Goal: Answer question/provide support

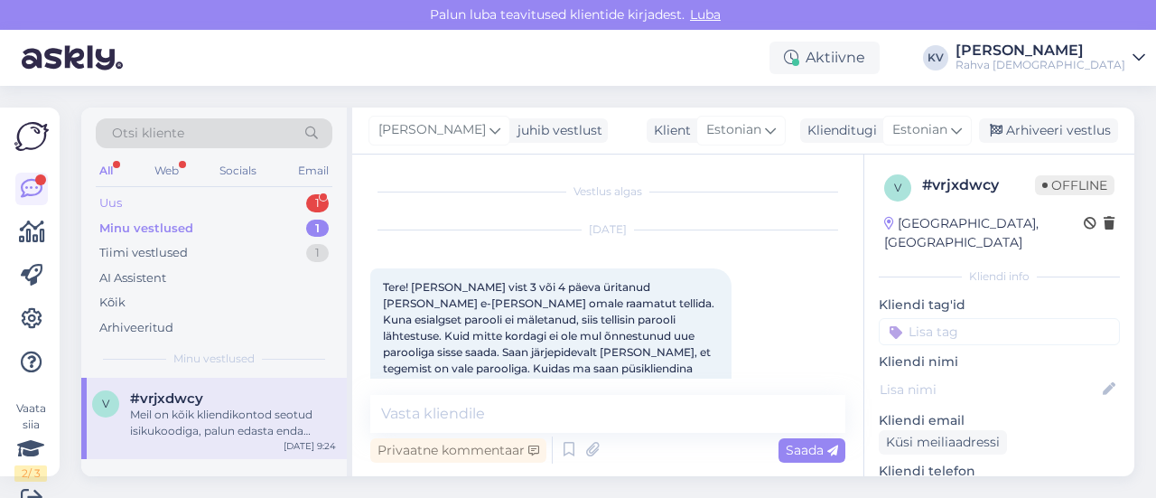
scroll to position [507, 0]
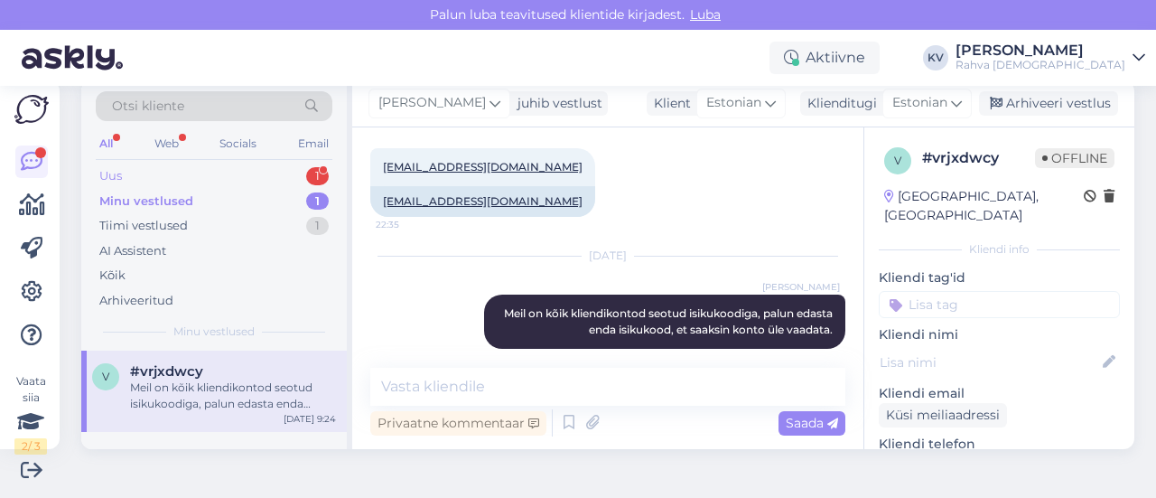
click at [173, 176] on div "Uus 1" at bounding box center [214, 176] width 237 height 25
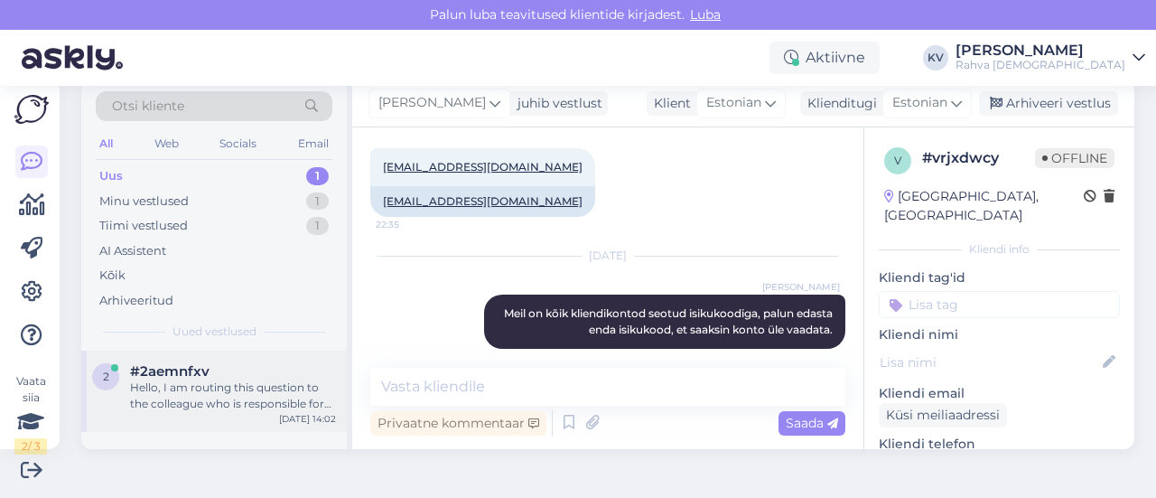
click at [214, 380] on div "Hello, I am routing this question to the colleague who is responsible for this …" at bounding box center [233, 395] width 206 height 33
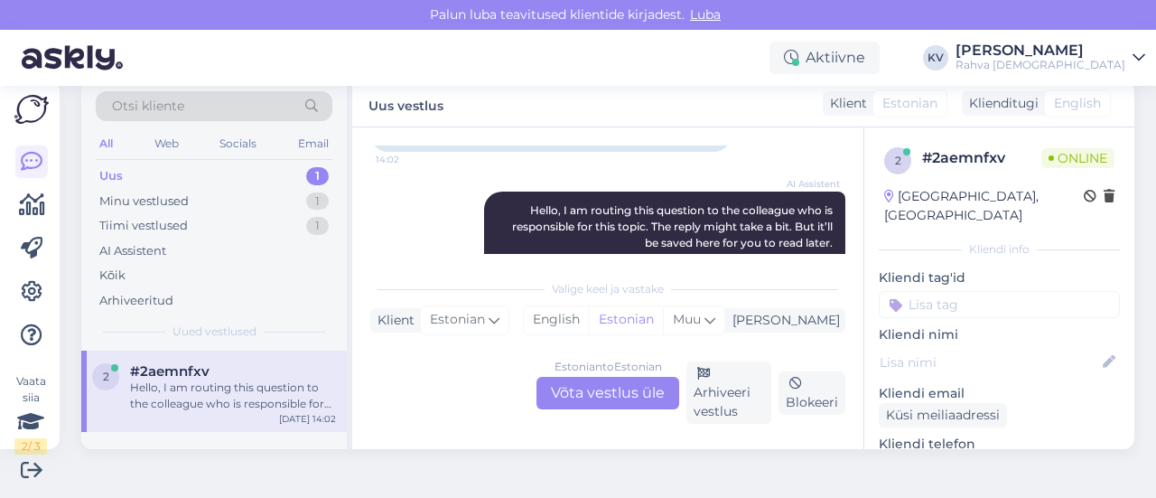
scroll to position [281, 0]
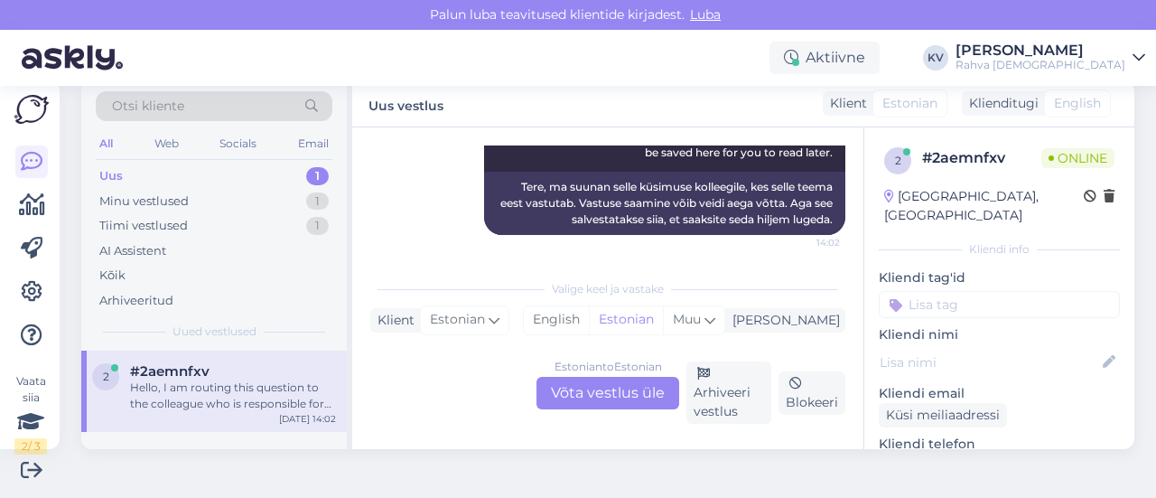
click at [594, 397] on div "Estonian to Estonian Võta vestlus üle" at bounding box center [608, 393] width 143 height 33
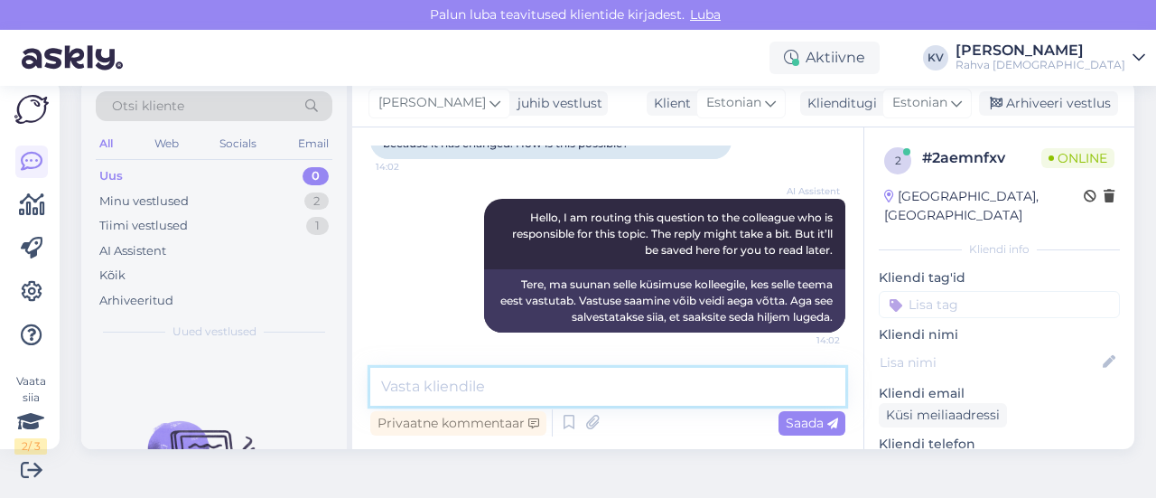
click at [501, 375] on textarea at bounding box center [607, 387] width 475 height 38
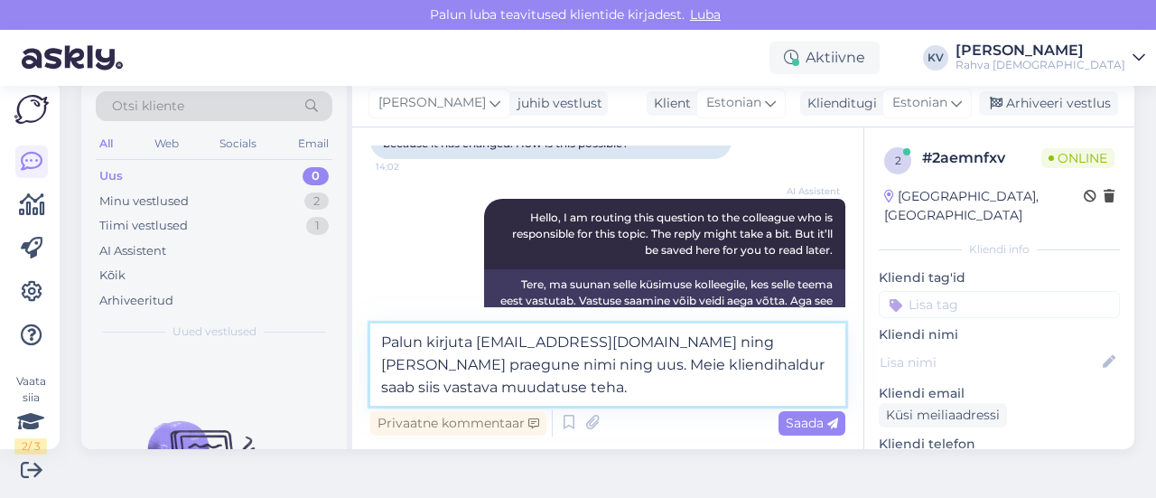
type textarea "Palun kirjuta [EMAIL_ADDRESS][DOMAIN_NAME] ning [PERSON_NAME] praegune nimi nin…"
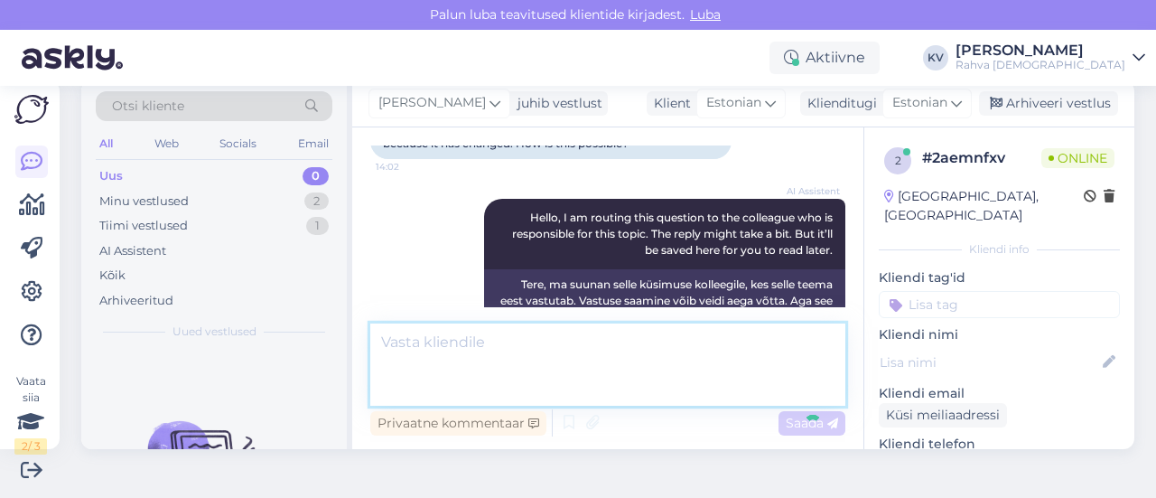
scroll to position [294, 0]
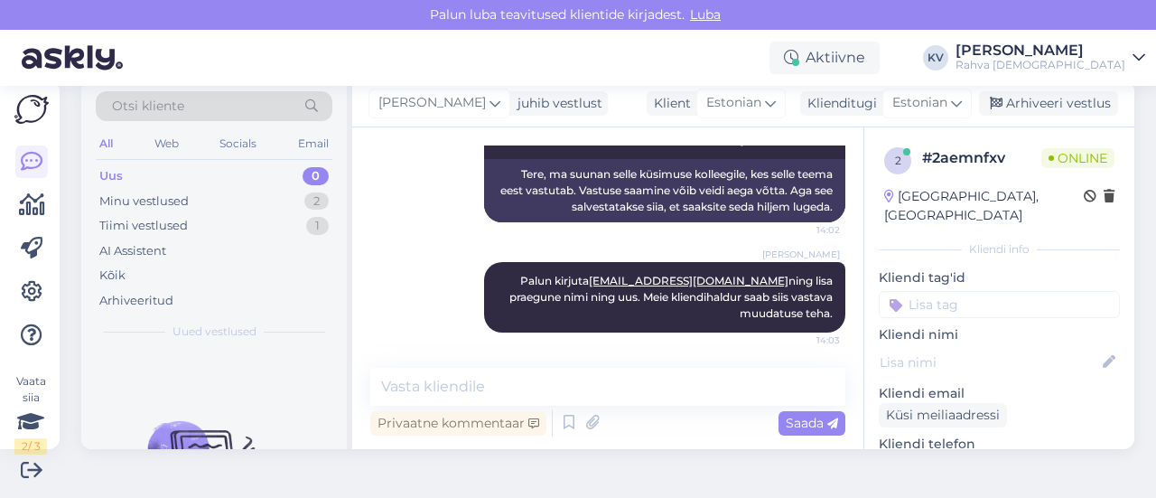
click at [1046, 291] on input at bounding box center [999, 304] width 241 height 27
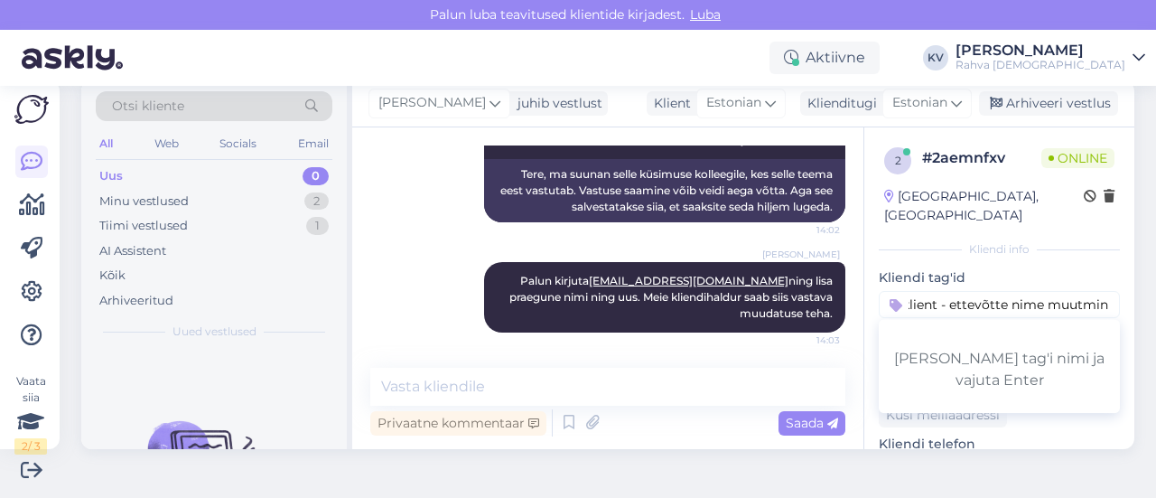
type input "Äriklient - ettevõtte nime muutmine"
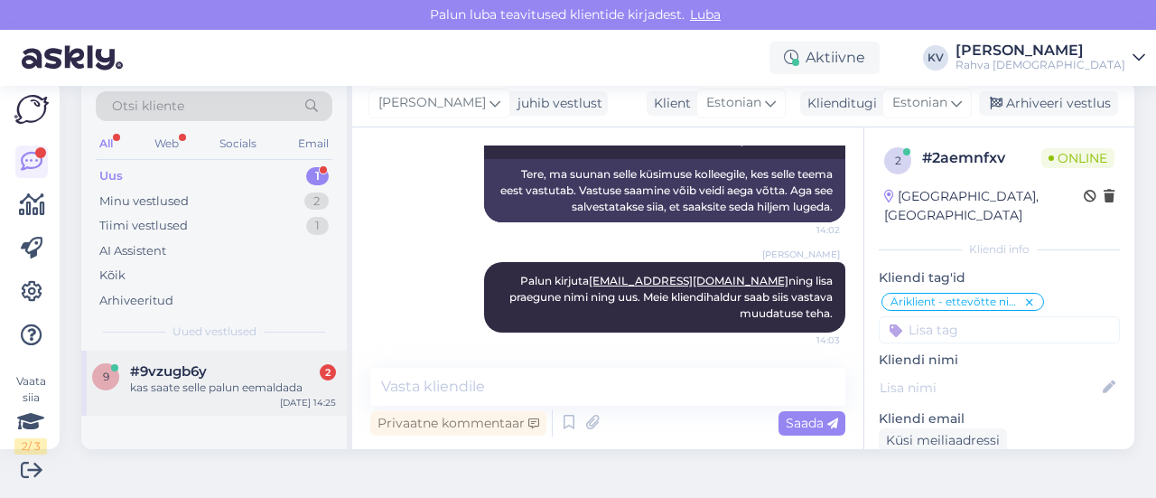
click at [174, 372] on span "#9vzugb6y" at bounding box center [168, 371] width 77 height 16
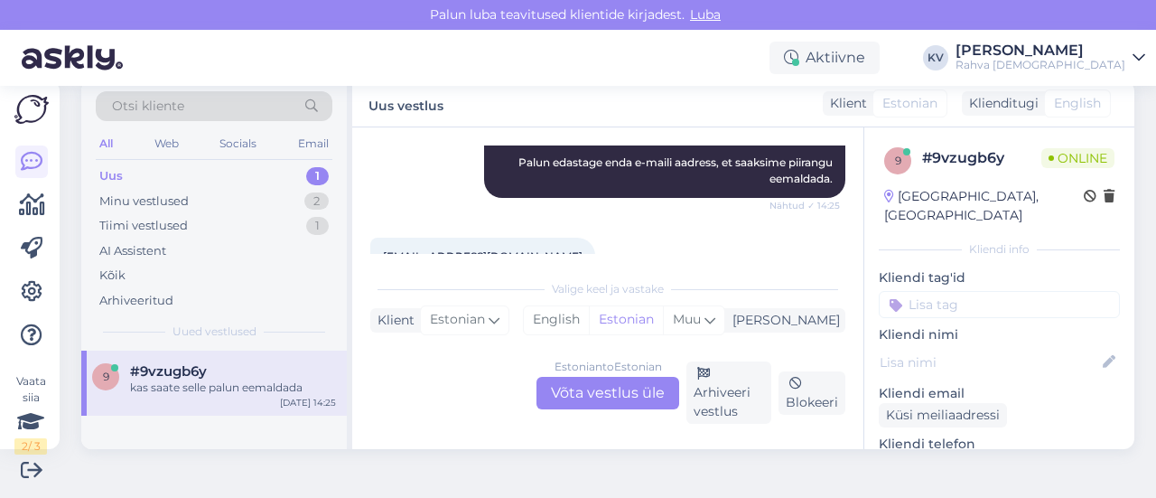
scroll to position [361, 0]
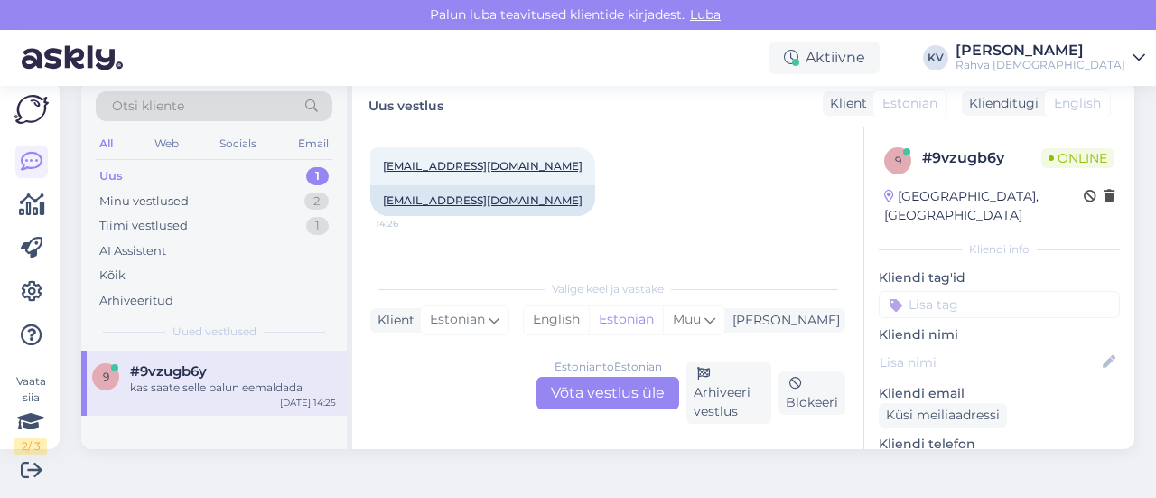
click at [604, 395] on div "Estonian to Estonian Võta vestlus üle" at bounding box center [608, 393] width 143 height 33
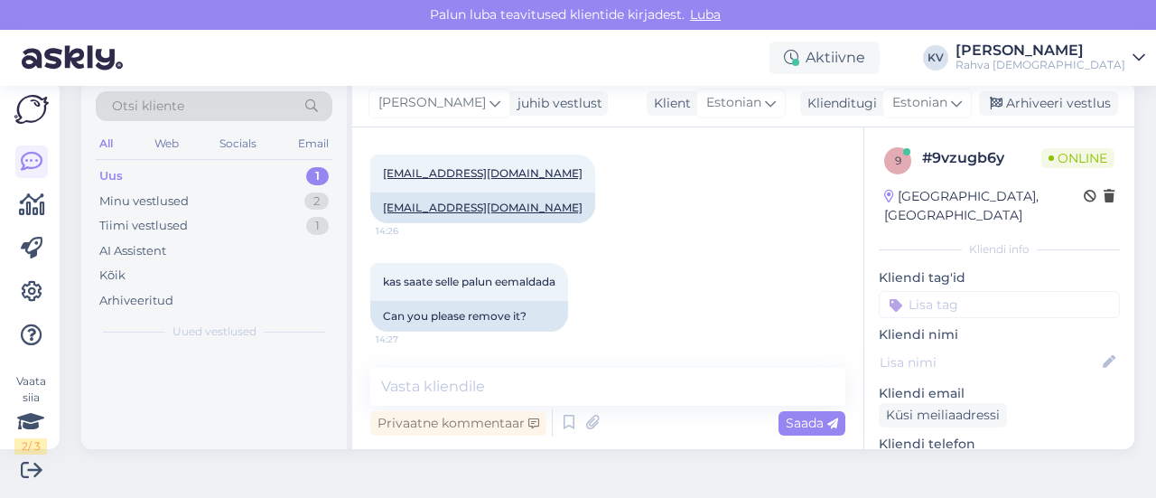
scroll to position [353, 0]
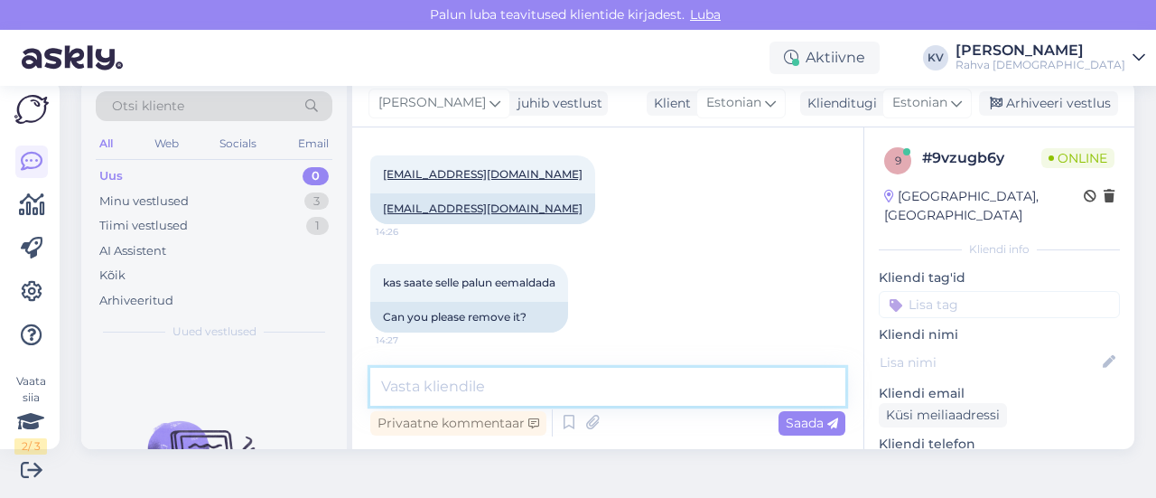
click at [509, 391] on textarea at bounding box center [607, 387] width 475 height 38
type textarea "Palun proovi nüüd uuesti."
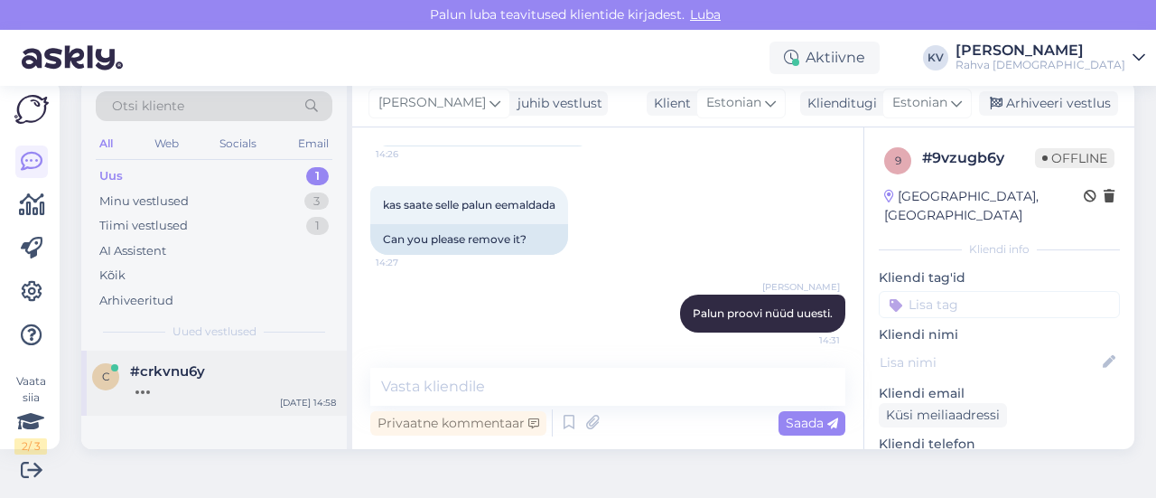
click at [219, 377] on div "#crkvnu6y" at bounding box center [233, 371] width 206 height 16
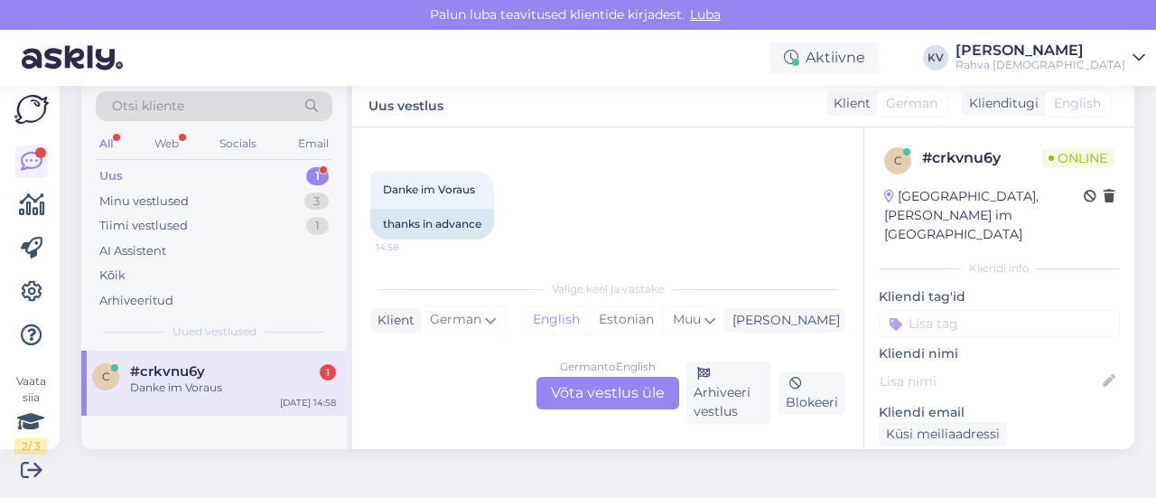
scroll to position [794, 0]
click at [176, 201] on div "Minu vestlused" at bounding box center [143, 201] width 89 height 18
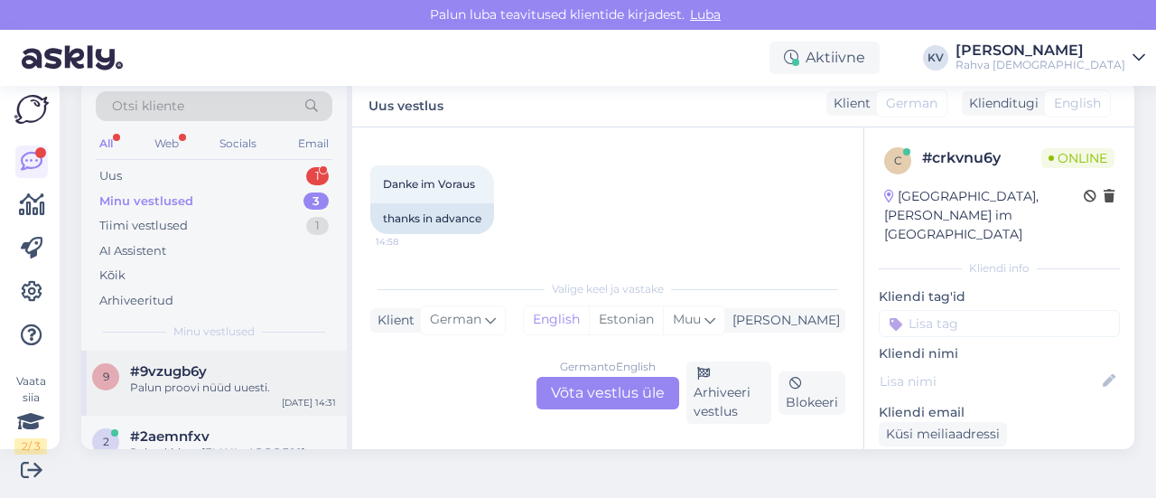
scroll to position [90, 0]
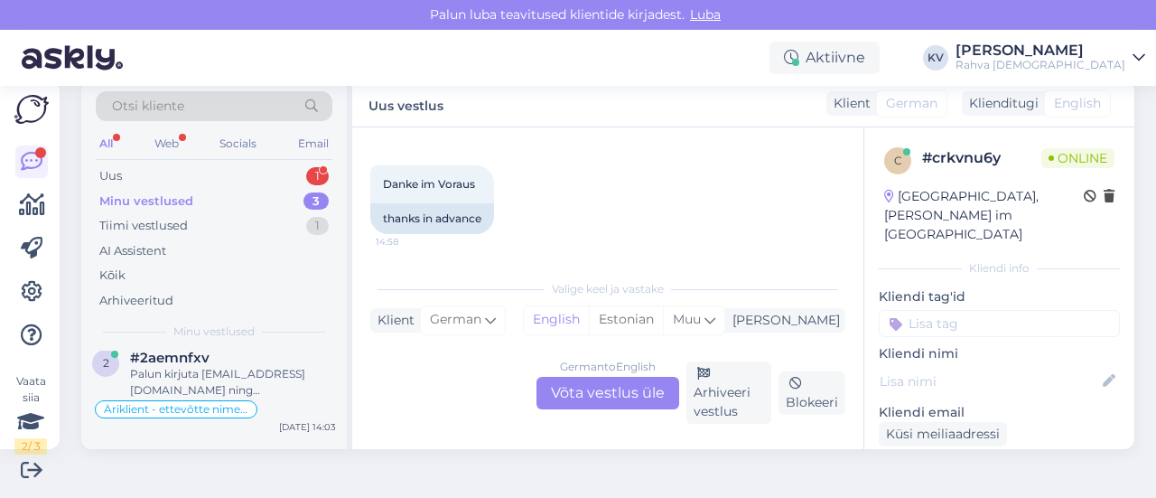
click at [219, 382] on div "9 #9vzugb6y Palun proovi nüüd uuesti. [DATE] 14:31 2 #2aemnfxv Palun kirjuta [E…" at bounding box center [214, 396] width 266 height 249
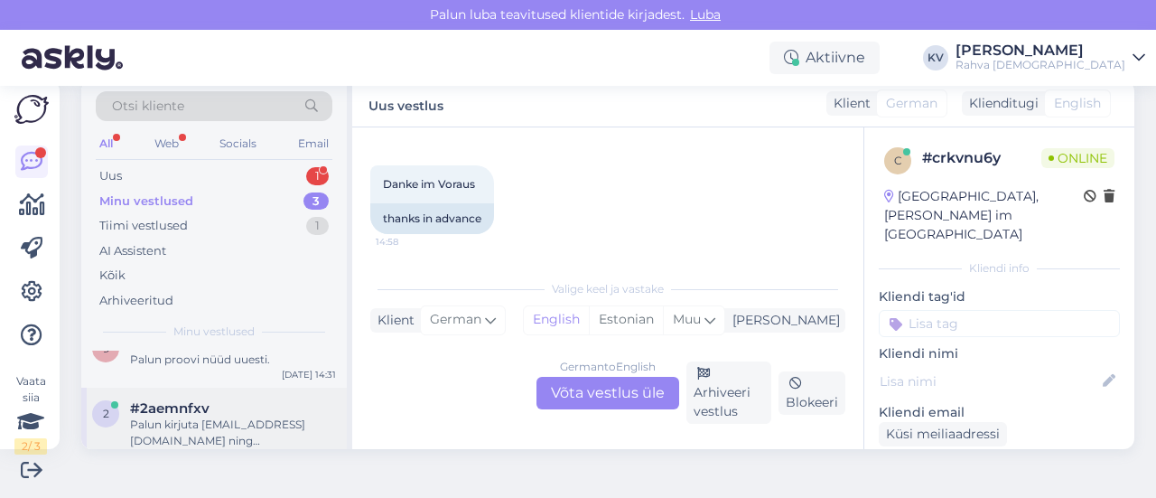
scroll to position [0, 0]
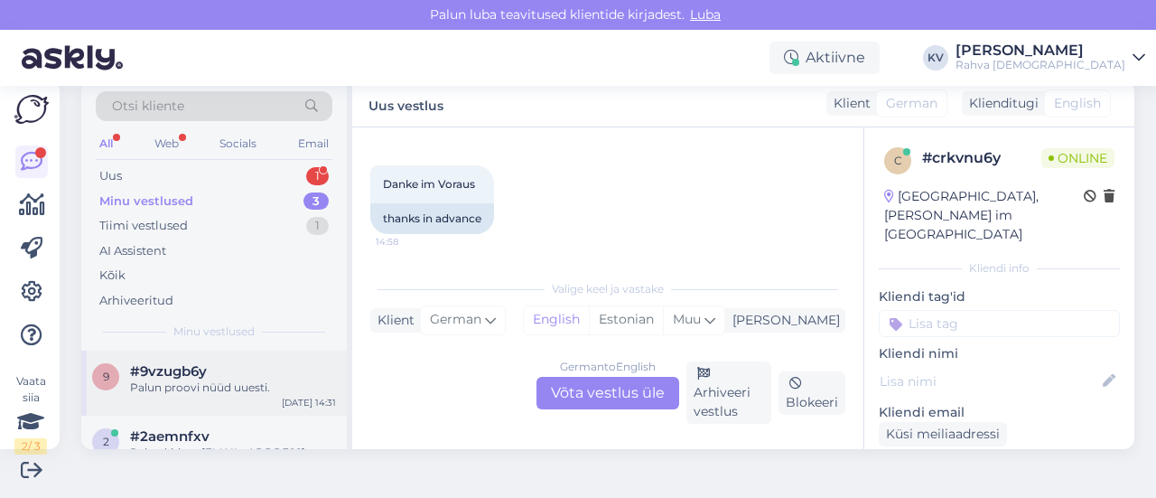
click at [208, 388] on div "Palun proovi nüüd uuesti." at bounding box center [233, 387] width 206 height 16
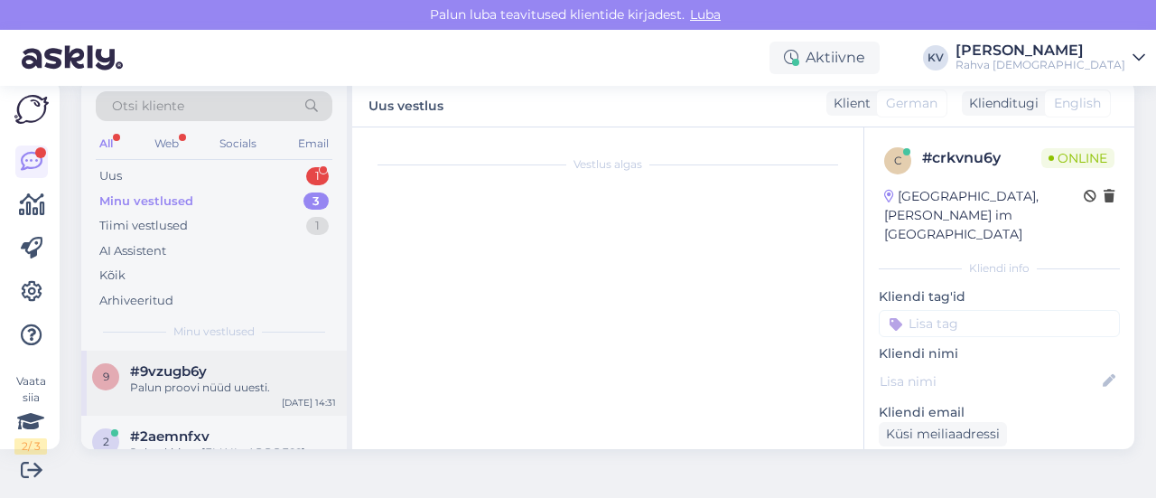
scroll to position [431, 0]
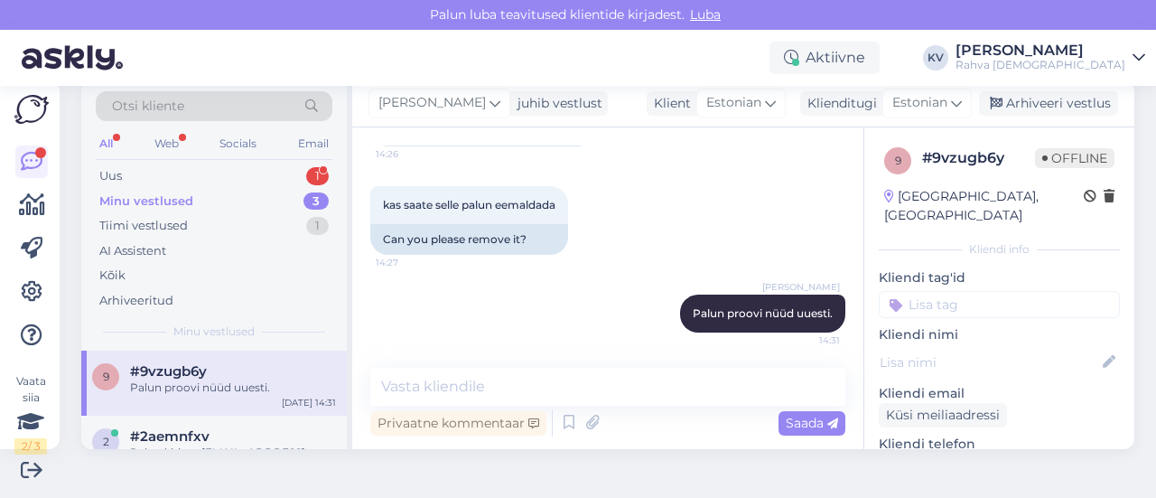
click at [924, 291] on input at bounding box center [999, 304] width 241 height 27
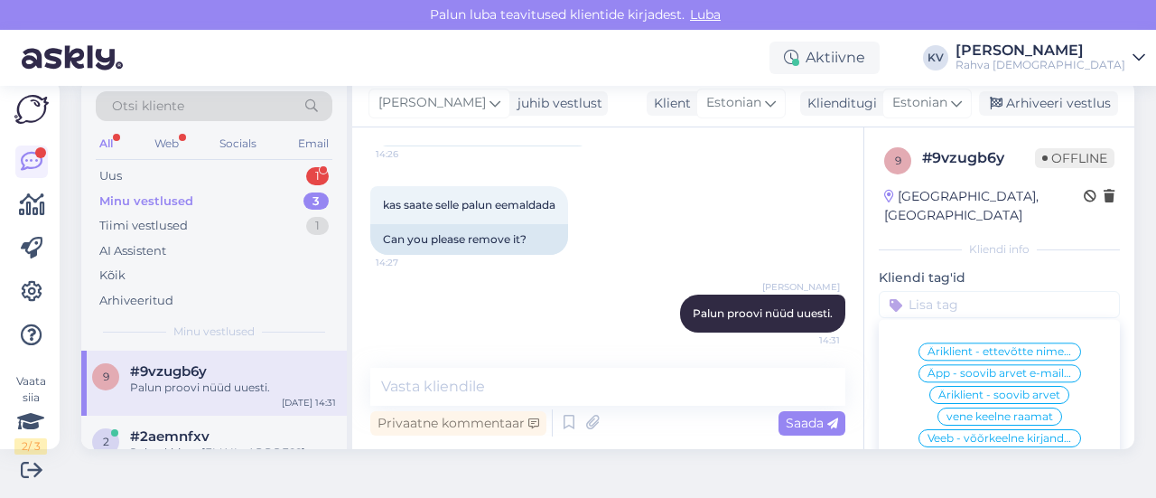
type input "S"
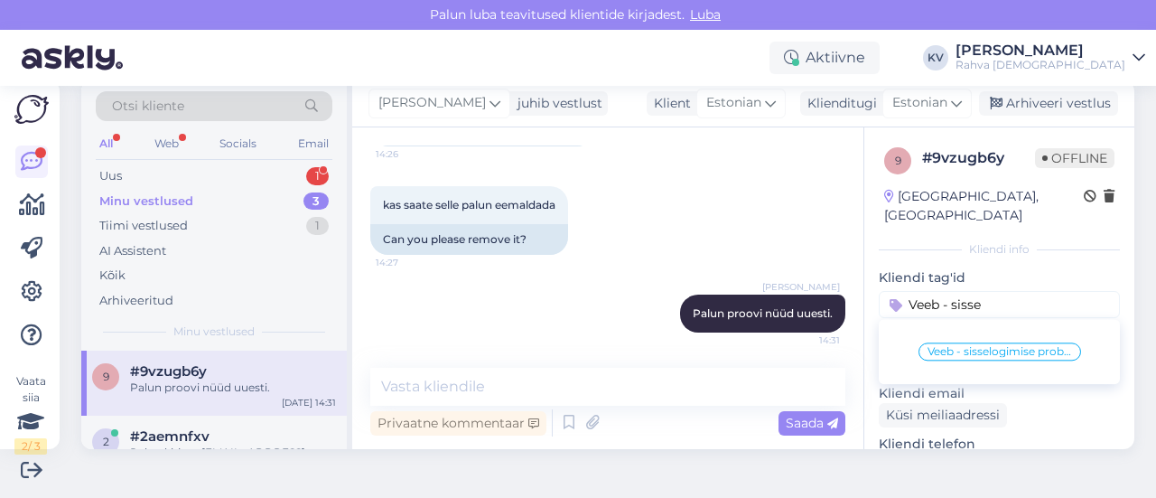
type input "Veeb - sisse"
click at [949, 346] on span "Veeb - sisselogimise probleem" at bounding box center [1000, 351] width 145 height 11
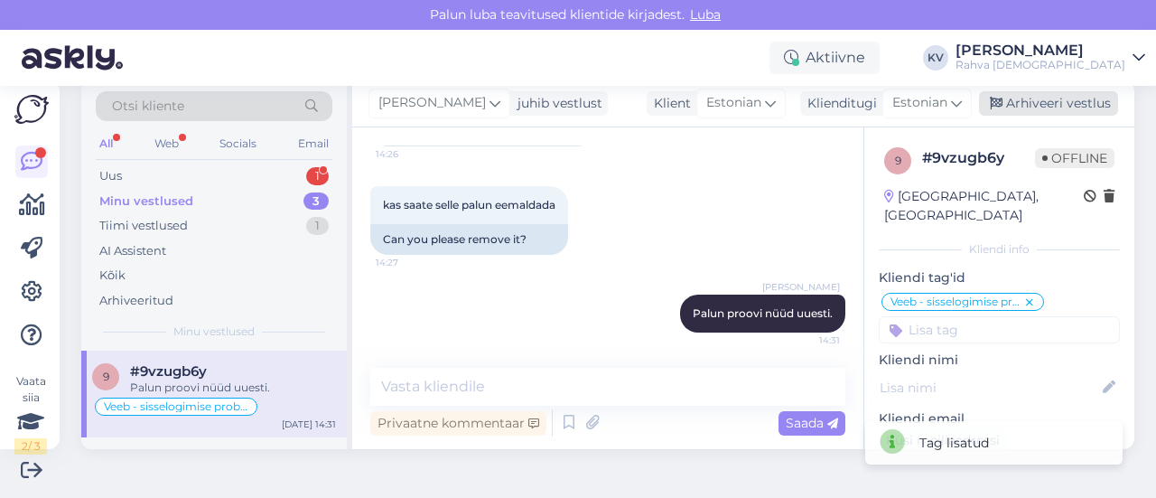
click at [1021, 105] on div "Arhiveeri vestlus" at bounding box center [1048, 103] width 139 height 24
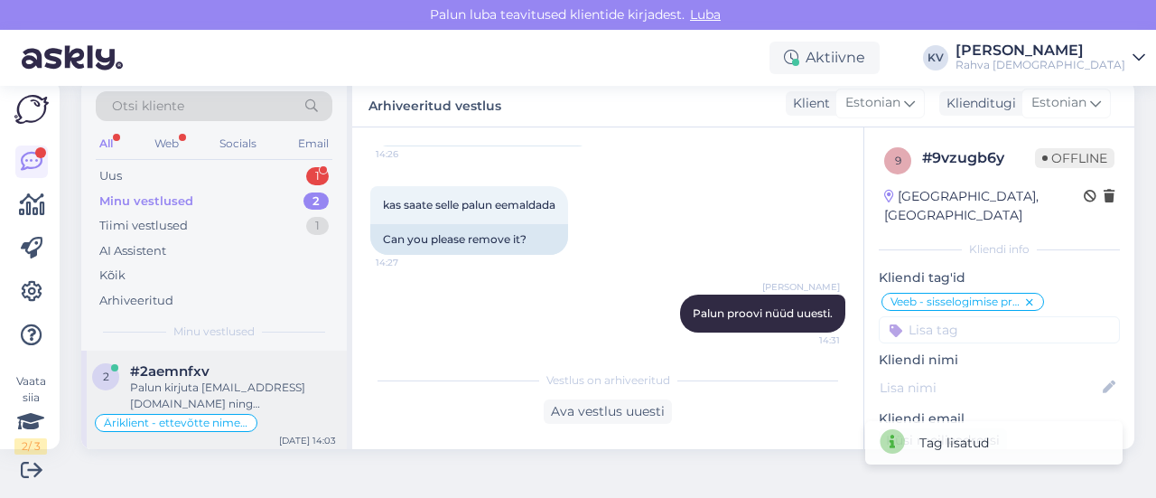
click at [254, 380] on div "Palun kirjuta [EMAIL_ADDRESS][DOMAIN_NAME] ning [PERSON_NAME] praegune nimi nin…" at bounding box center [233, 395] width 206 height 33
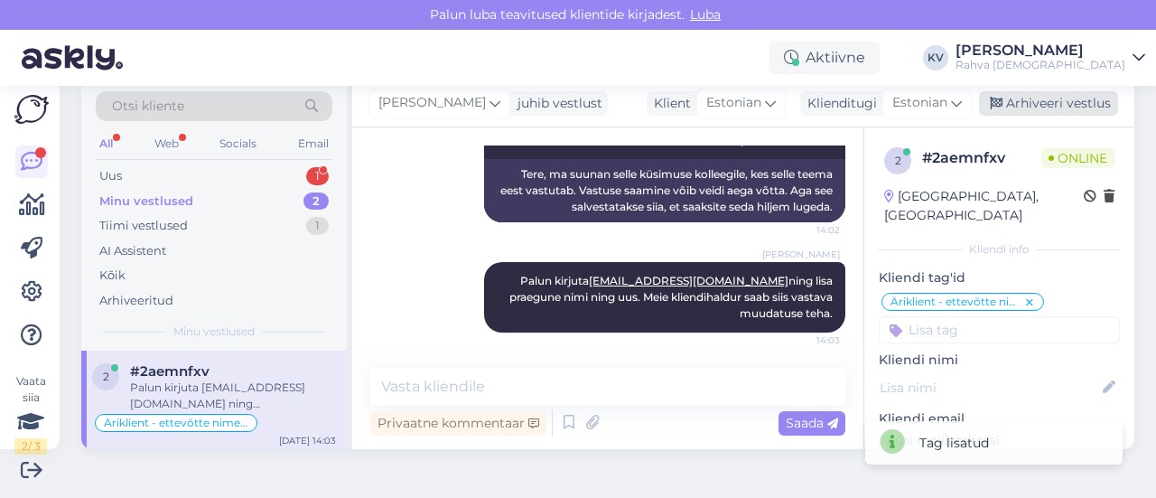
click at [1071, 101] on div "Arhiveeri vestlus" at bounding box center [1048, 103] width 139 height 24
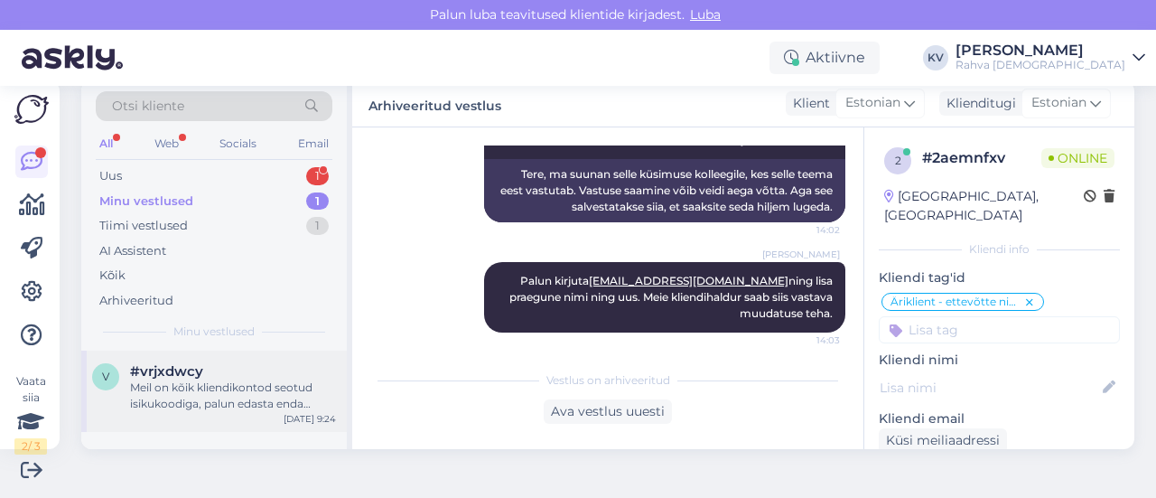
click at [209, 393] on div "Meil on kõik kliendikontod seotud isikukoodiga, palun edasta enda isikukood, et…" at bounding box center [233, 395] width 206 height 33
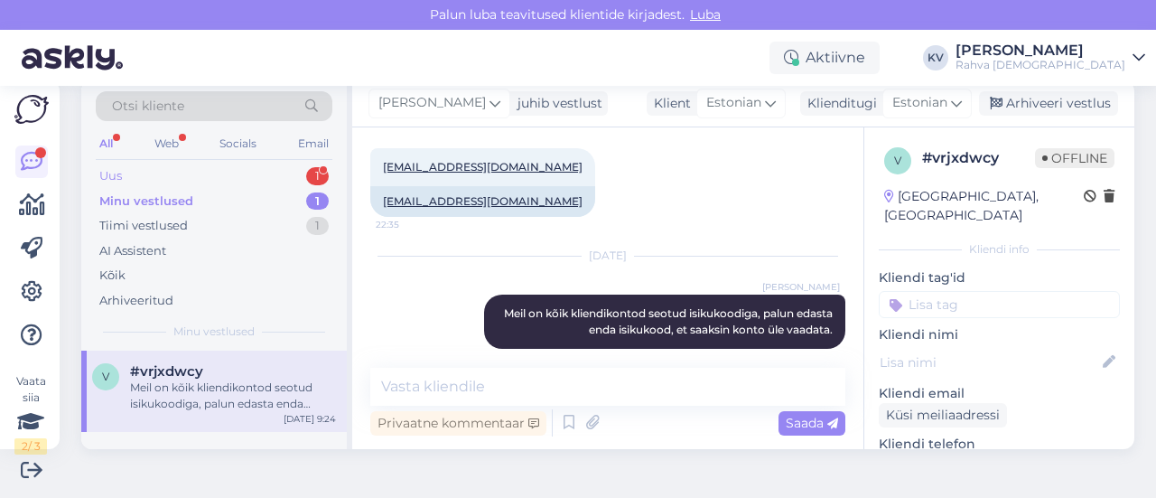
click at [219, 177] on div "Uus 1" at bounding box center [214, 176] width 237 height 25
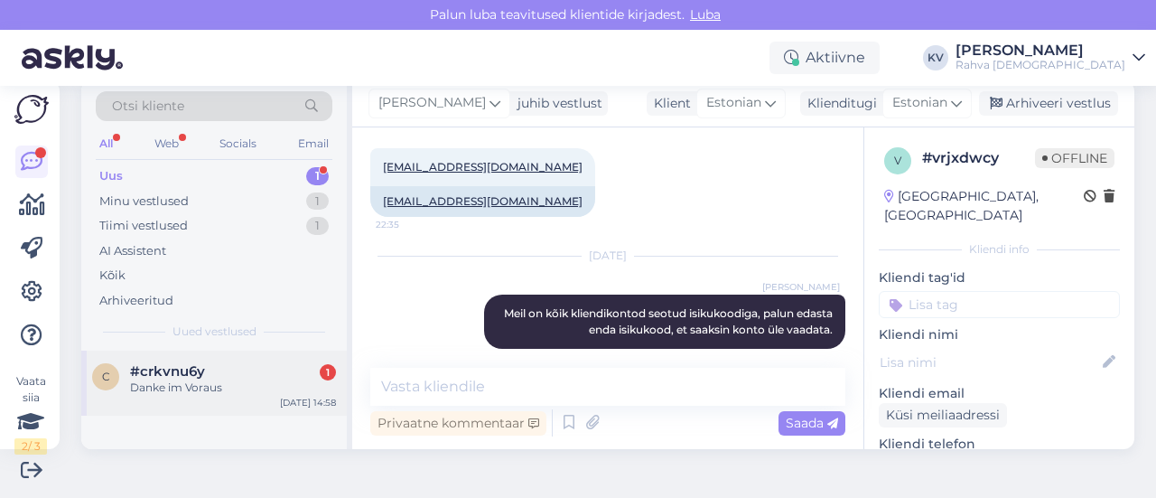
click at [257, 398] on div "c #crkvnu6y 1 Danke im Voraus [DATE] 14:58" at bounding box center [214, 383] width 266 height 65
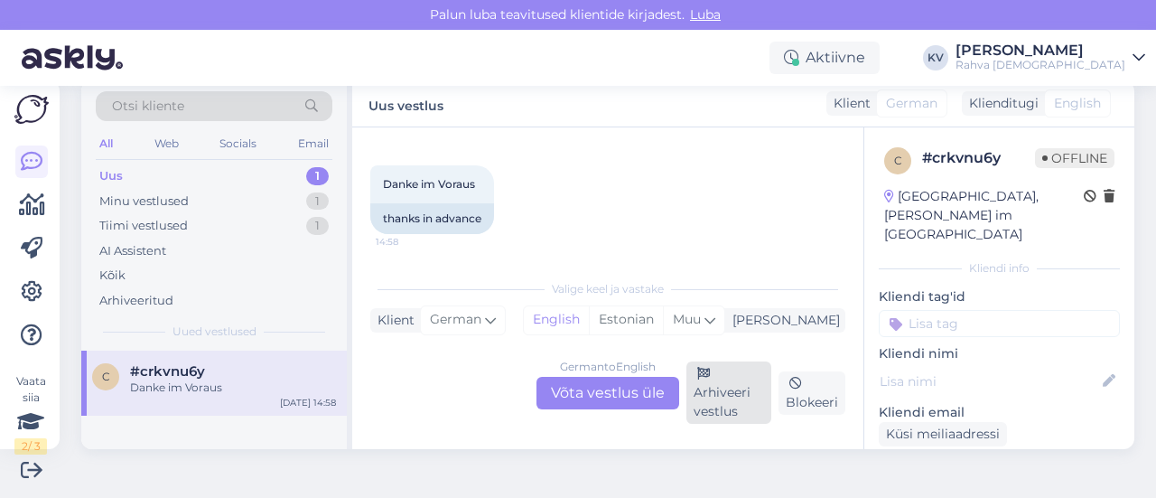
click at [716, 398] on div "Arhiveeri vestlus" at bounding box center [729, 392] width 85 height 62
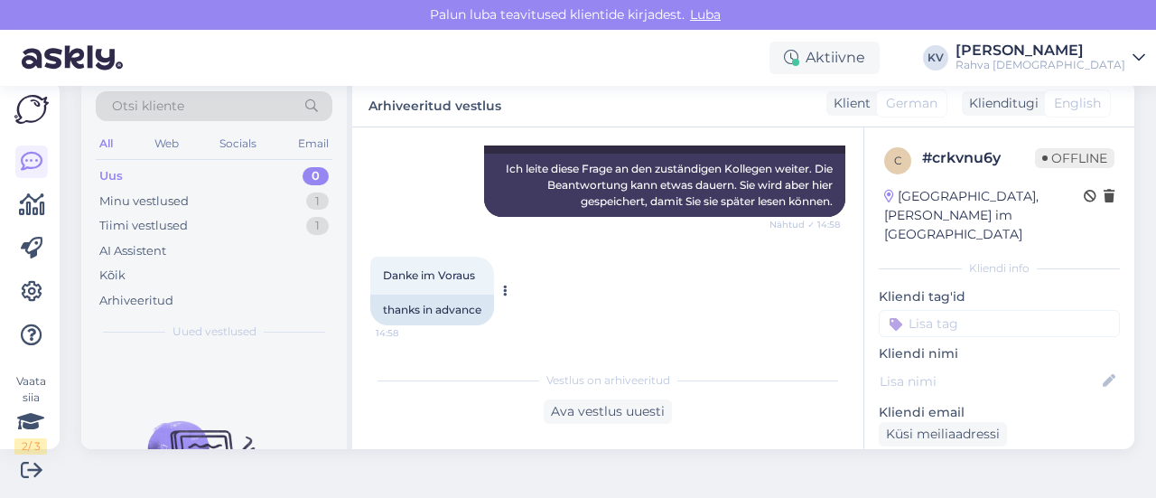
scroll to position [703, 0]
click at [216, 239] on div "AI Assistent" at bounding box center [214, 251] width 237 height 25
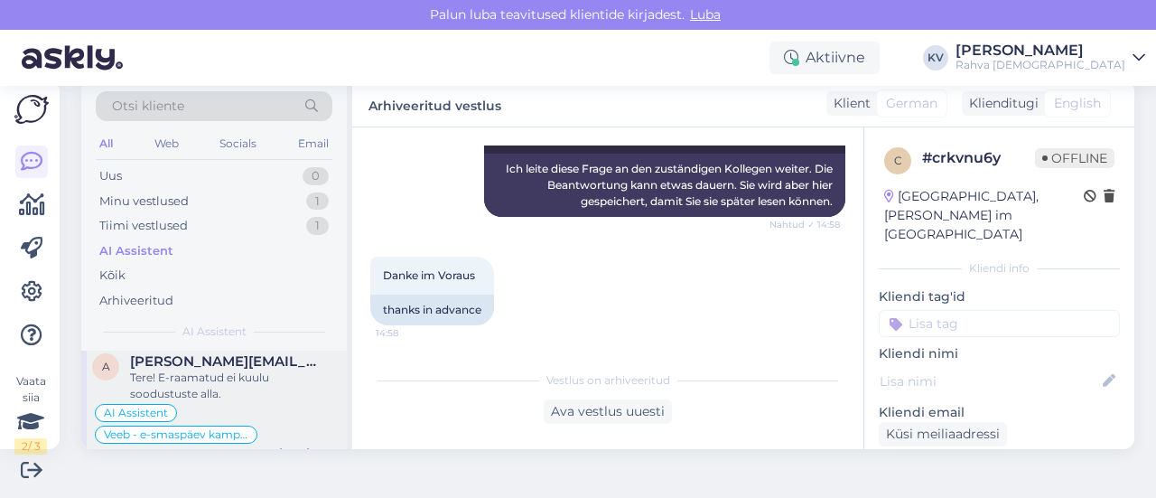
scroll to position [0, 0]
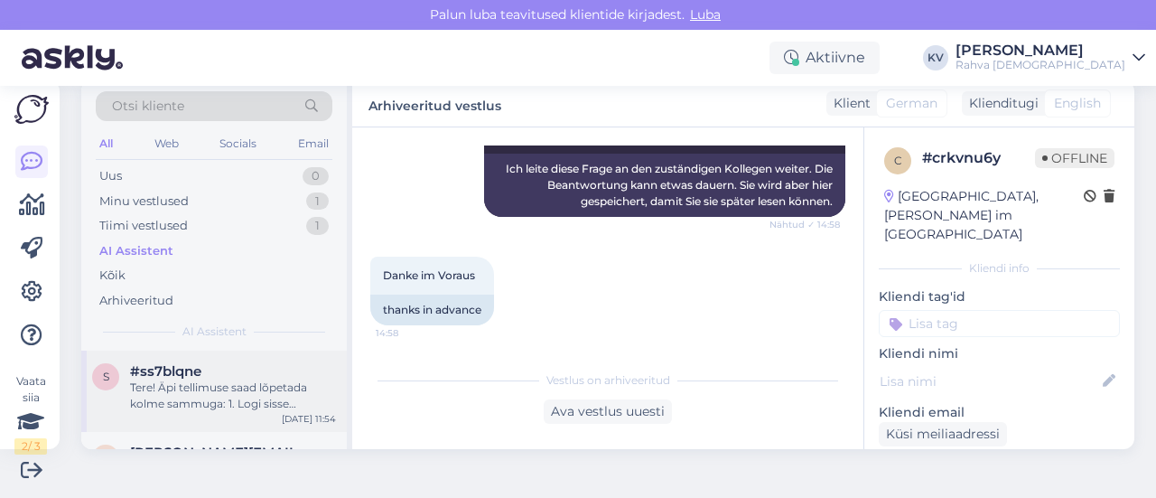
click at [198, 384] on div "Tere! Äpi tellimuse saad lõpetada kolme sammuga: 1. Logi sisse [DOMAIN_NAME] le…" at bounding box center [233, 395] width 206 height 33
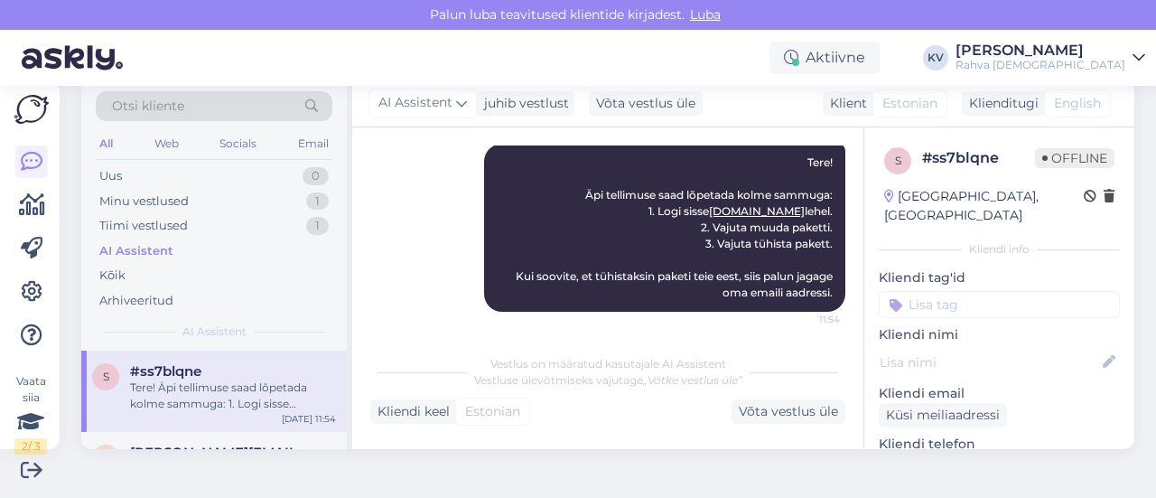
scroll to position [257, 0]
click at [886, 268] on p "Kliendi tag'id" at bounding box center [999, 277] width 241 height 19
click at [906, 291] on input at bounding box center [999, 304] width 241 height 27
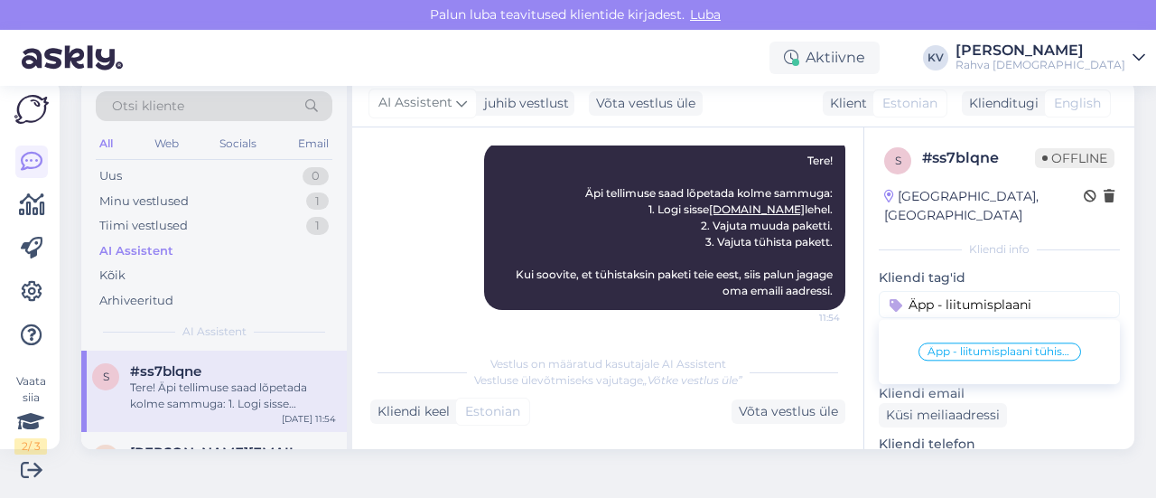
type input "Äpp - liitumisplaani"
click at [919, 342] on div "Äpp - liitumisplaani tühistamine" at bounding box center [1000, 351] width 163 height 18
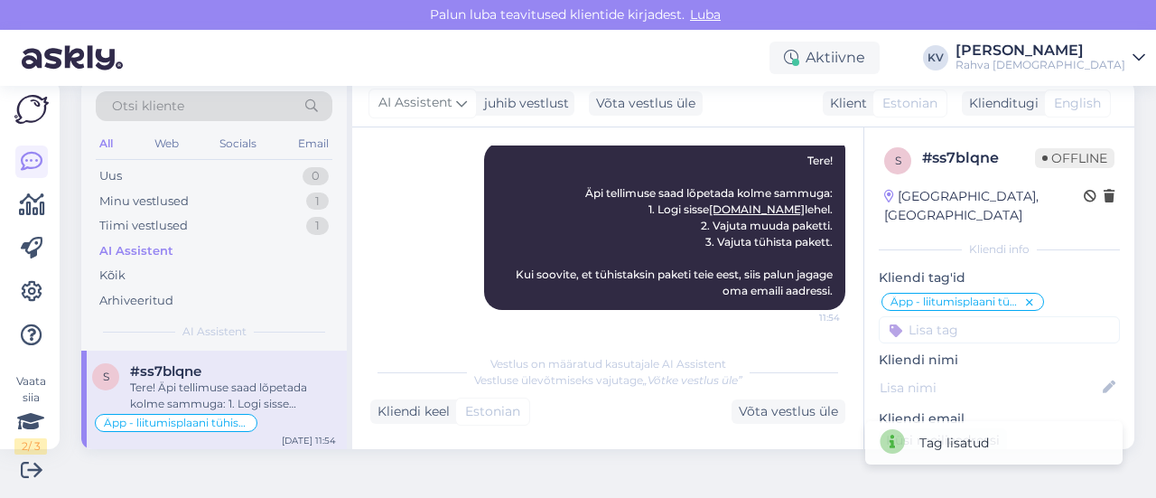
click at [914, 316] on input at bounding box center [999, 329] width 241 height 27
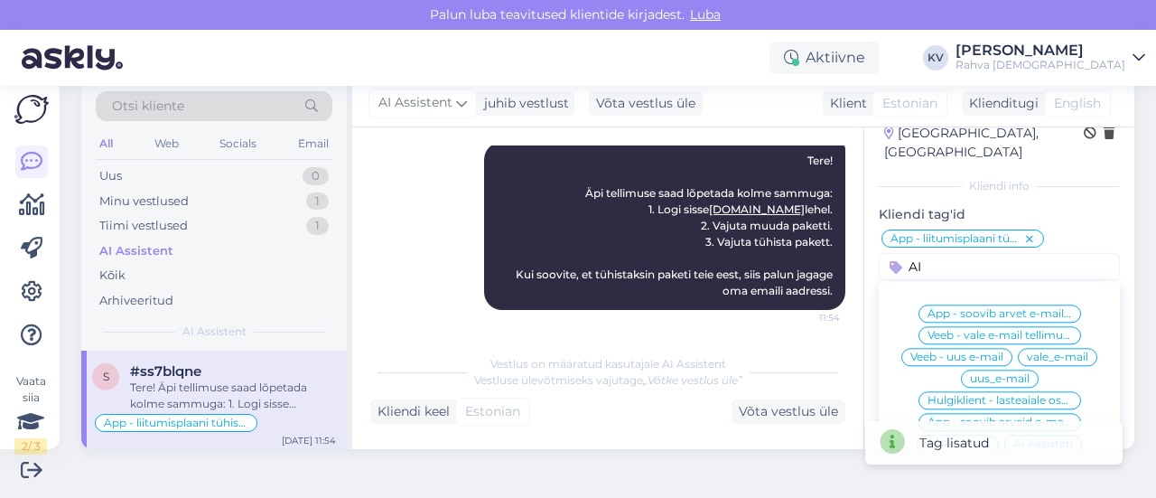
scroll to position [90, 0]
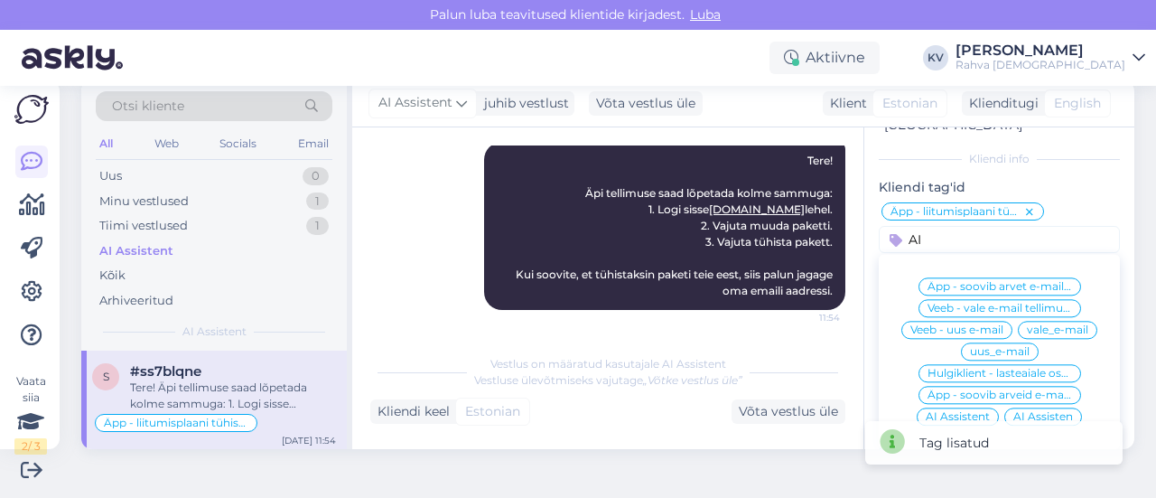
type input "AI"
click at [932, 407] on div "AI Assistent" at bounding box center [958, 416] width 82 height 18
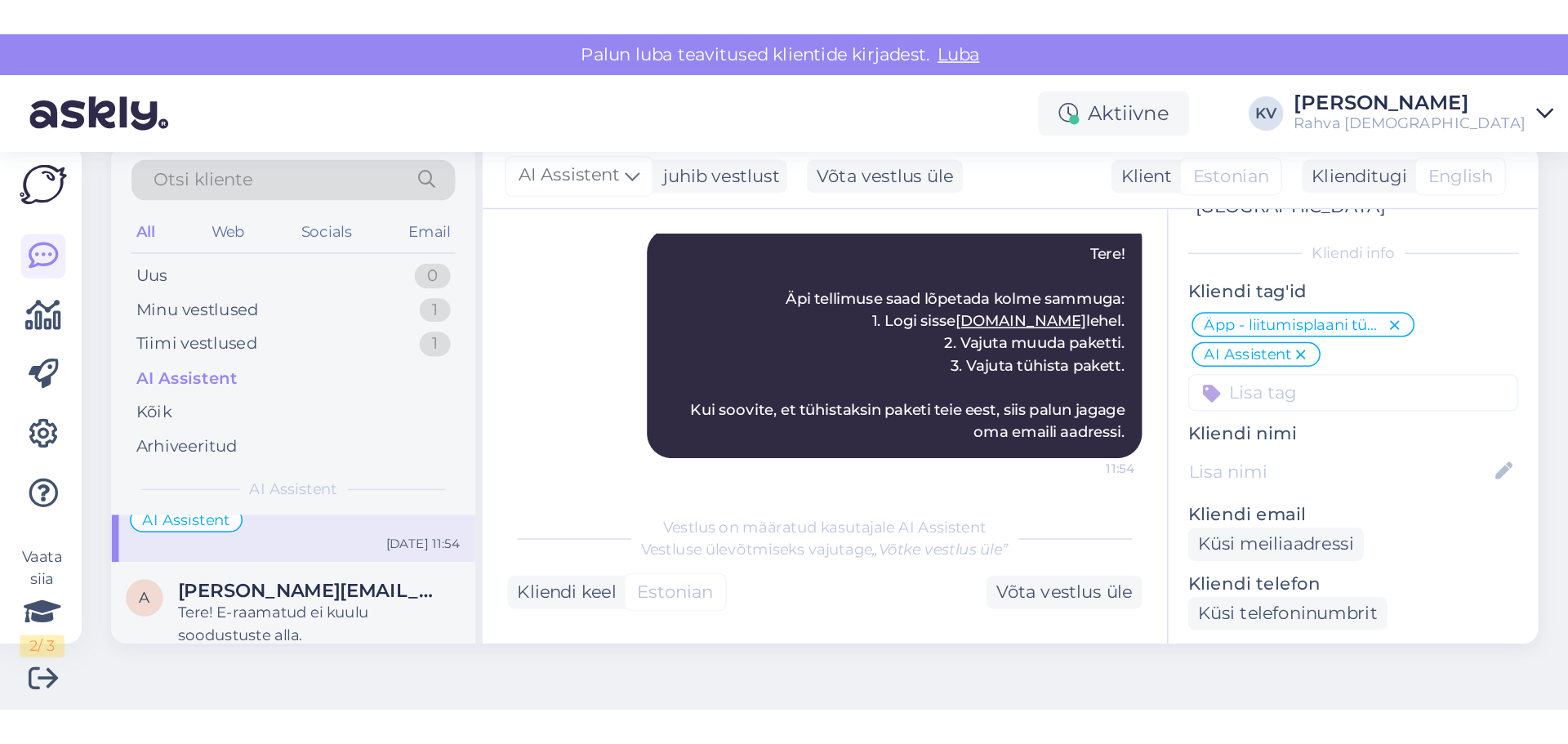
scroll to position [0, 0]
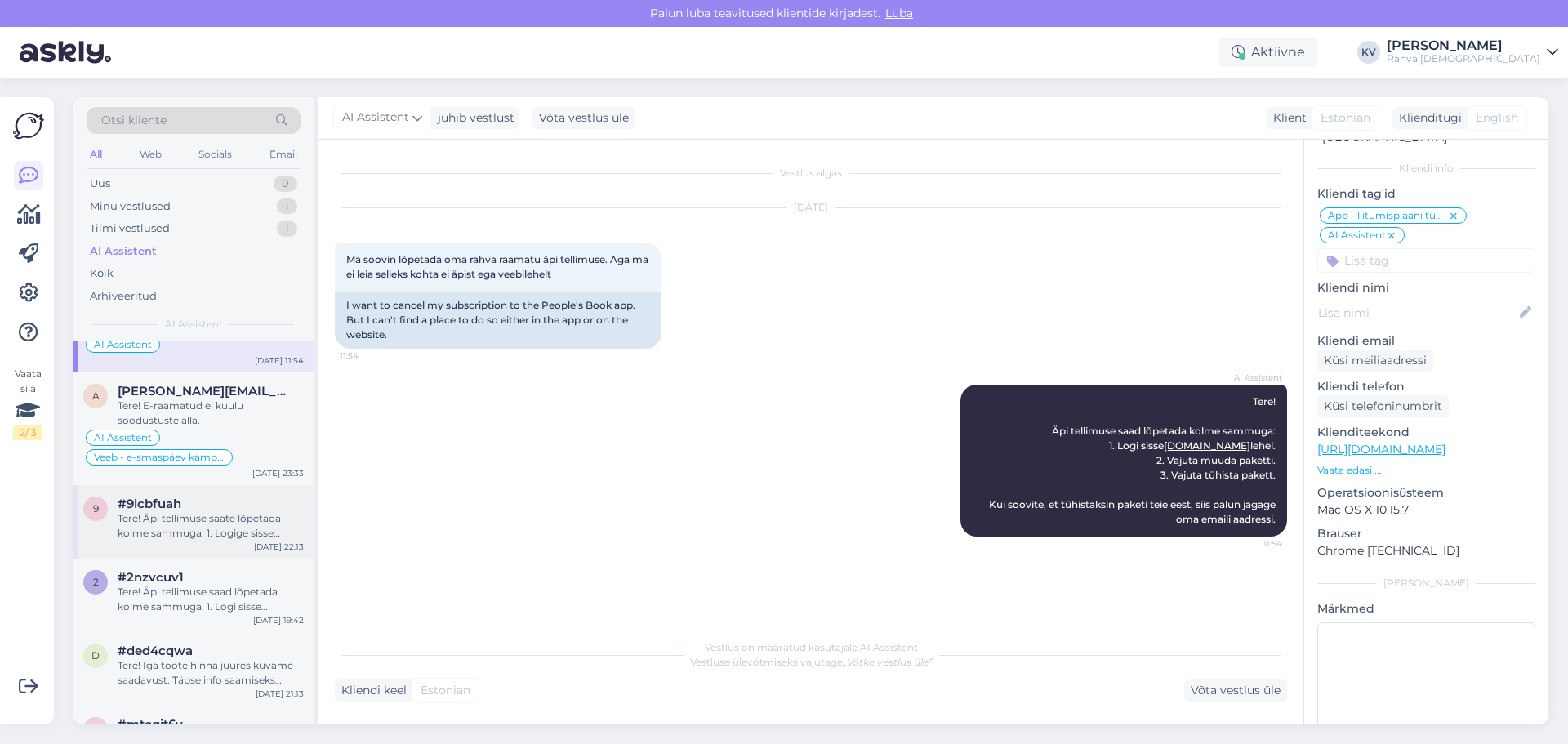
click at [182, 449] on span "#9lcbfuah" at bounding box center [149, 504] width 63 height 14
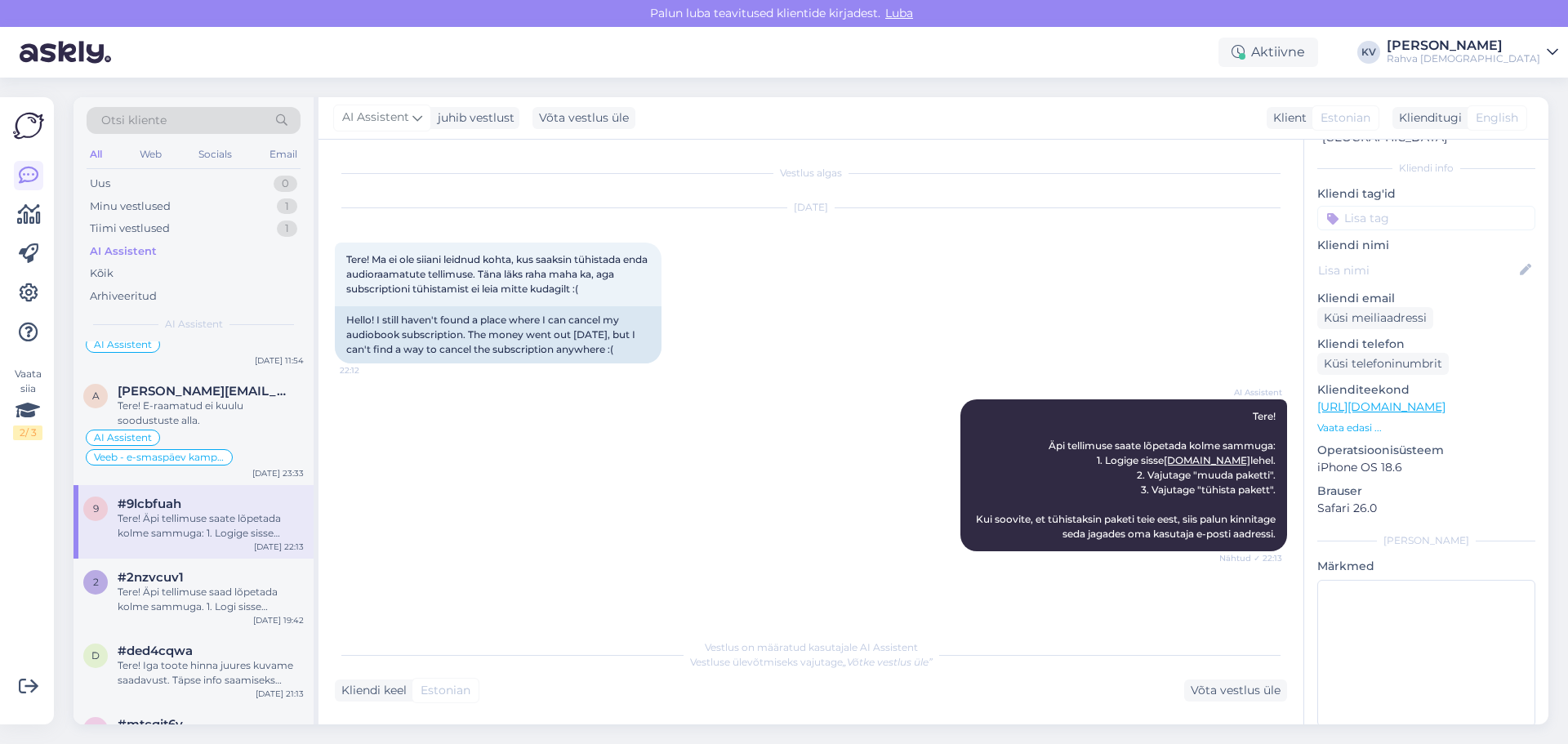
click at [1045, 207] on input at bounding box center [1425, 218] width 218 height 24
type input "Äpp - liitumis"
click at [1045, 253] on div "Äpp - liitumisplaani tühistamine" at bounding box center [1426, 261] width 147 height 16
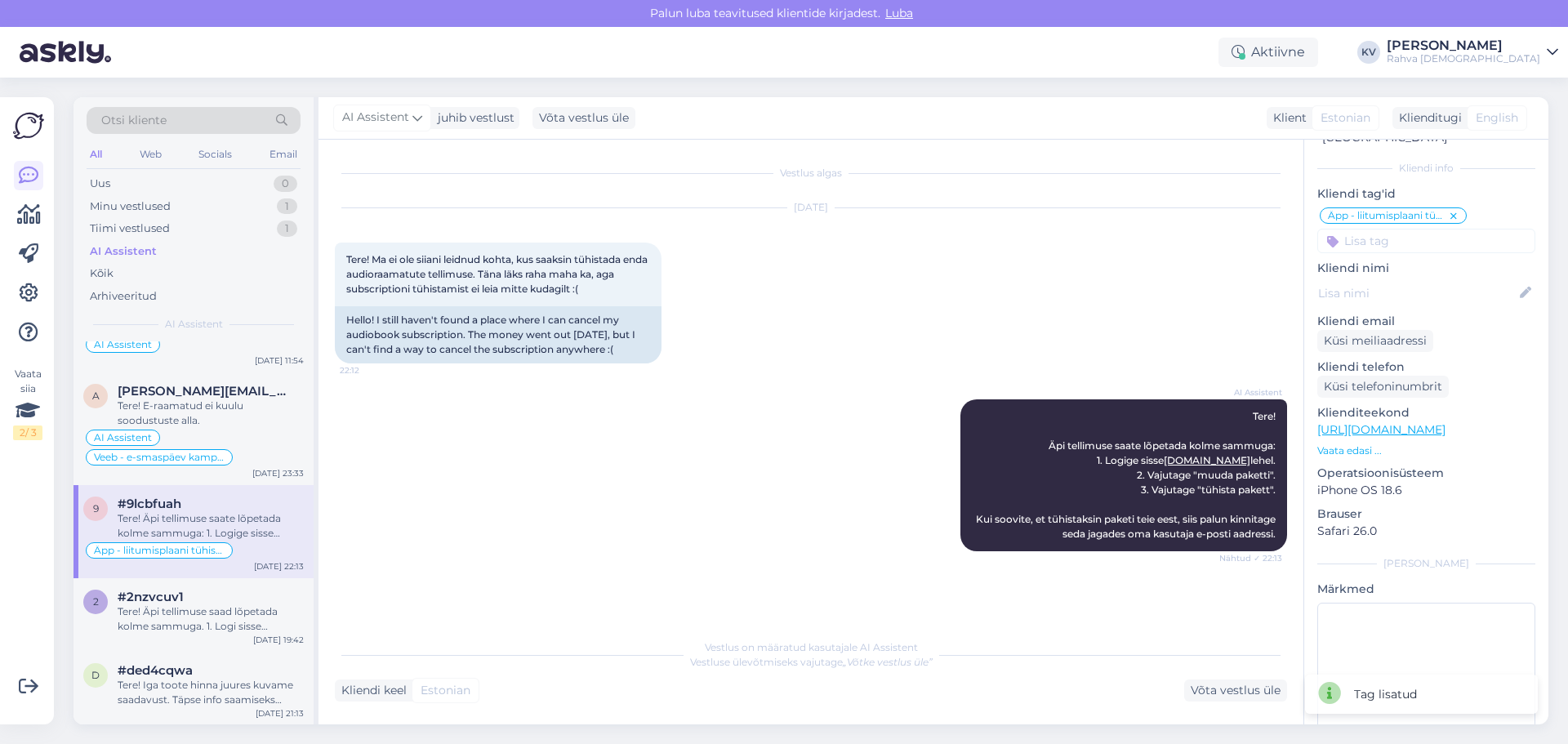
click at [1045, 232] on input at bounding box center [1425, 240] width 218 height 24
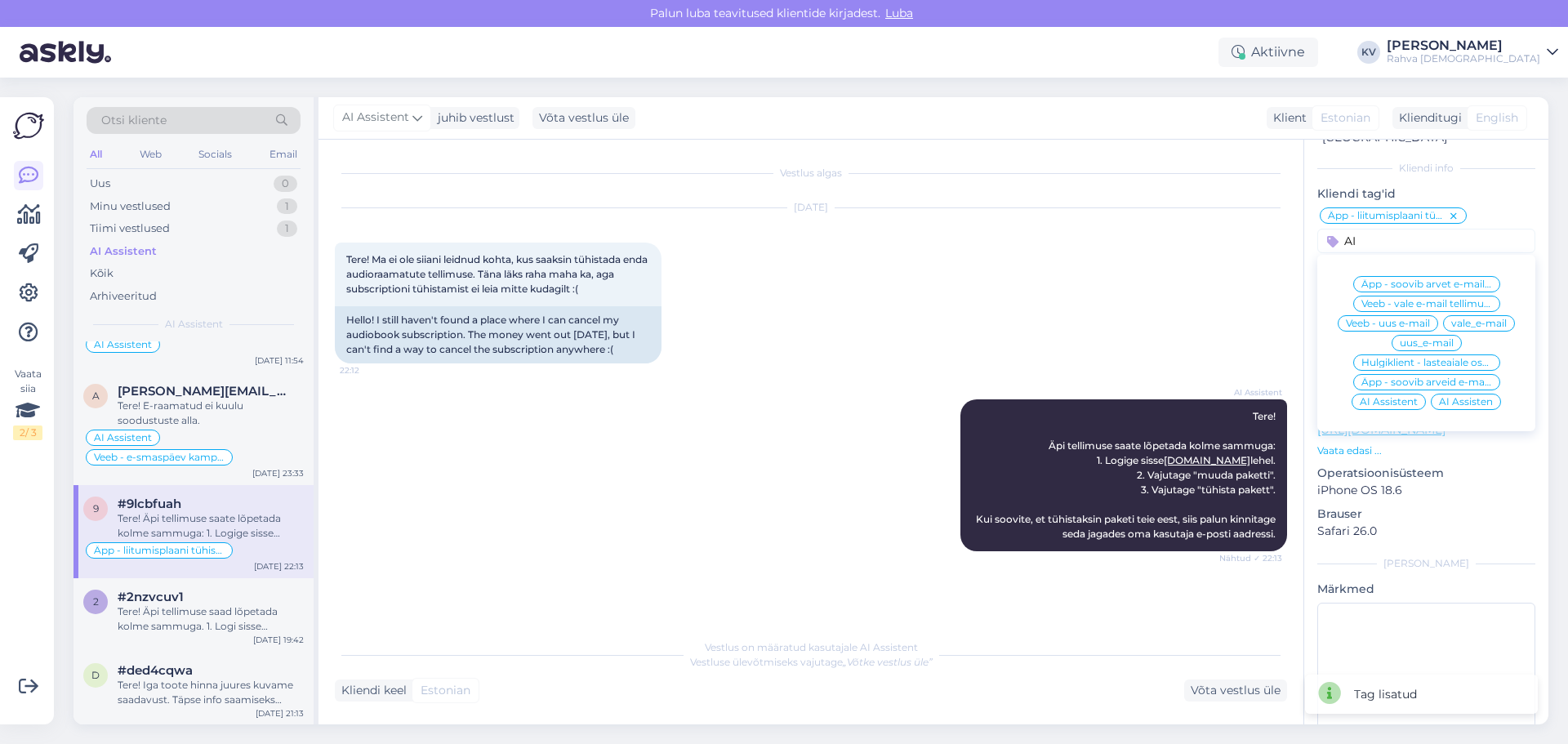
type input "AI"
click at [1045, 397] on span "AI Assistent" at bounding box center [1388, 401] width 58 height 10
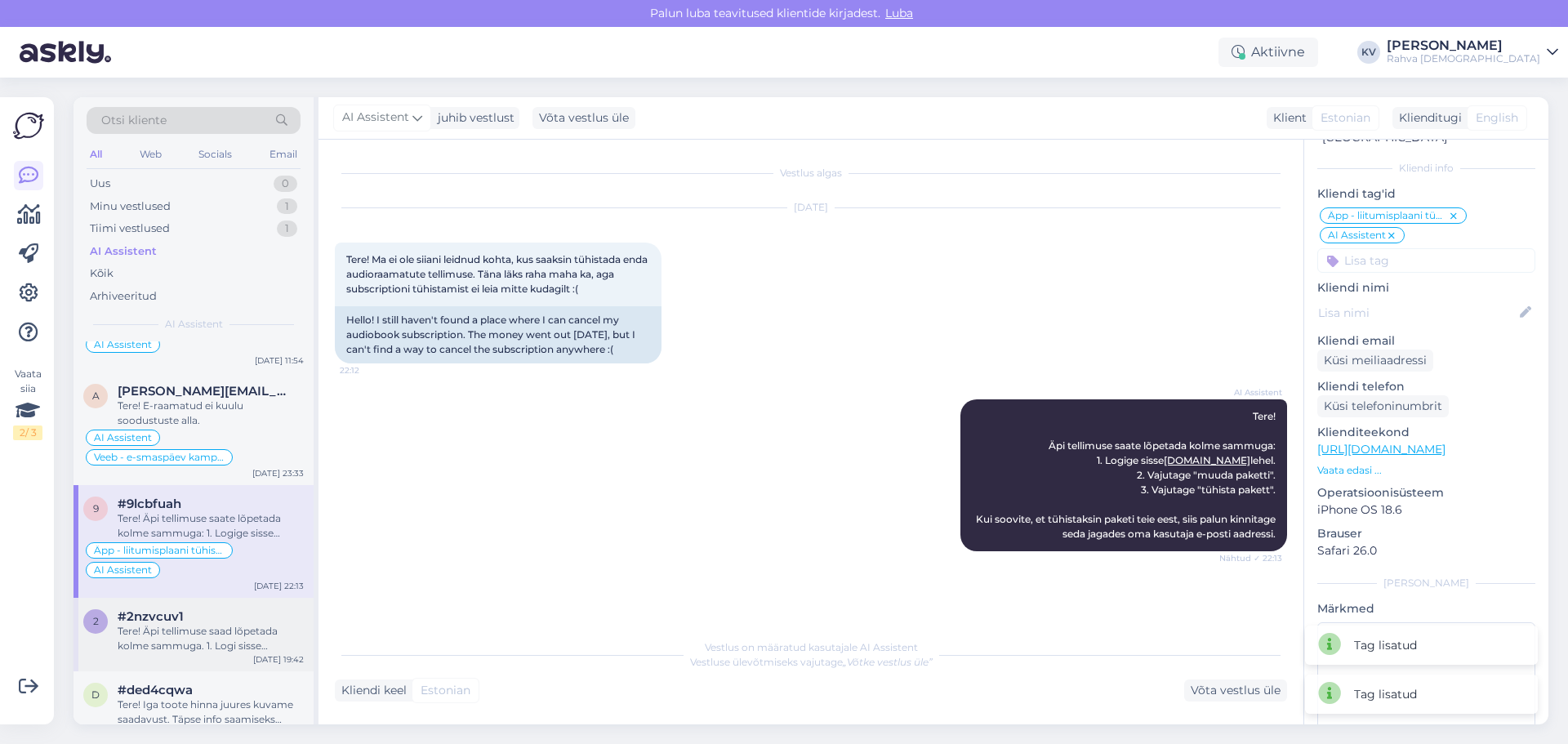
click at [131, 449] on div "Tere! Äpi tellimuse saad lõpetada kolme sammuga. 1. Logi sisse [DOMAIN_NAME] le…" at bounding box center [211, 638] width 186 height 30
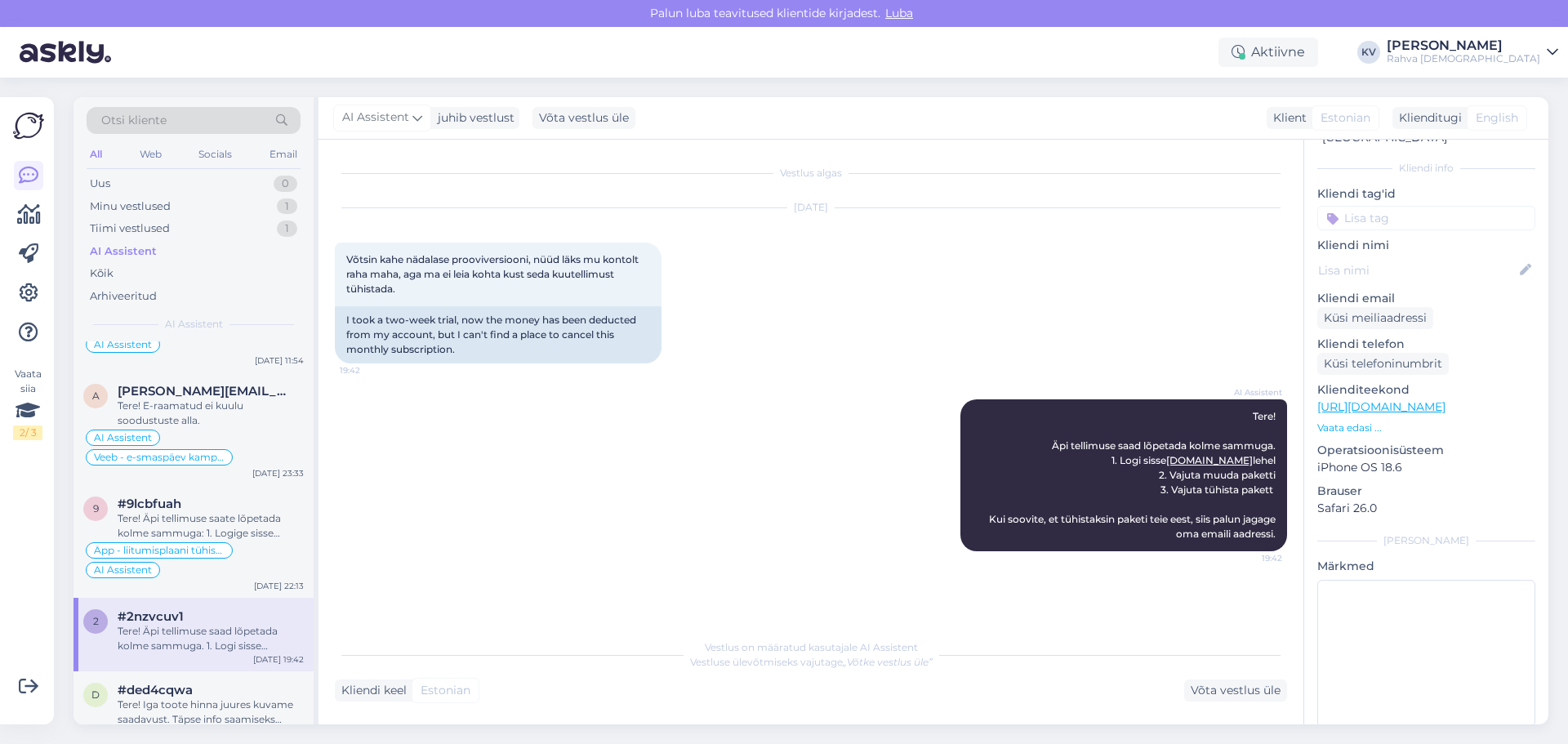
click at [1045, 206] on input at bounding box center [1425, 218] width 218 height 24
type input "Äpp - liitumis"
click at [1045, 257] on span "Äpp - liitumisplaani tühistamine" at bounding box center [1426, 261] width 131 height 10
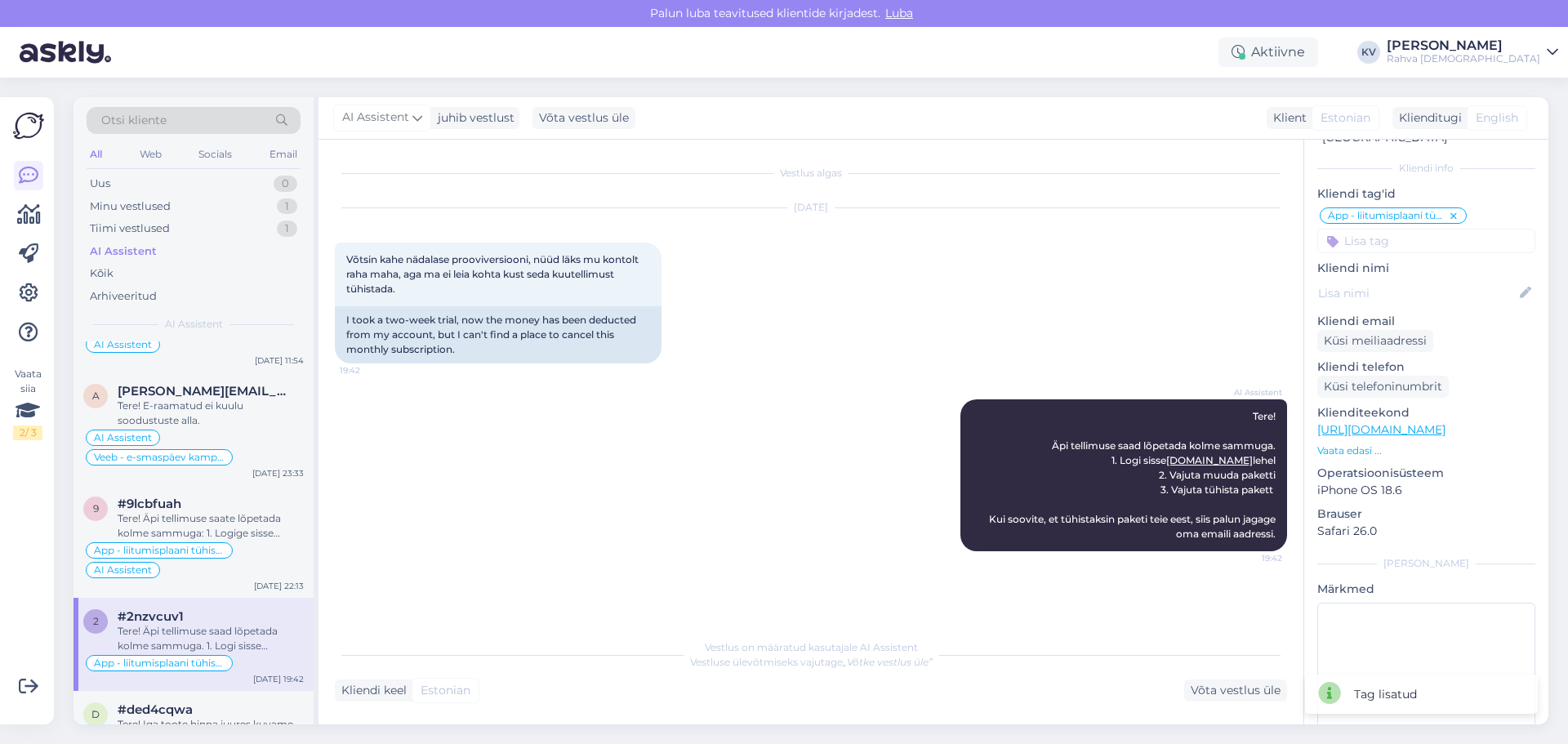
click at [1045, 229] on input at bounding box center [1425, 240] width 218 height 24
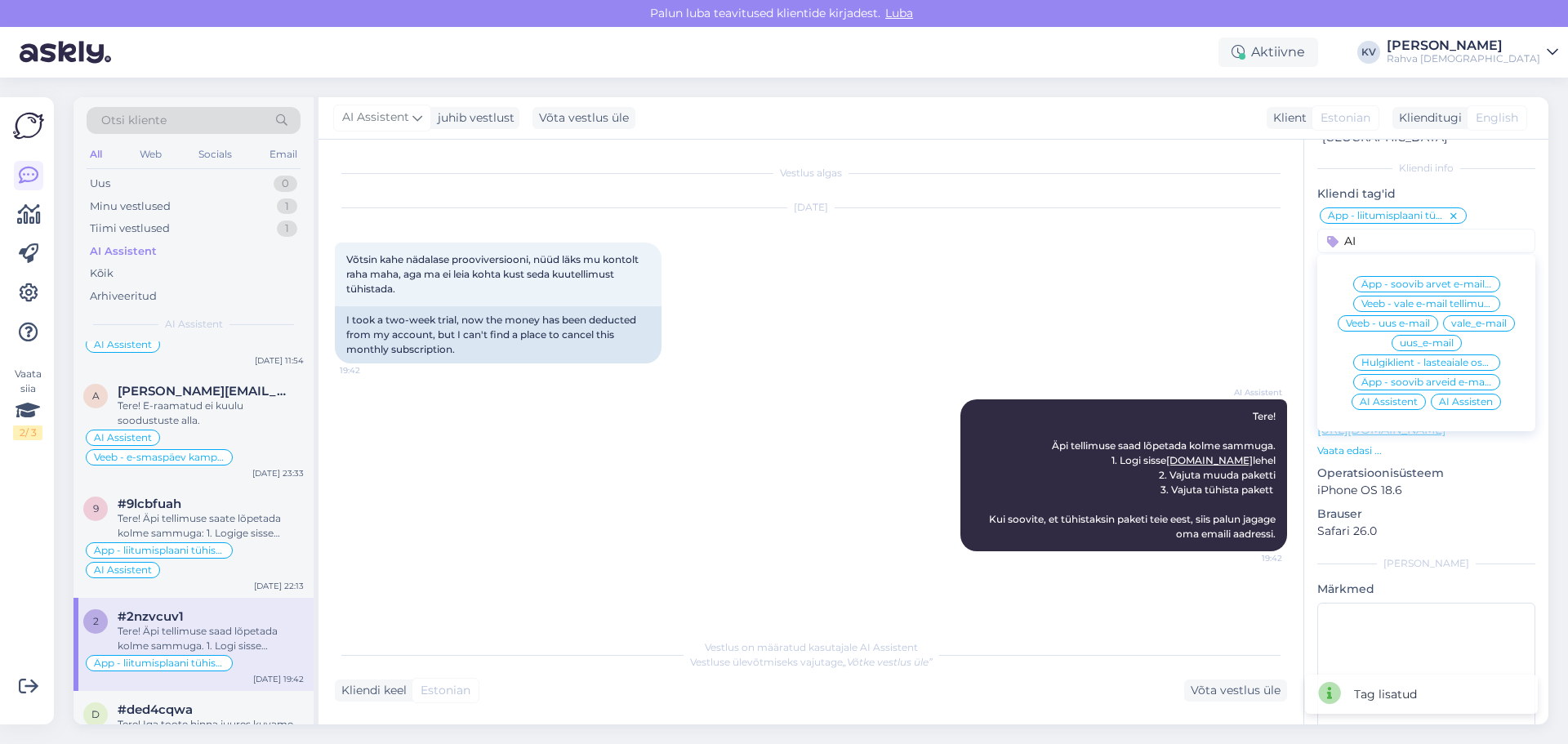
type input "AI"
click at [1045, 397] on span "AI Assistent" at bounding box center [1388, 401] width 58 height 10
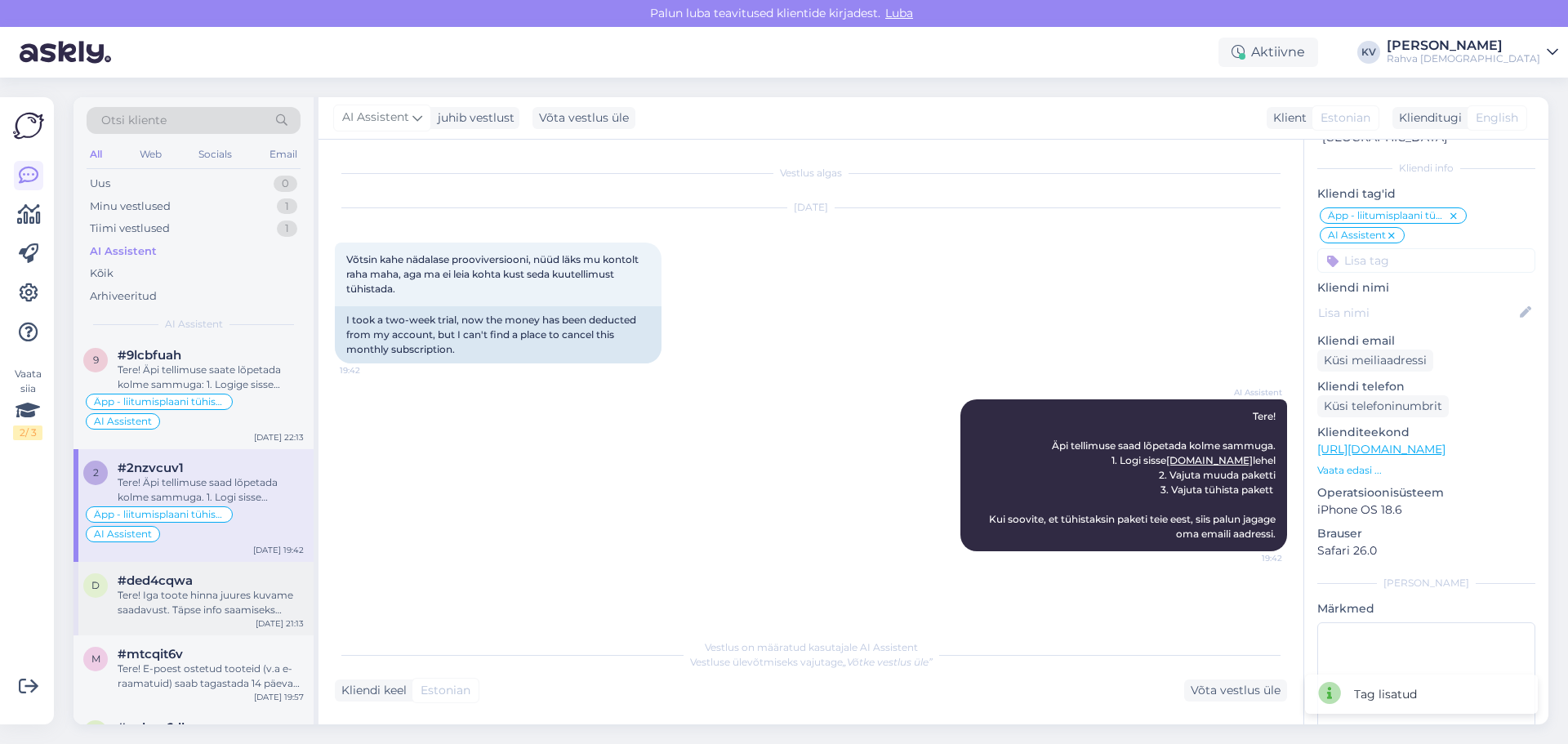
scroll to position [245, 0]
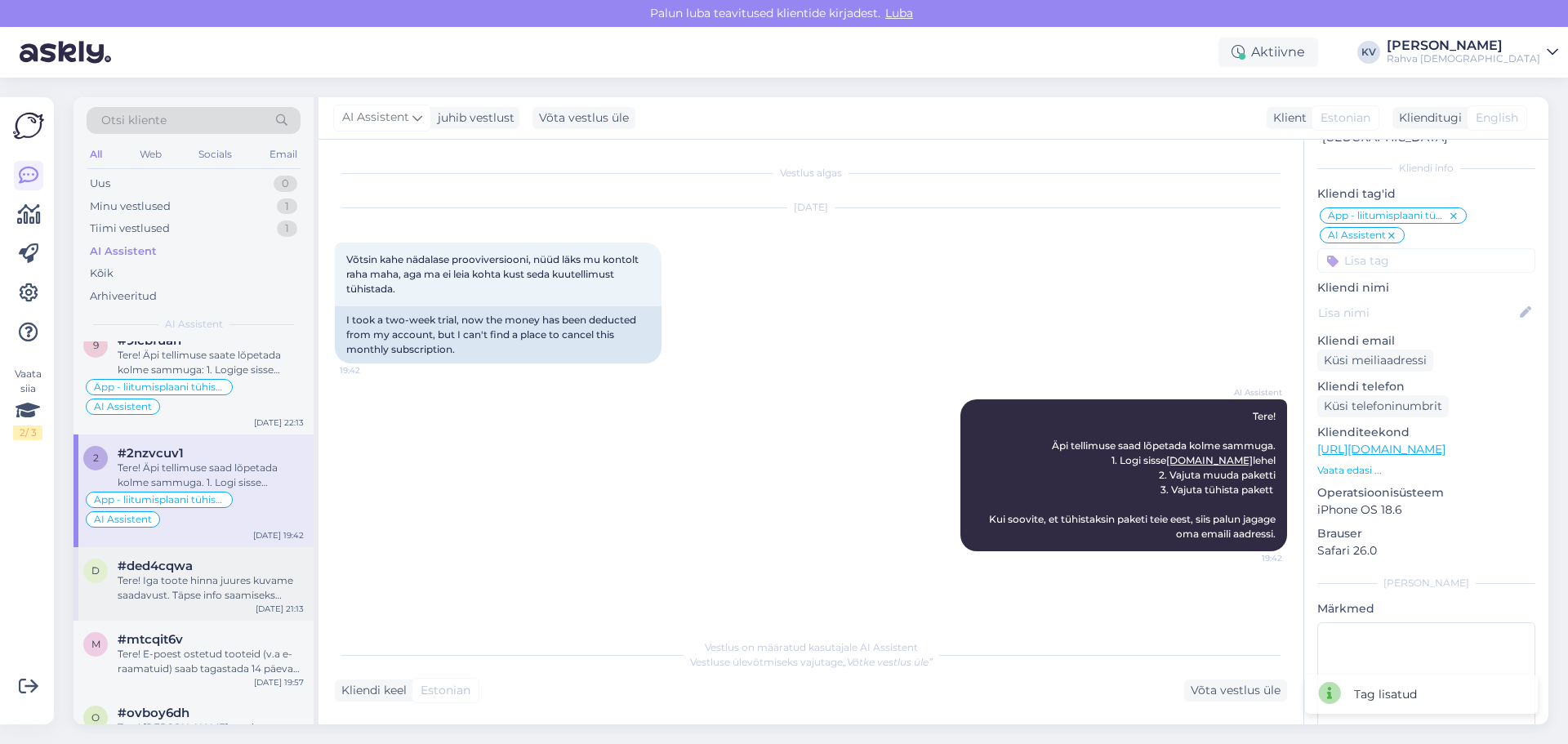
click at [195, 449] on div "Tere! Iga toote hinna juures kuvame saadavust. Täpse info saamiseks vajutage nu…" at bounding box center [211, 588] width 186 height 30
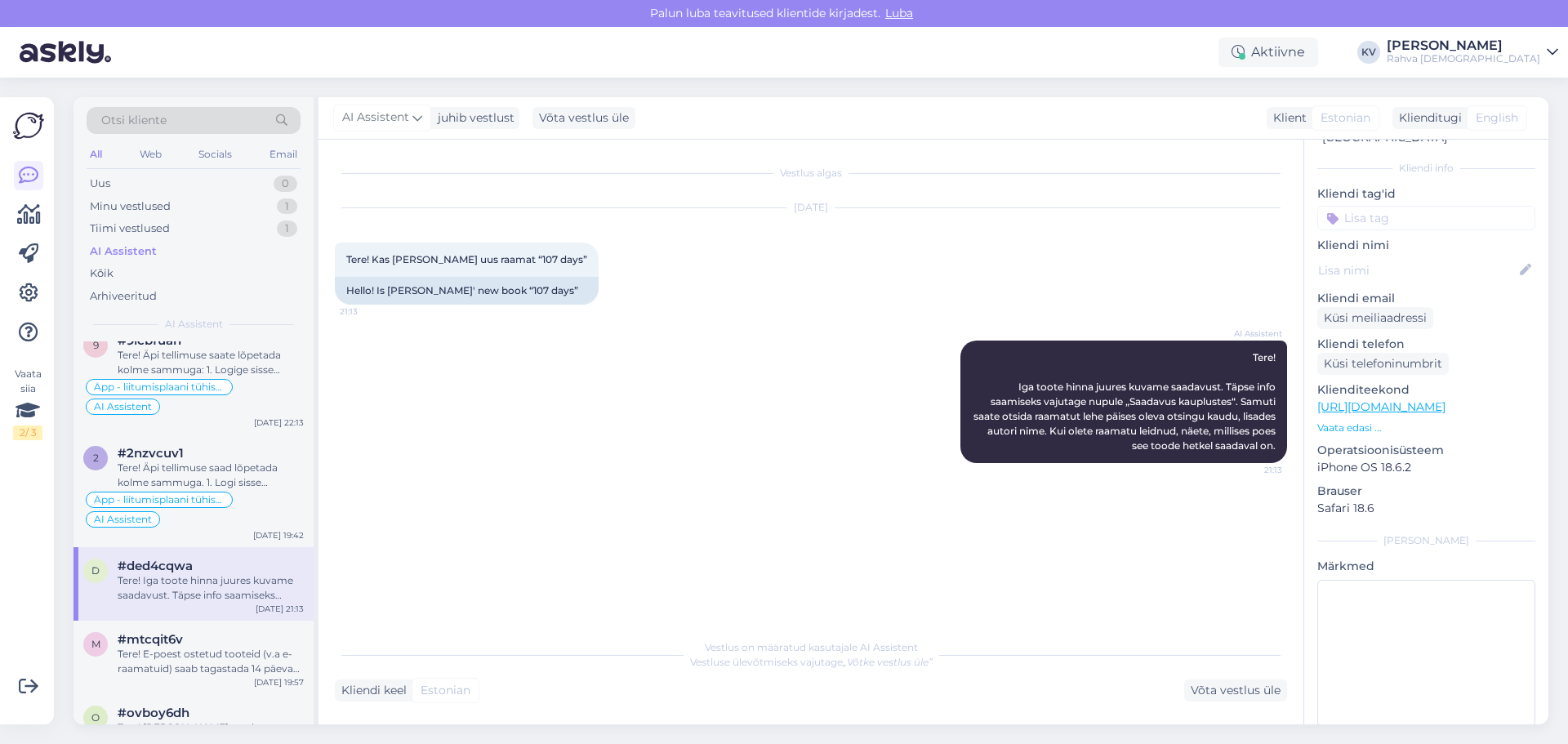
click at [1045, 206] on input at bounding box center [1425, 218] width 218 height 24
type input "Veeb - toote saadavus"
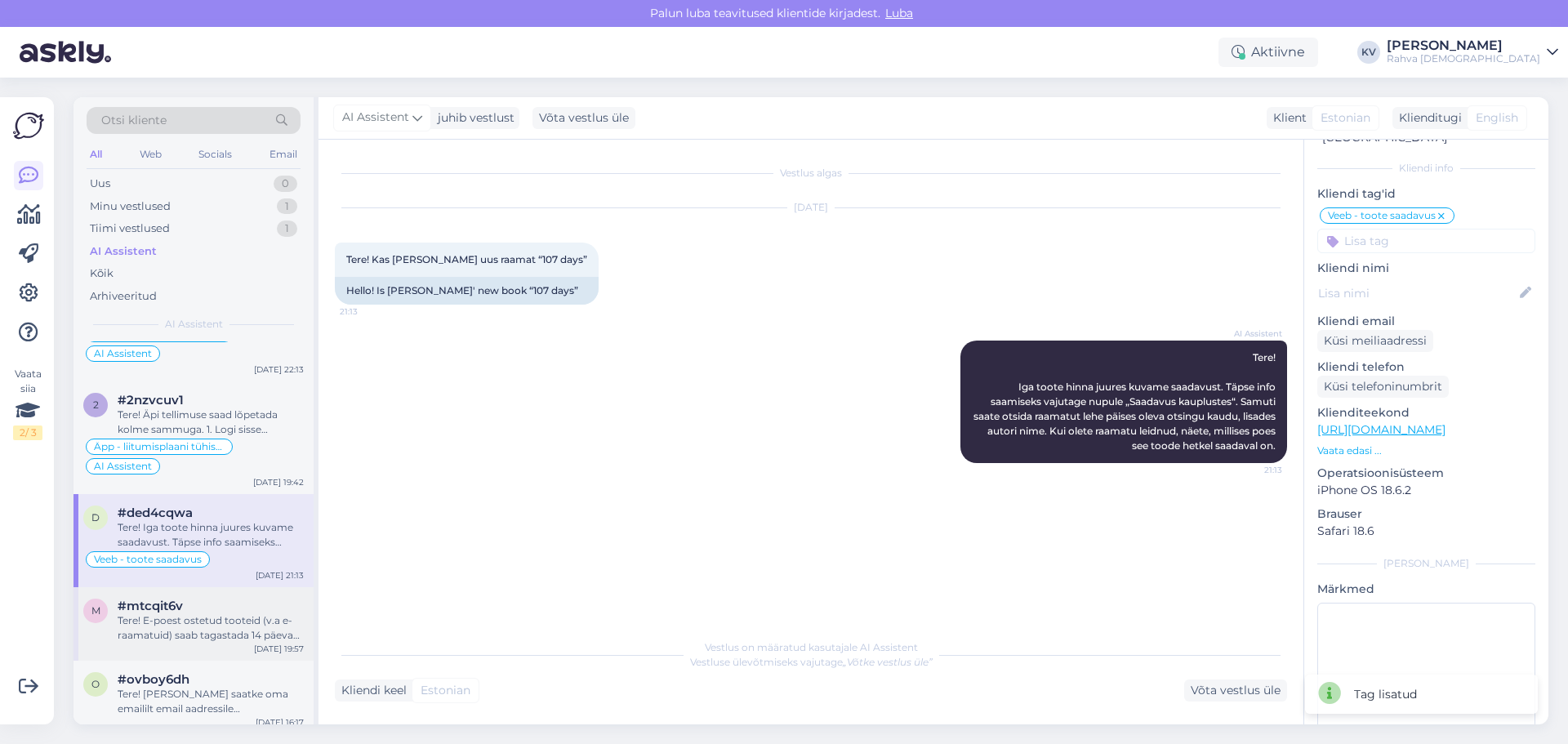
scroll to position [326, 0]
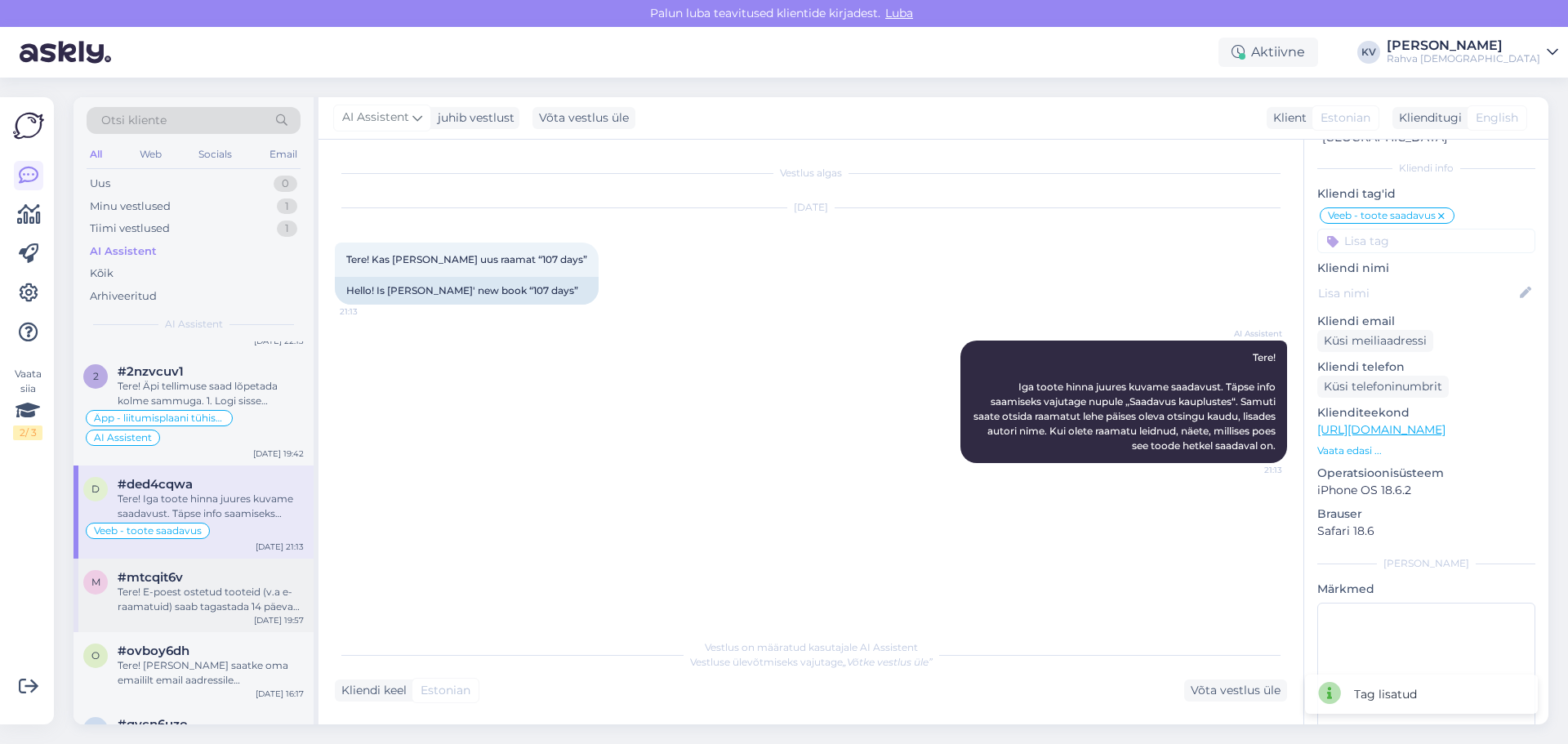
click at [171, 449] on div "Tere! E-poest ostetud tooteid (v.a e-raamatuid) saab tagastada 14 päeva jooksul…" at bounding box center [211, 599] width 186 height 30
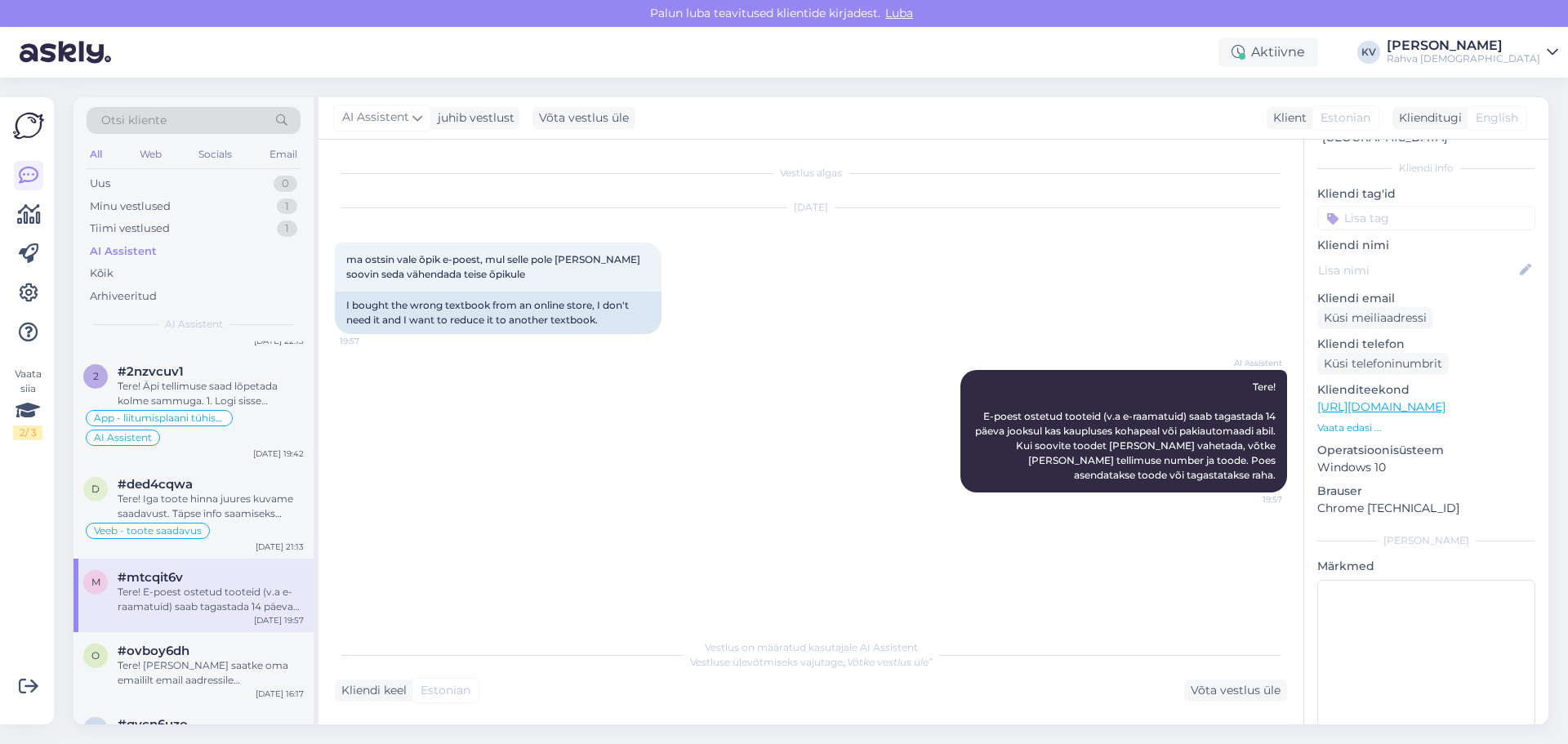
click at [1045, 212] on input at bounding box center [1425, 218] width 218 height 24
type input "Veeb - toote vahetamine"
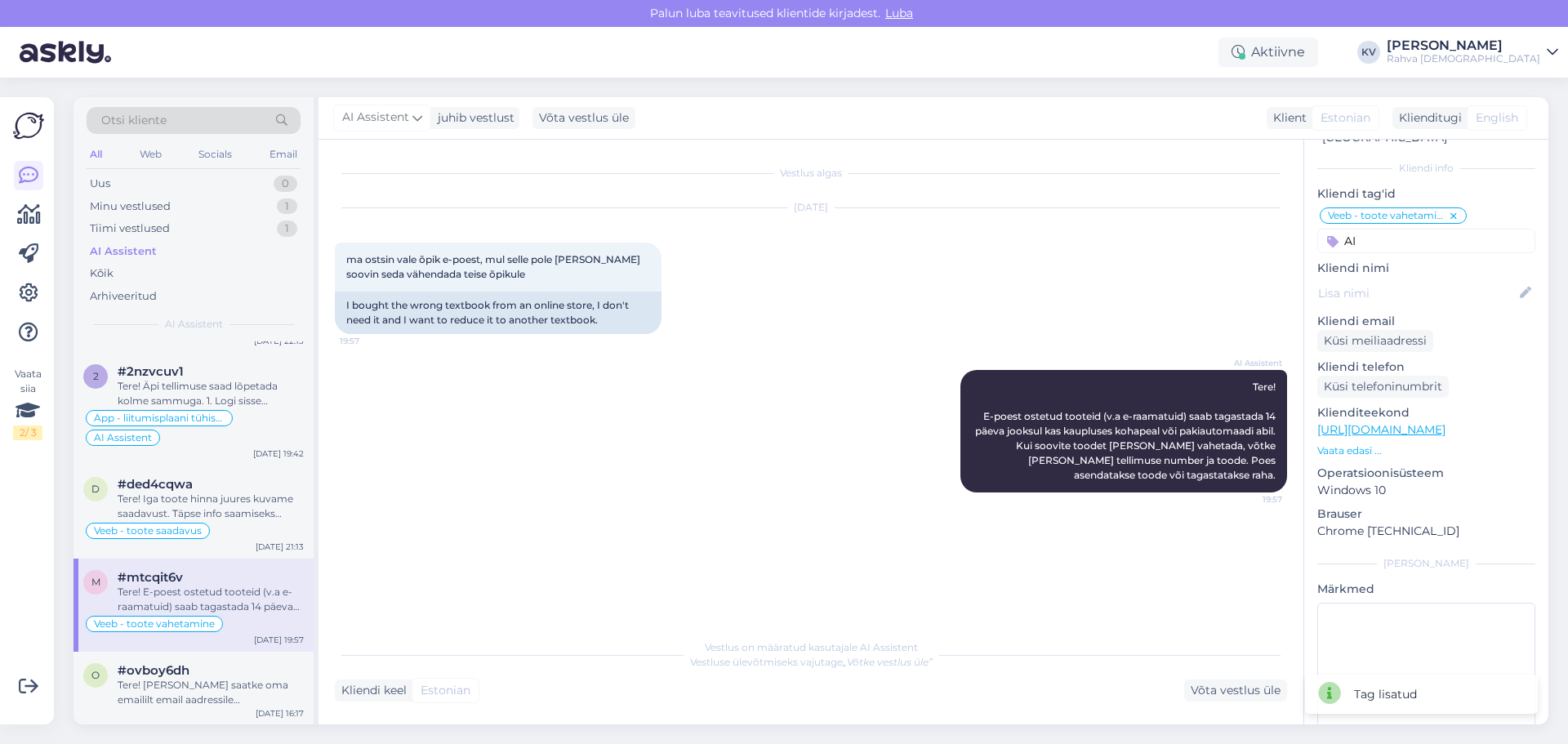
click at [1045, 229] on input "AI" at bounding box center [1425, 240] width 218 height 24
type input "AI"
click at [1045, 279] on span "AI Assistent" at bounding box center [1388, 284] width 58 height 10
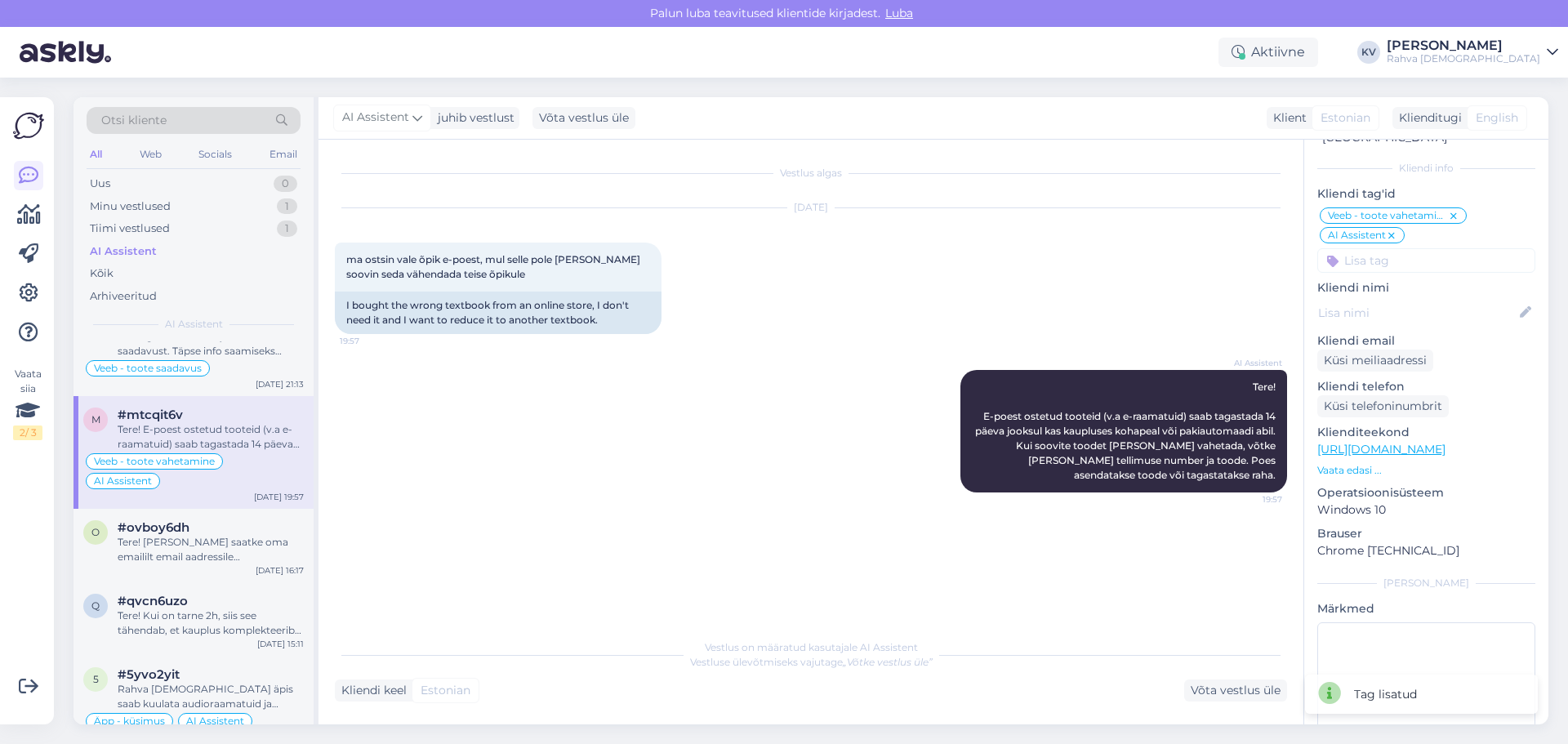
scroll to position [571, 0]
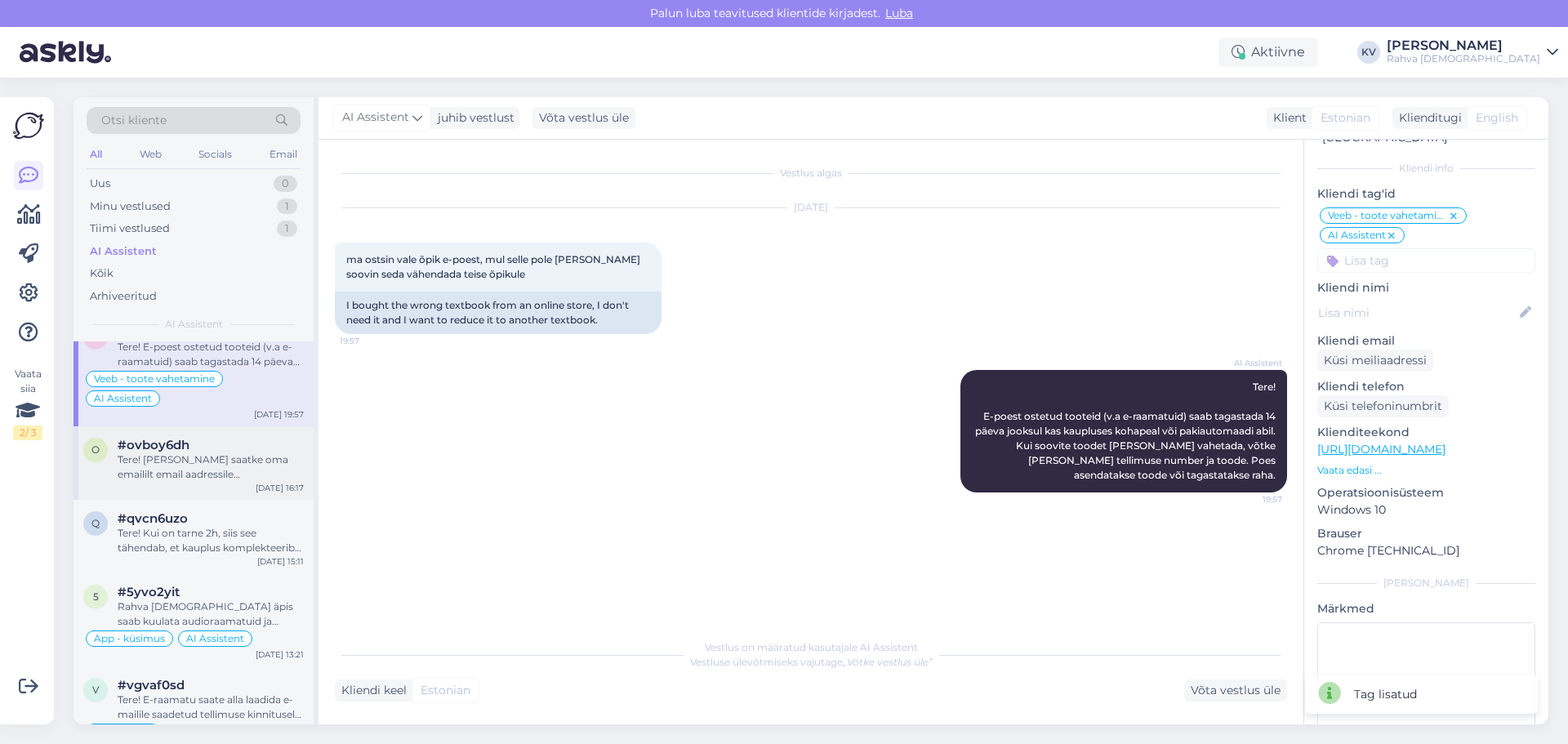
click at [193, 449] on div "Tere! [PERSON_NAME] saatke oma emaililt email aadressile [EMAIL_ADDRESS][DOMAIN…" at bounding box center [211, 467] width 186 height 30
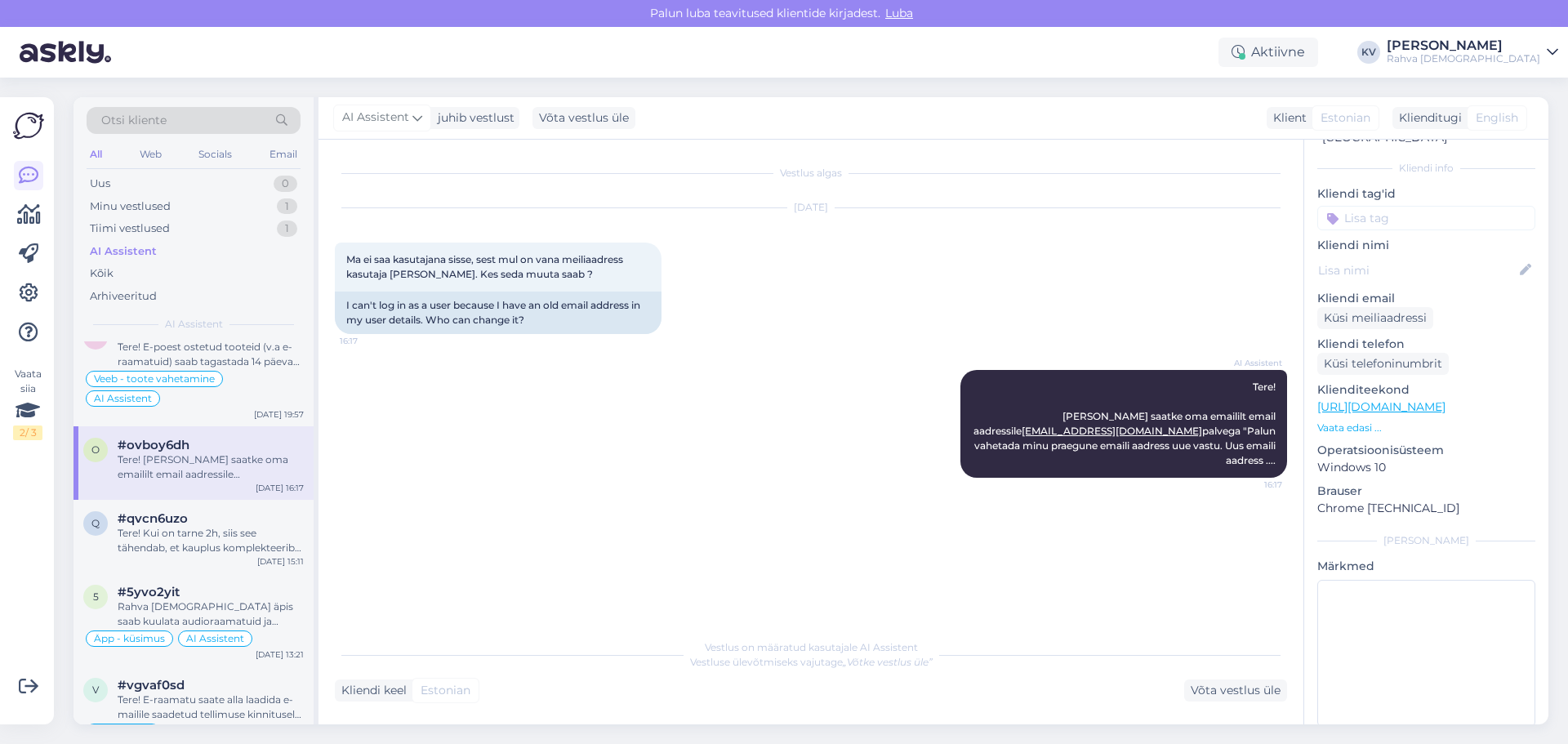
click at [1045, 206] on input at bounding box center [1425, 218] width 218 height 24
type input "Veeb - sisse"
click at [1045, 253] on div "Veeb - sisselogimise probleem" at bounding box center [1426, 261] width 147 height 16
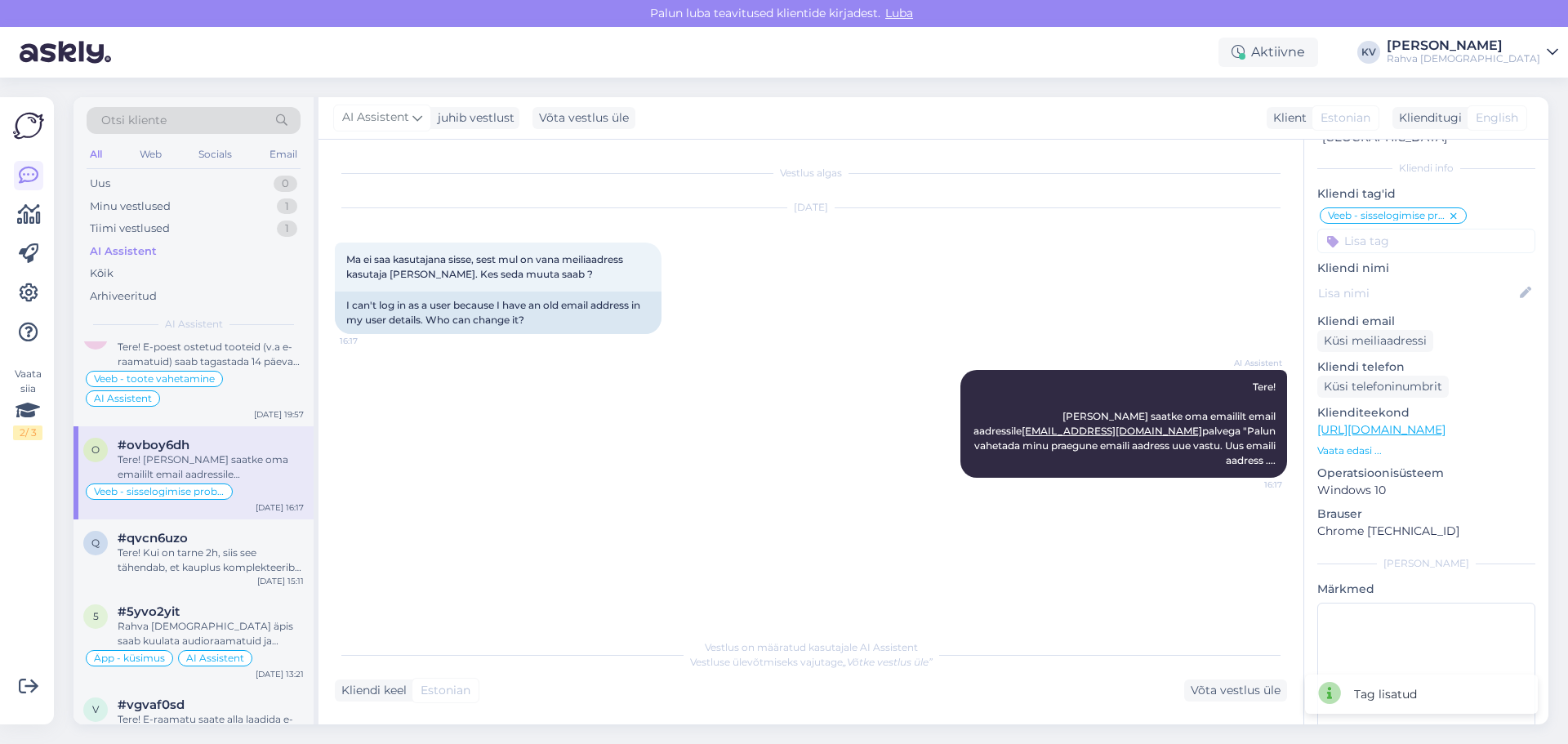
click at [1045, 232] on input at bounding box center [1425, 240] width 218 height 24
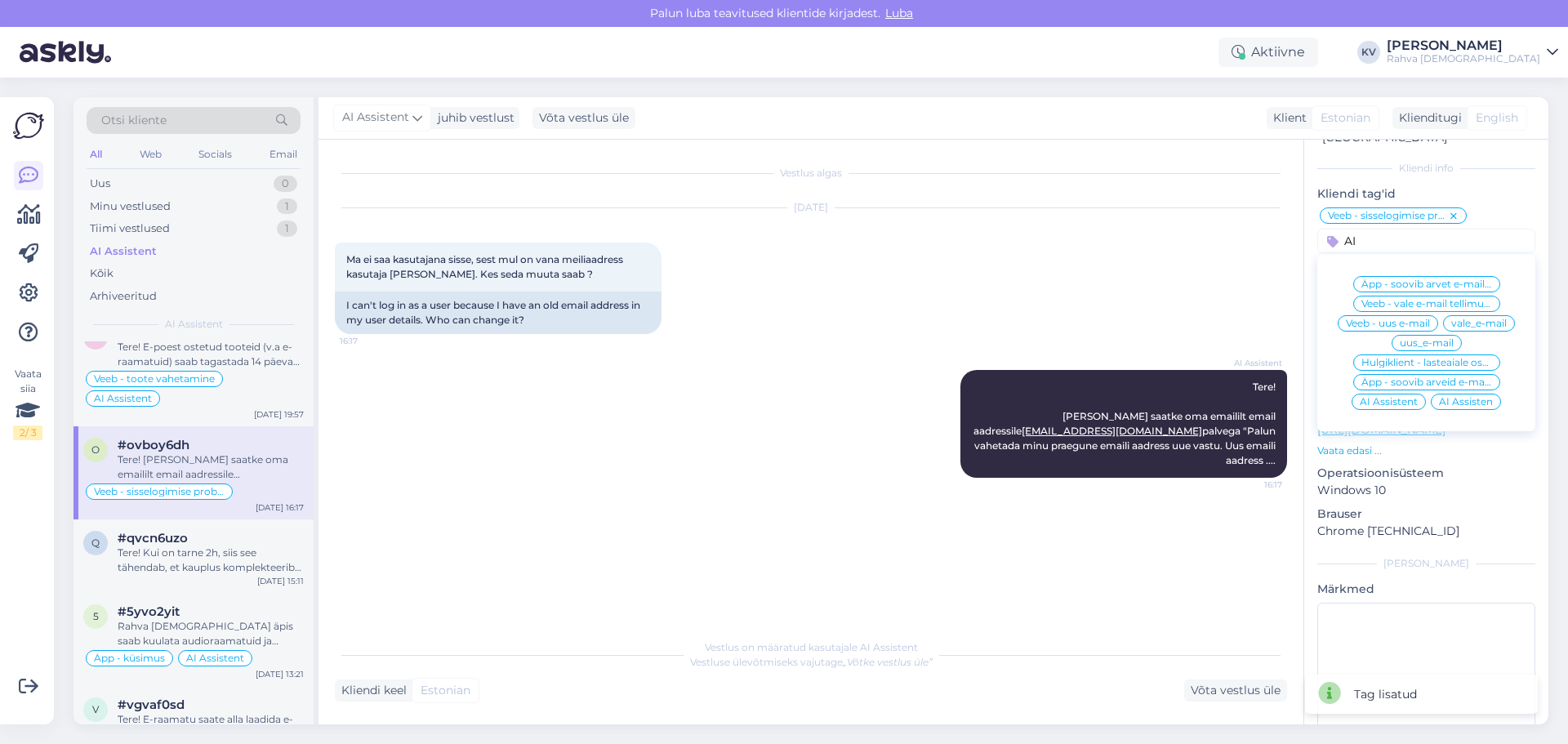
type input "AI"
click at [1045, 397] on span "AI Assistent" at bounding box center [1388, 401] width 58 height 10
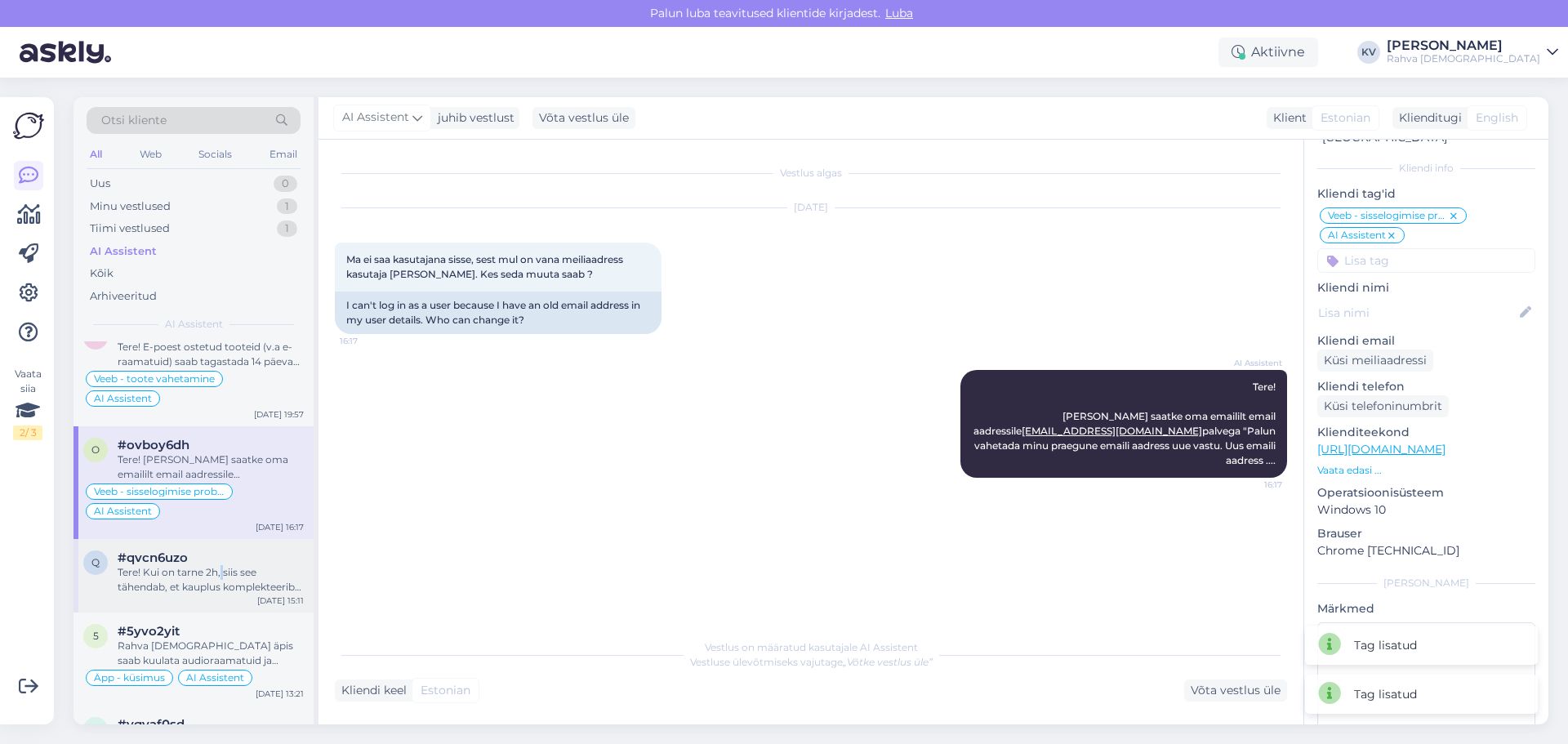
click at [221, 449] on div "Tere! Kui on tarne 2h, siis see tähendab, et kauplus komplekteerib tellimuse 2 …" at bounding box center [211, 579] width 186 height 30
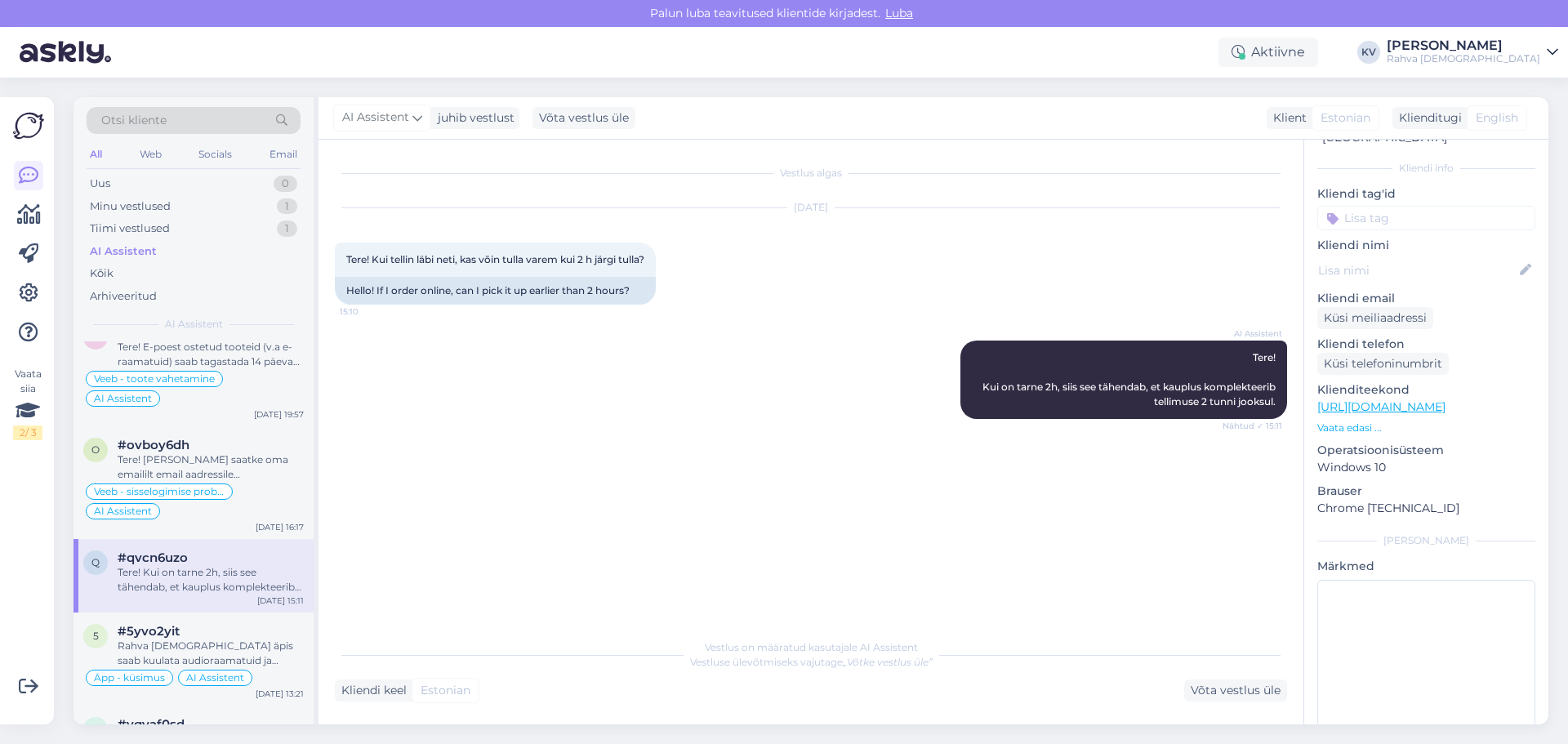
click at [1045, 206] on input at bounding box center [1425, 218] width 218 height 24
type input "Veeb - 2h"
click at [1045, 257] on span "Veeb - 2h tarne" at bounding box center [1426, 261] width 73 height 10
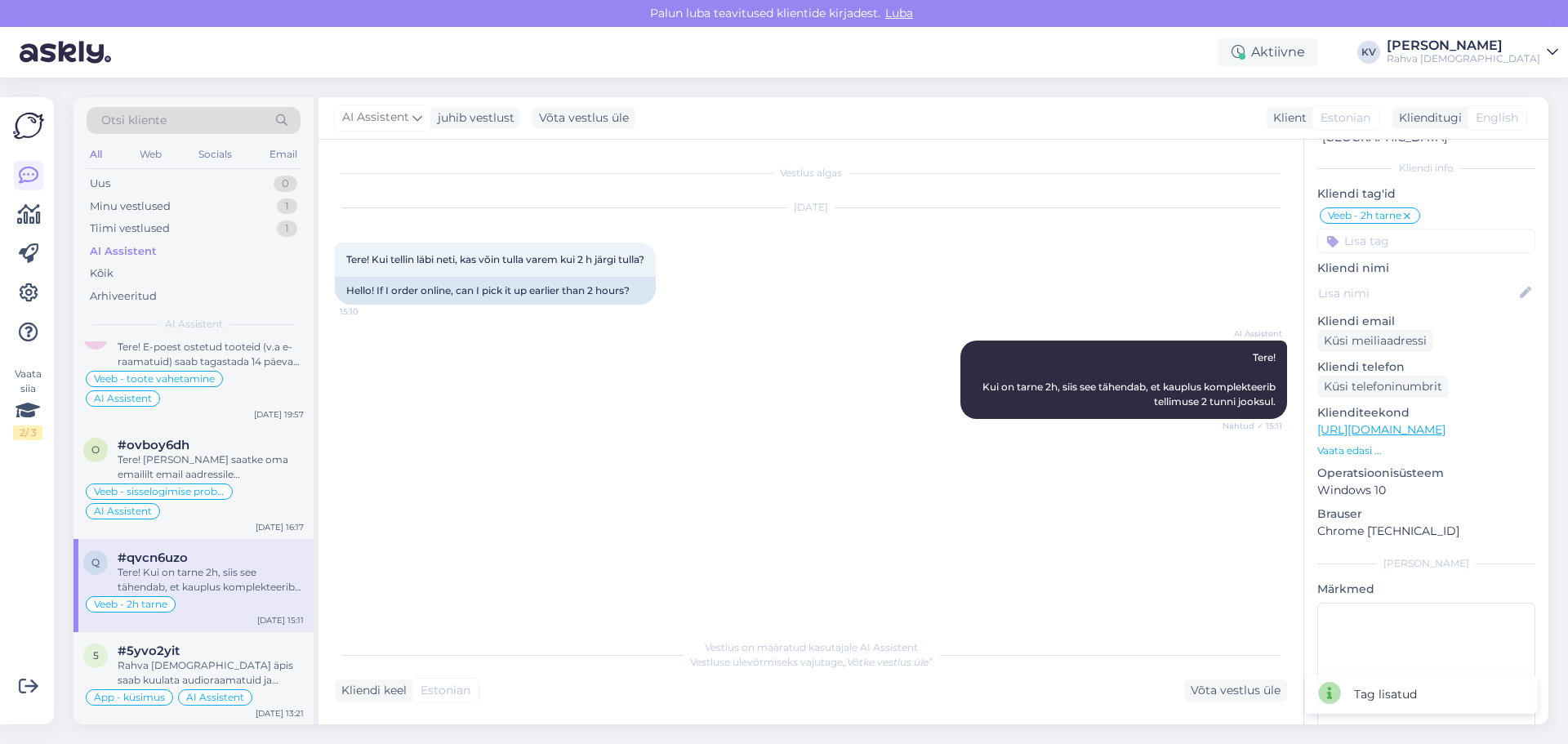
click at [1045, 236] on div "q # qvcn6uzo Offline [GEOGRAPHIC_DATA], [GEOGRAPHIC_DATA] Kliendi info Kliendi …" at bounding box center [1426, 416] width 244 height 716
click at [1045, 232] on input at bounding box center [1425, 240] width 218 height 24
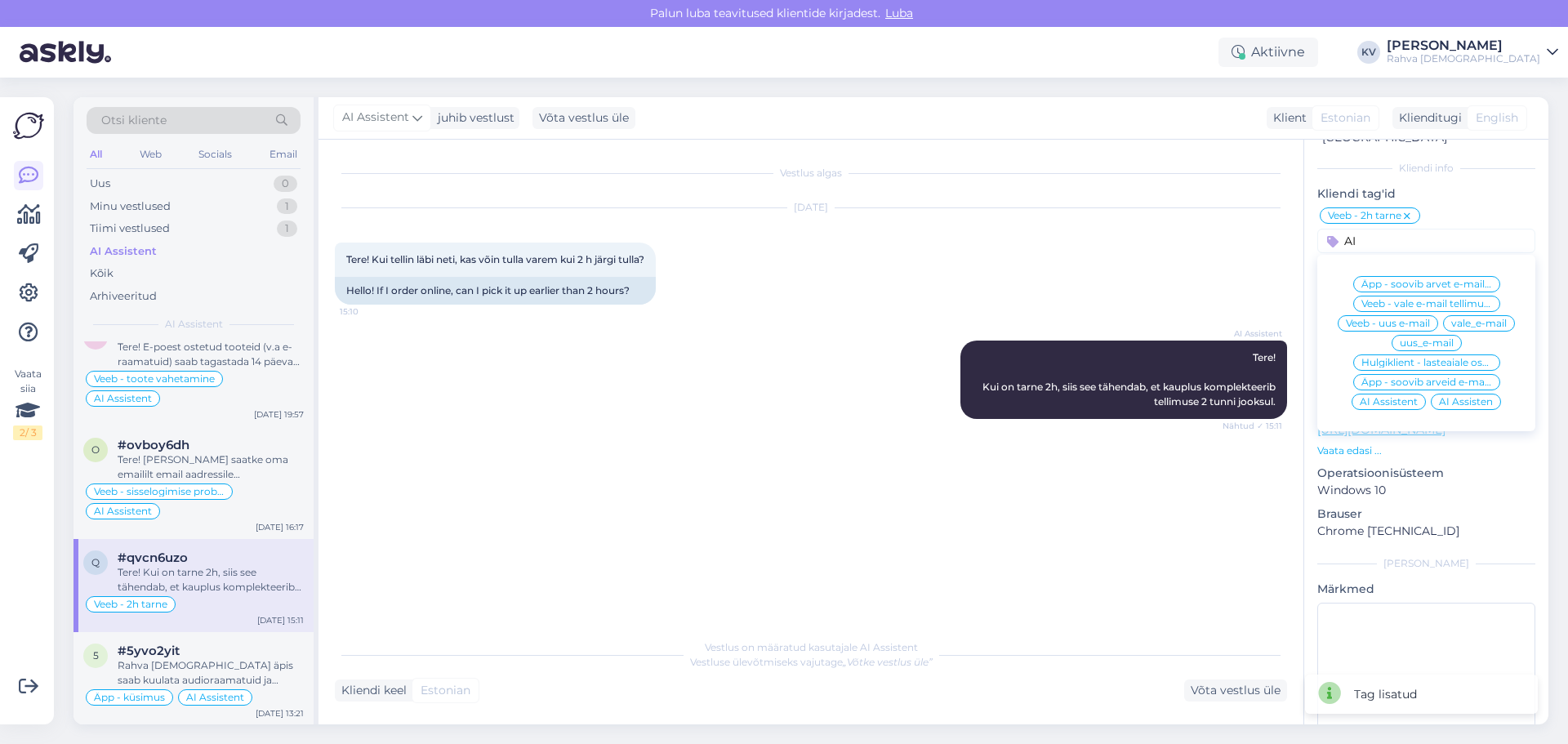
type input "AI"
click at [1045, 397] on span "AI Assistent" at bounding box center [1388, 401] width 58 height 10
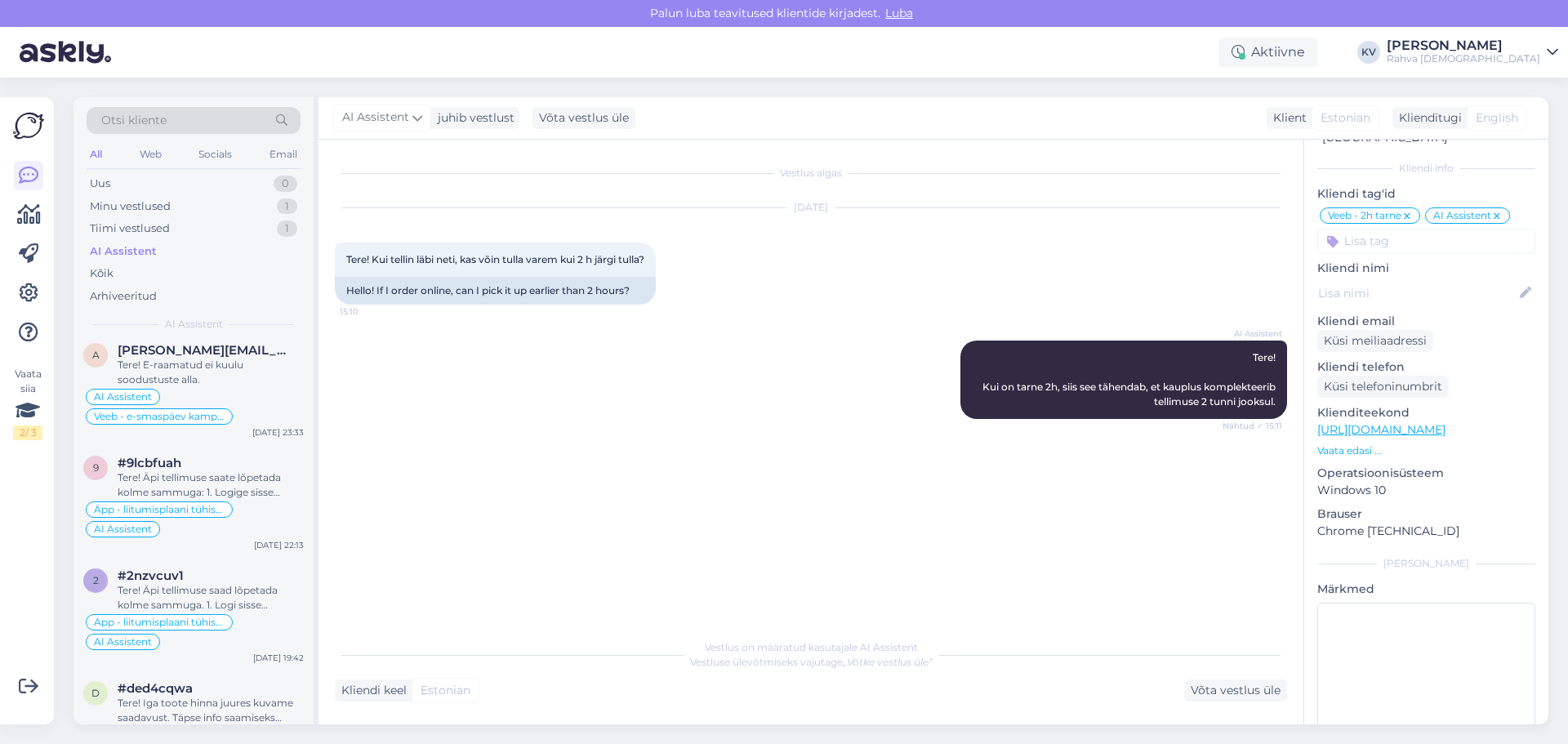
scroll to position [0, 0]
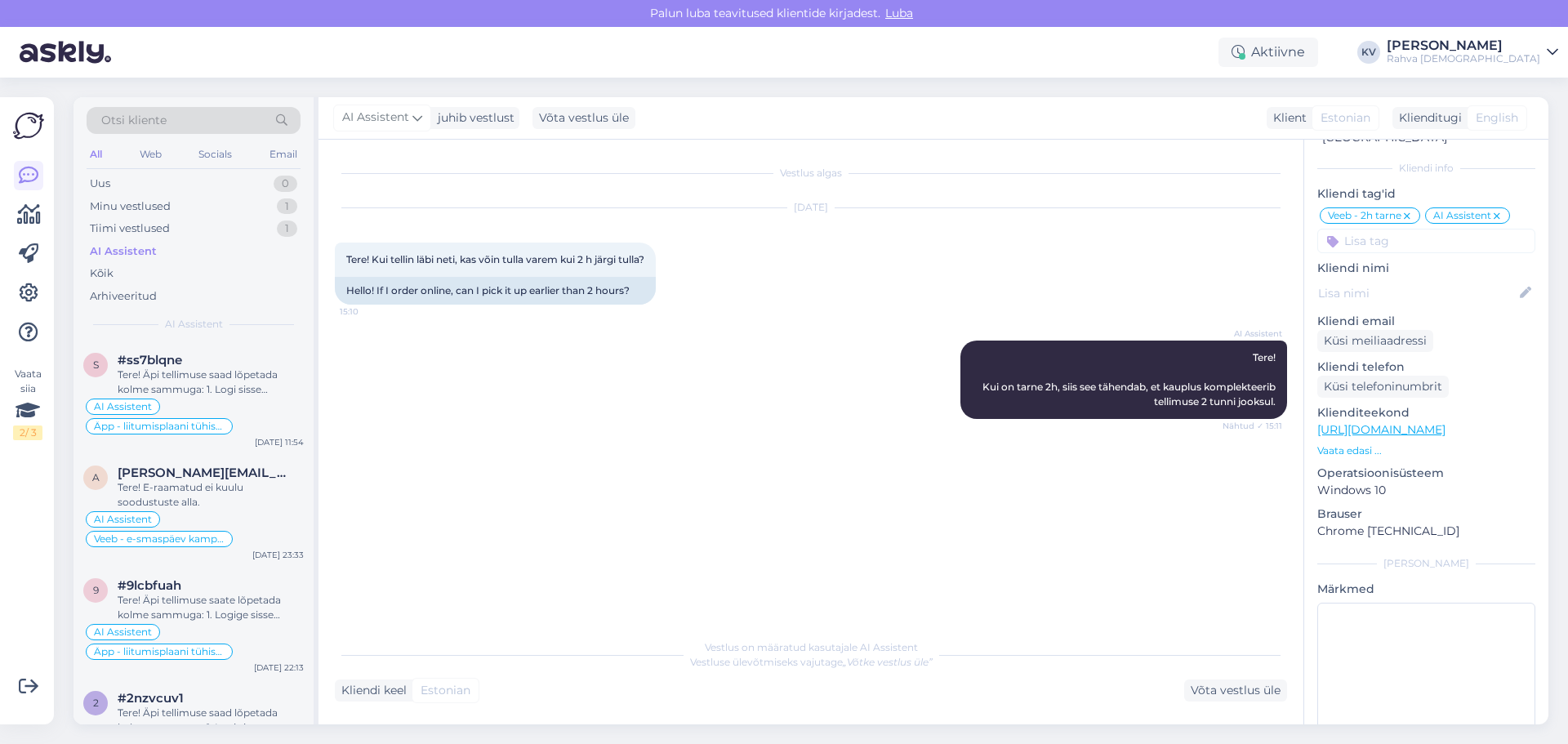
click at [788, 449] on div "Vestlus algas [DATE] Tere! Kui tellin läbi neti, kas võin tulla varem kui 2 h j…" at bounding box center [818, 386] width 967 height 460
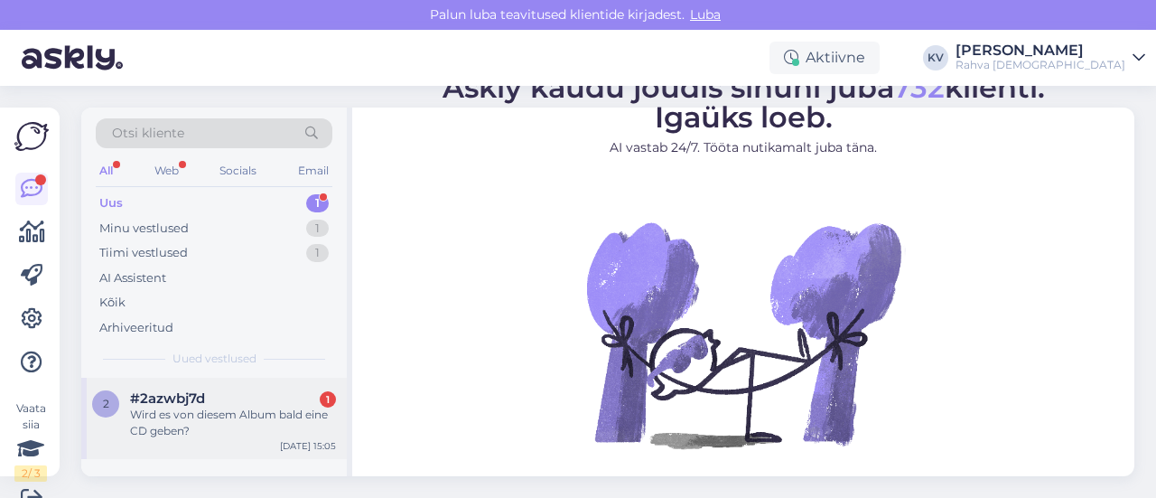
click at [182, 407] on div "Wird es von diesem Album bald eine CD geben?" at bounding box center [233, 423] width 206 height 33
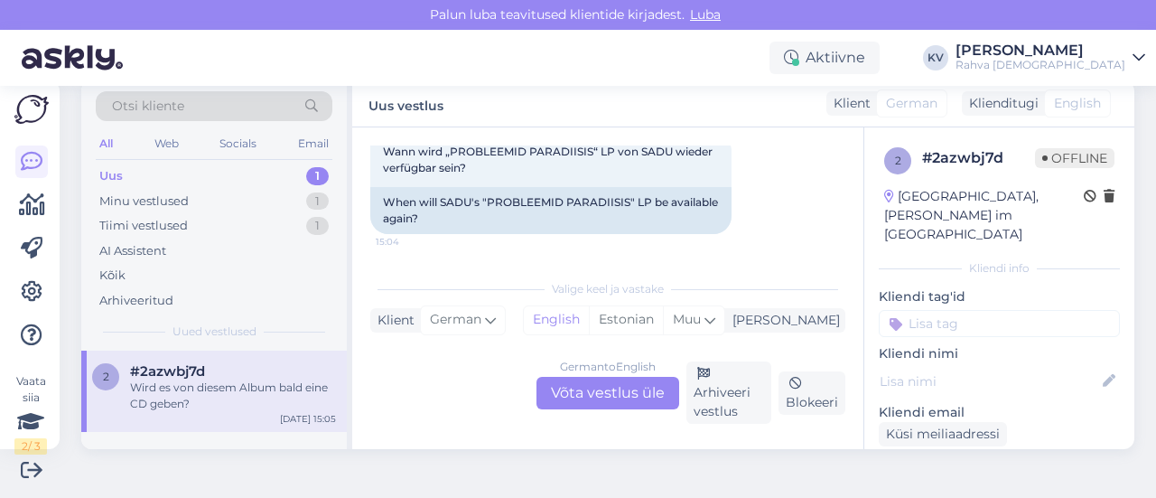
scroll to position [136, 0]
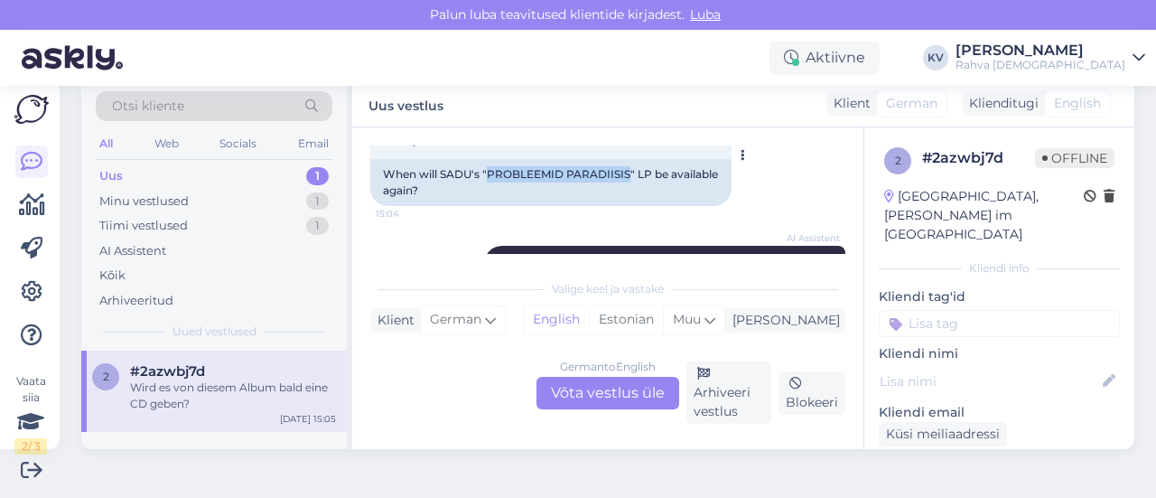
drag, startPoint x: 488, startPoint y: 175, endPoint x: 628, endPoint y: 169, distance: 140.2
click at [628, 169] on div "When will SADU's "PROBLEEMID PARADIISIS" LP be available again?" at bounding box center [550, 182] width 361 height 47
copy div "PROBLEEMID PARADIISIS"
click at [612, 386] on div "German to English Võta vestlus üle" at bounding box center [608, 393] width 143 height 33
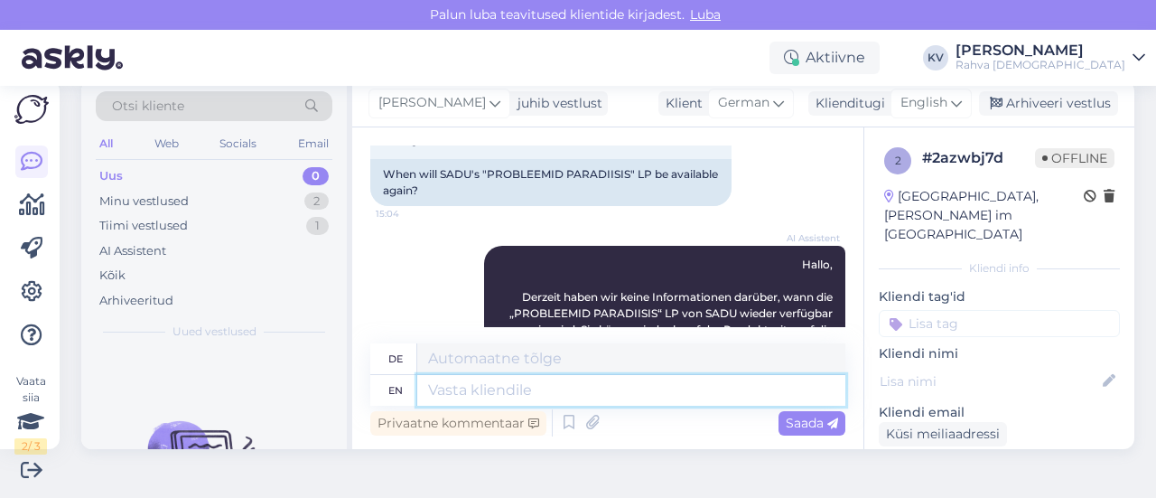
click at [558, 379] on textarea at bounding box center [631, 390] width 428 height 31
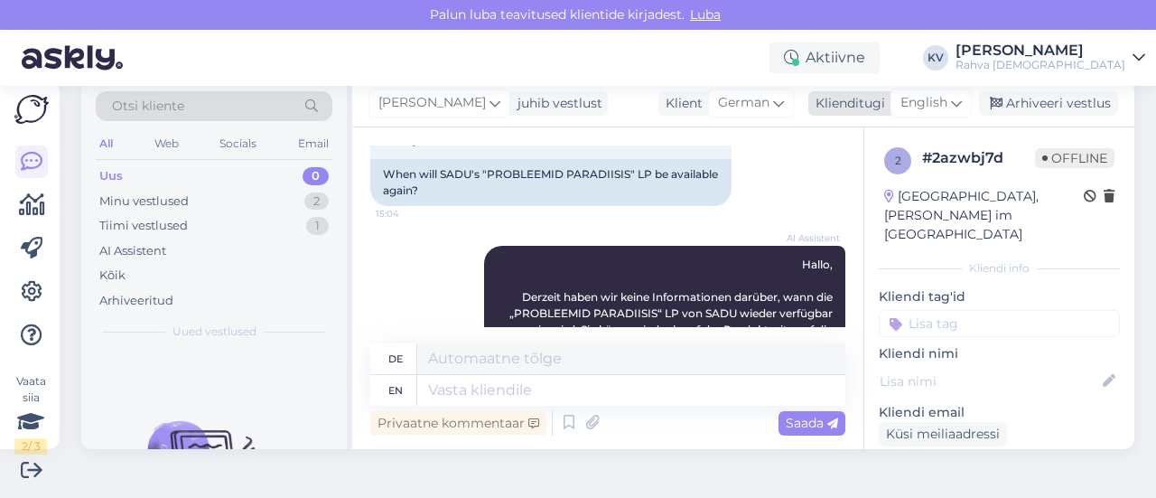
click at [927, 111] on span "English" at bounding box center [924, 103] width 47 height 20
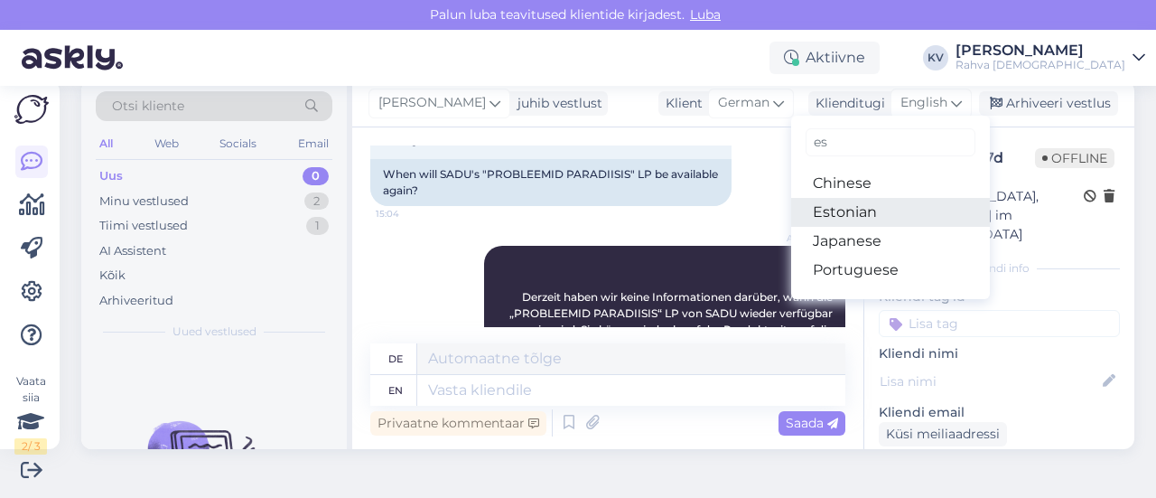
type input "es"
drag, startPoint x: 852, startPoint y: 203, endPoint x: 760, endPoint y: 248, distance: 102.2
click at [852, 203] on link "Estonian" at bounding box center [890, 212] width 199 height 29
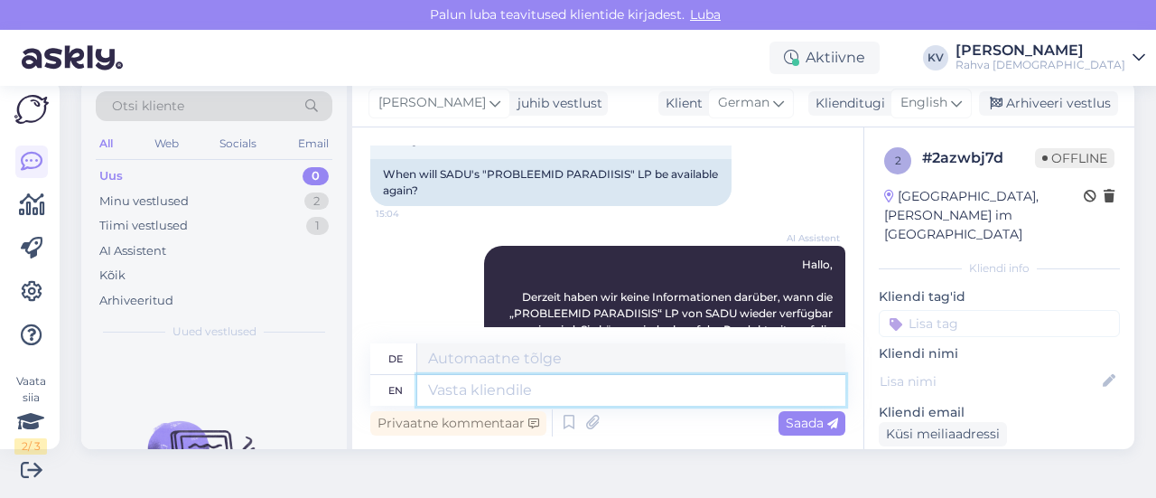
click at [475, 393] on textarea at bounding box center [631, 390] width 428 height 31
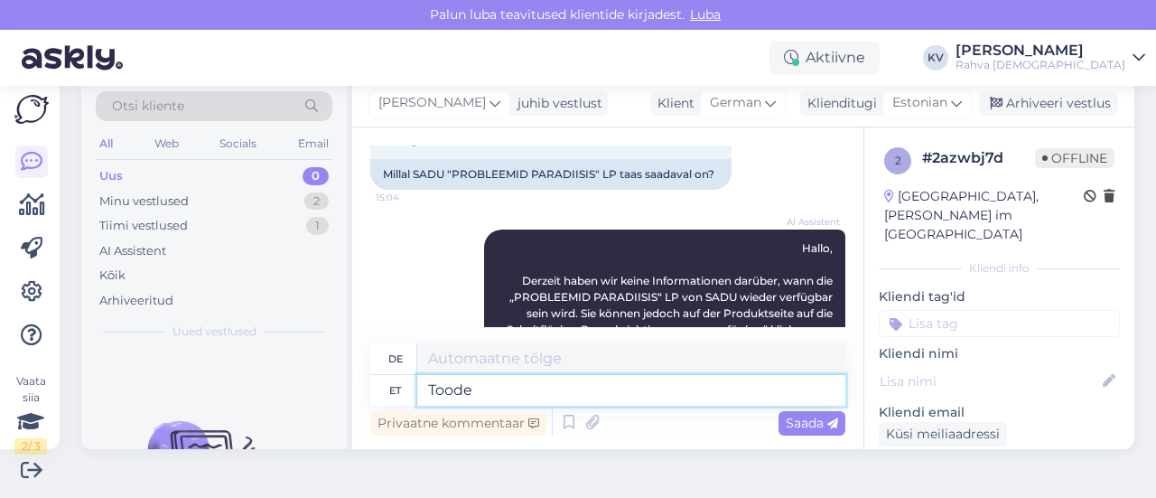
type textarea "Toode"
type textarea "Produkt"
type textarea "Toode on ole"
type textarea "Das Produkt ist"
type textarea "Toode on olemas e-"
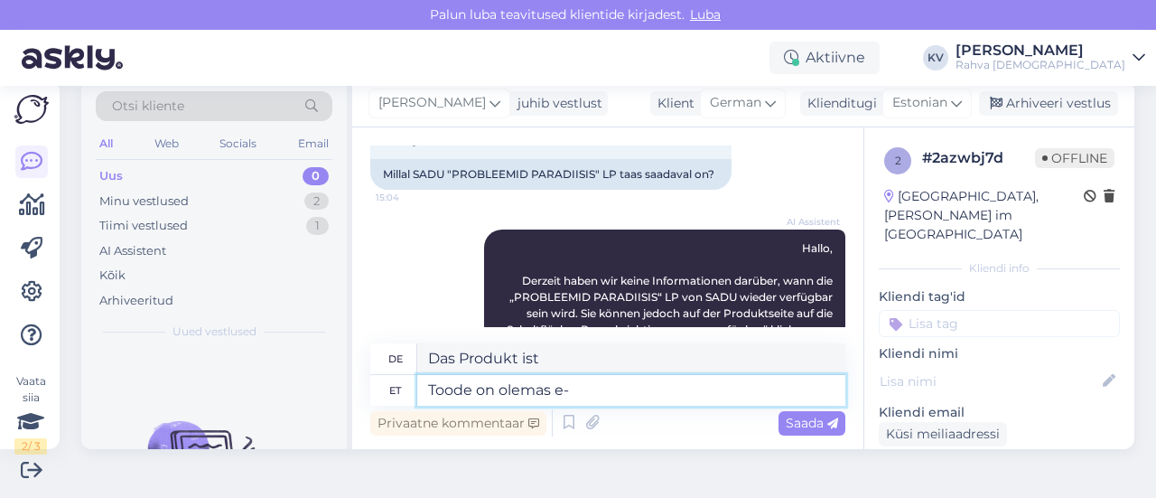
type textarea "Das Produkt existiert."
type textarea "Toode on olemas e-poes"
type textarea "Das Produkt ist im Online-Shop erhältlich."
type textarea "Toode on olemas e-poes ning a"
type textarea "Das Produkt ist im Online-Shop erhältlich und"
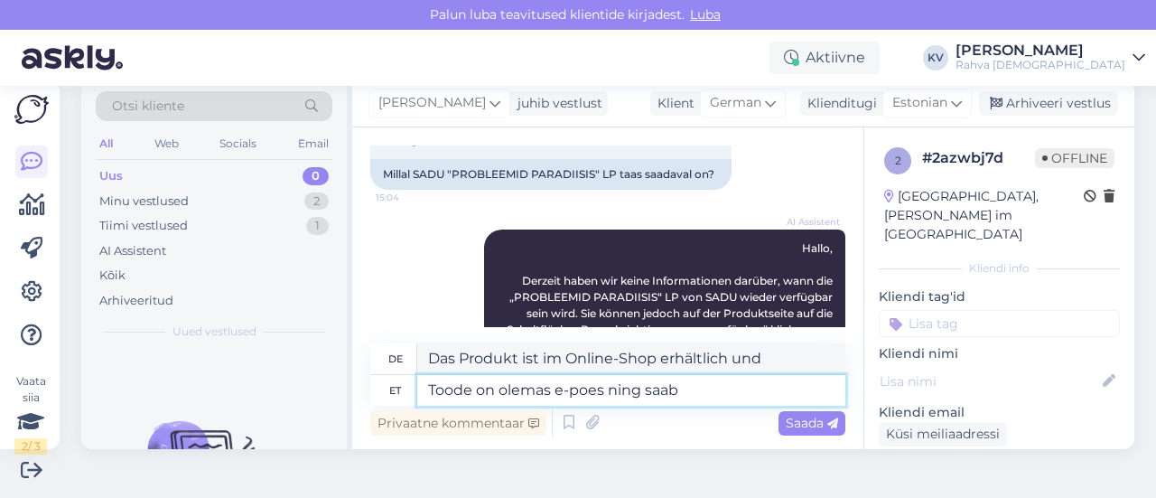
type textarea "Toode on olemas e-poes ning saab"
type textarea "Das Produkt ist im Online-Shop erhältlich und kann"
type textarea "Toode on olemas e-poes ning saab läbi e-"
type textarea "Das Produkt ist im Online-Shop erhältlich und kann erworben werden"
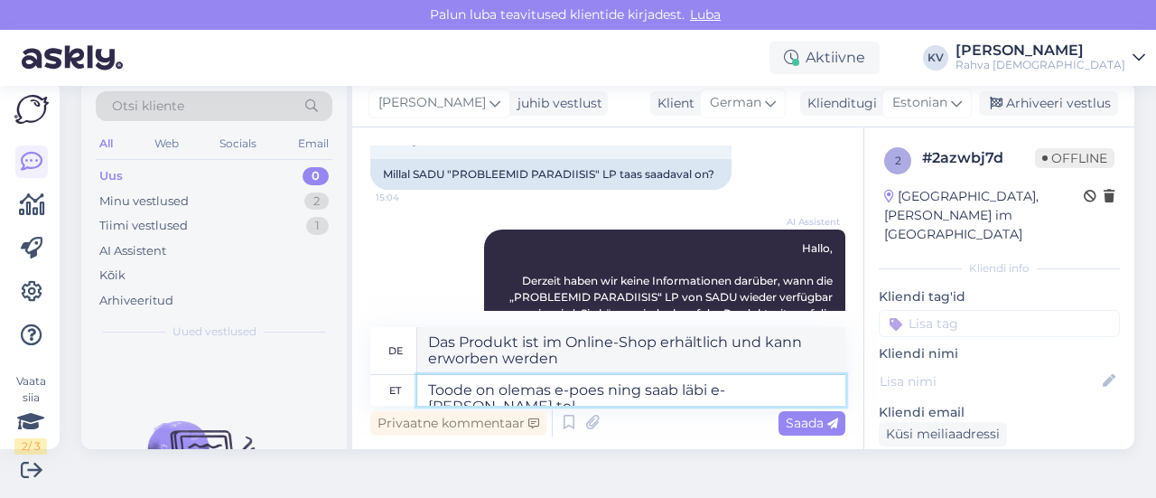
type textarea "Toode on olemas e-poes ning saab läbi e-[PERSON_NAME] tell"
type textarea "Das Produkt ist im Online-Shop erhältlich und kann über den Online-Shop erworbe…"
type textarea "Toode on olemas e-poes ning saab läbi e-poe tellida."
type textarea "Das Produkt ist im Online-Shop erhältlich und kann über den Online-Shop bestell…"
paste textarea "[URL][DOMAIN_NAME]"
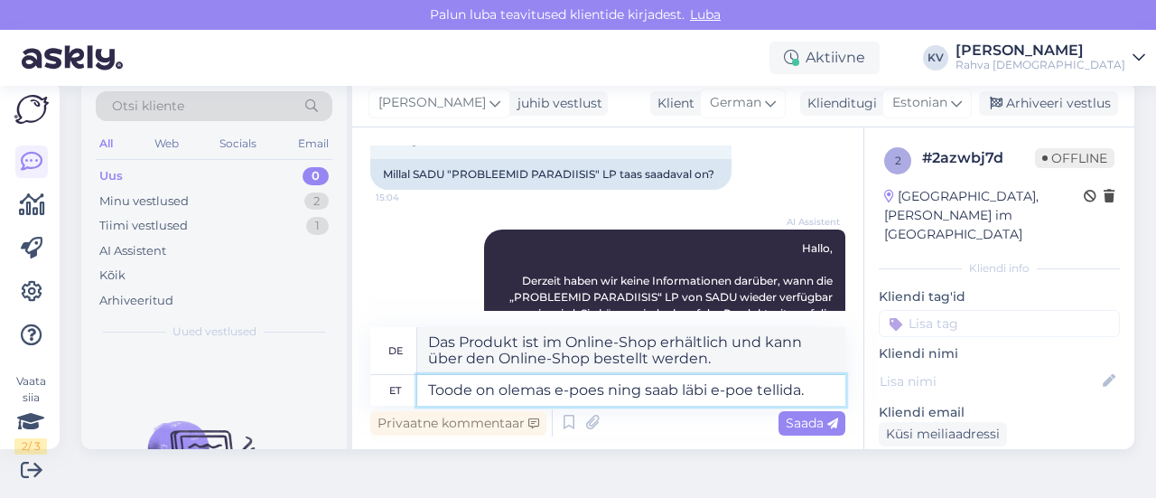
type textarea "Toode on olemas e-poes ning saab läbi e-[PERSON_NAME] tellida. [URL][DOMAIN_NAM…"
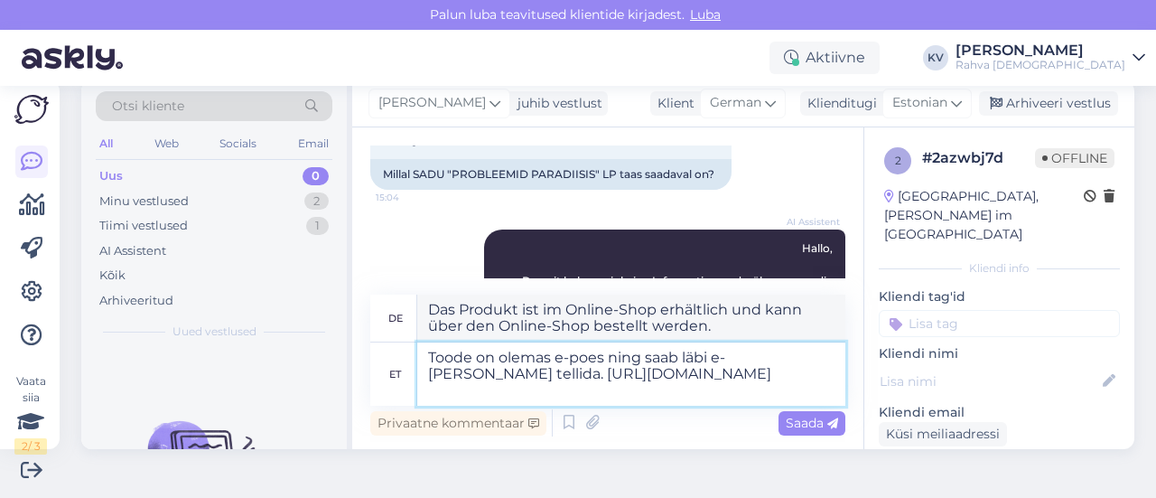
type textarea "Das Produkt ist im E-Shop erhältlich und kann über den E-Shop bestellt werden. …"
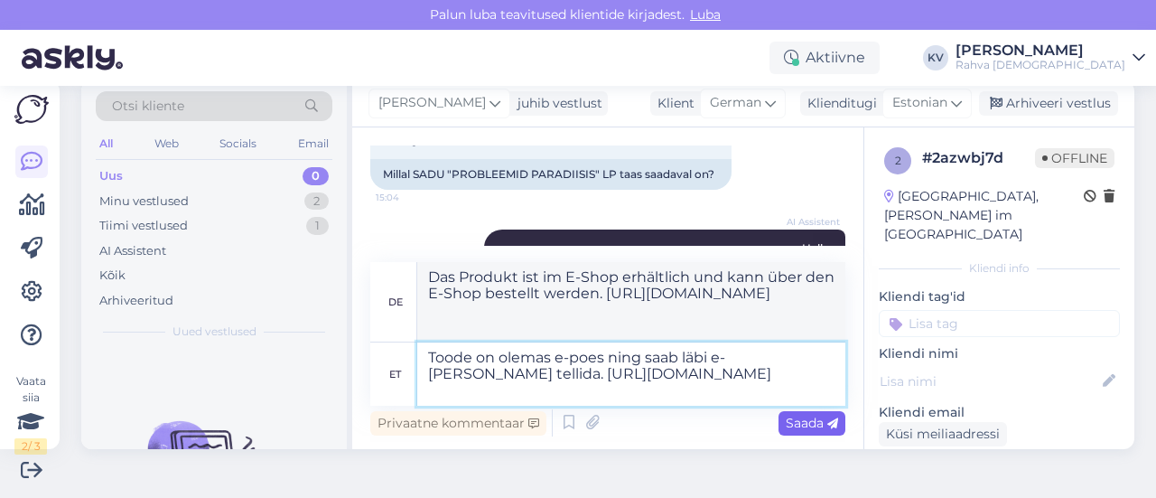
type textarea "Toode on olemas e-poes ning saab läbi e-[PERSON_NAME] tellida. [URL][DOMAIN_NAM…"
click at [779, 426] on div "Saada" at bounding box center [812, 423] width 67 height 24
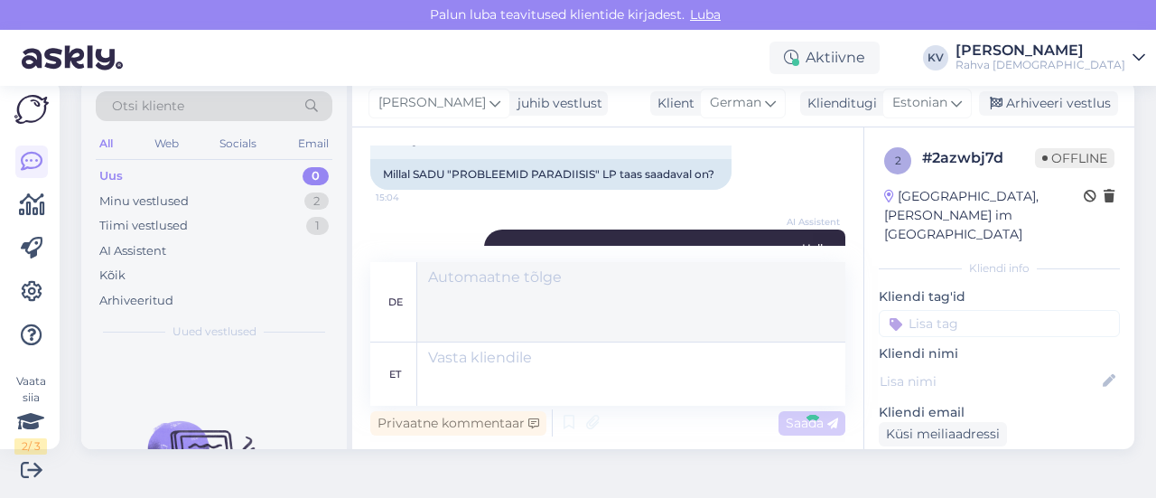
scroll to position [508, 0]
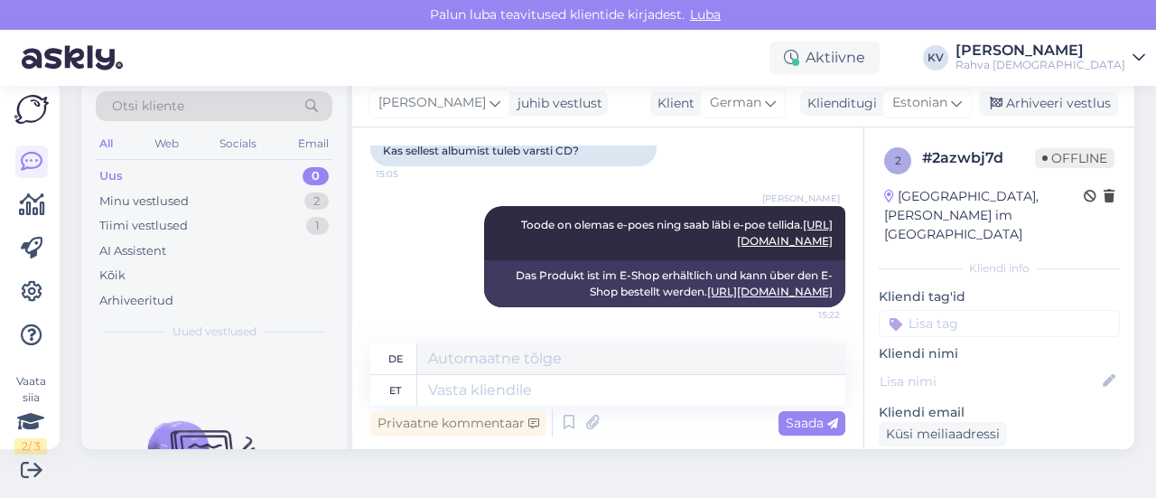
click at [972, 310] on input at bounding box center [999, 323] width 241 height 27
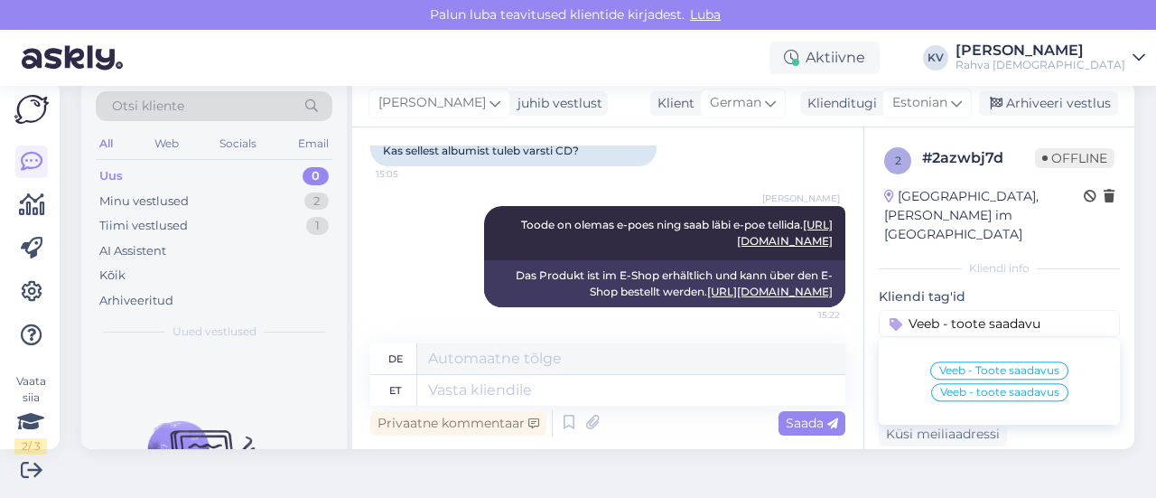
type input "Veeb - toote saadavus"
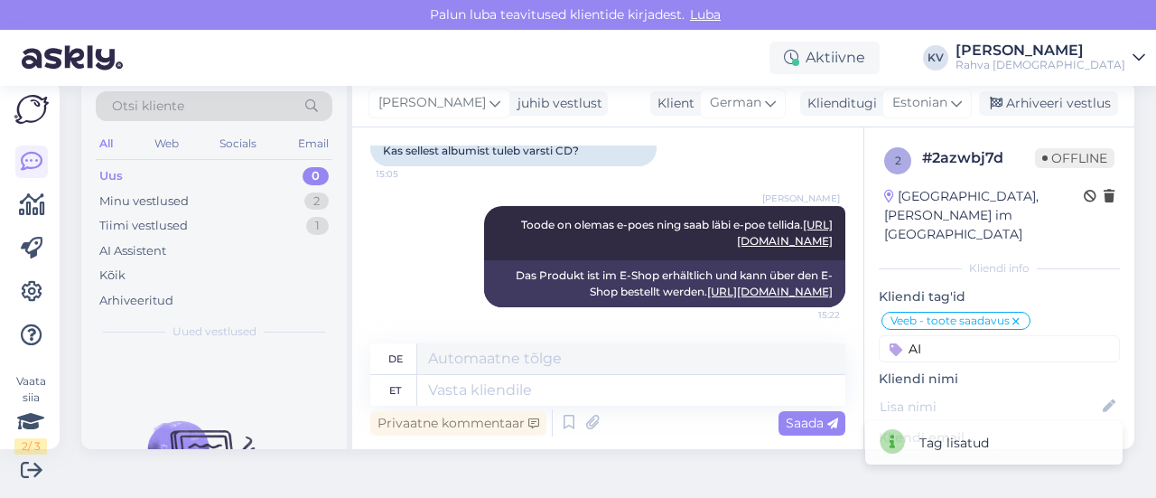
click at [965, 335] on input "AI" at bounding box center [999, 348] width 241 height 27
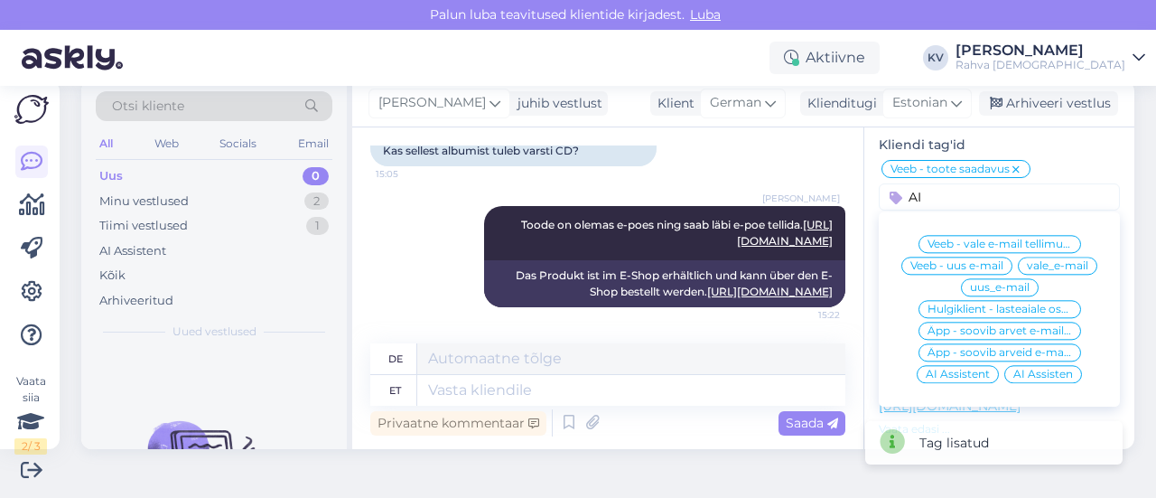
scroll to position [181, 0]
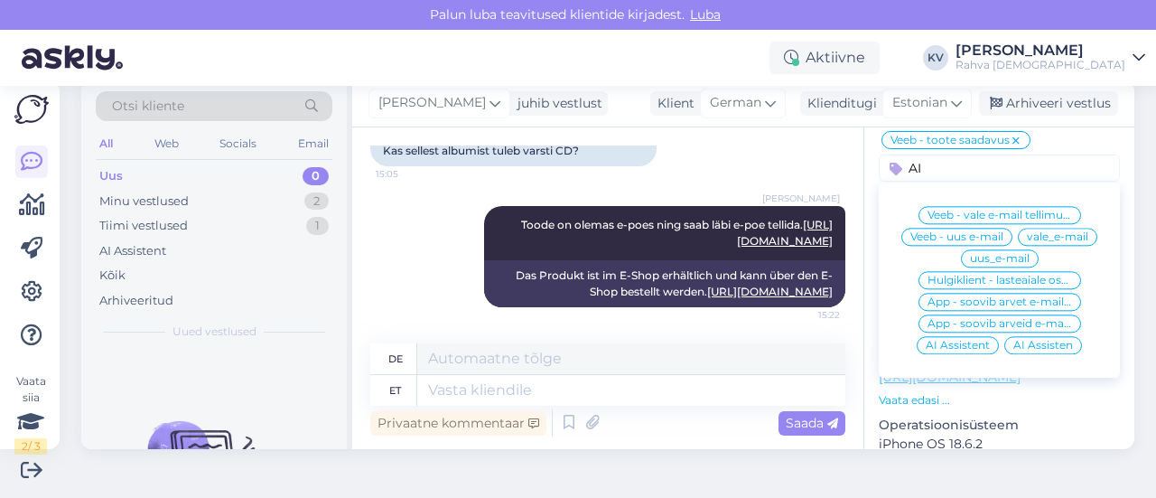
type input "AI"
click at [950, 336] on div "AI Assistent" at bounding box center [958, 345] width 82 height 18
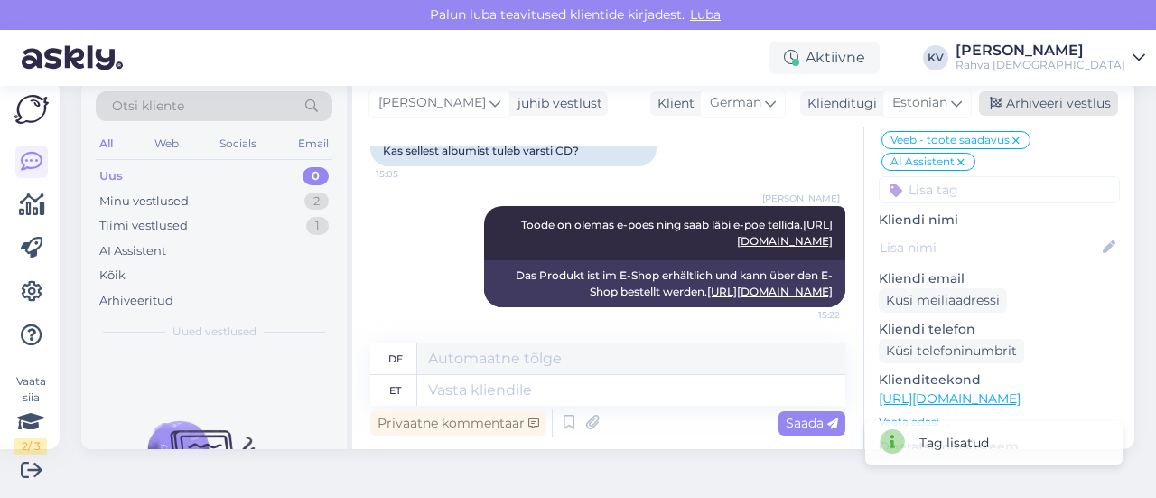
click at [1036, 99] on div "Arhiveeri vestlus" at bounding box center [1048, 103] width 139 height 24
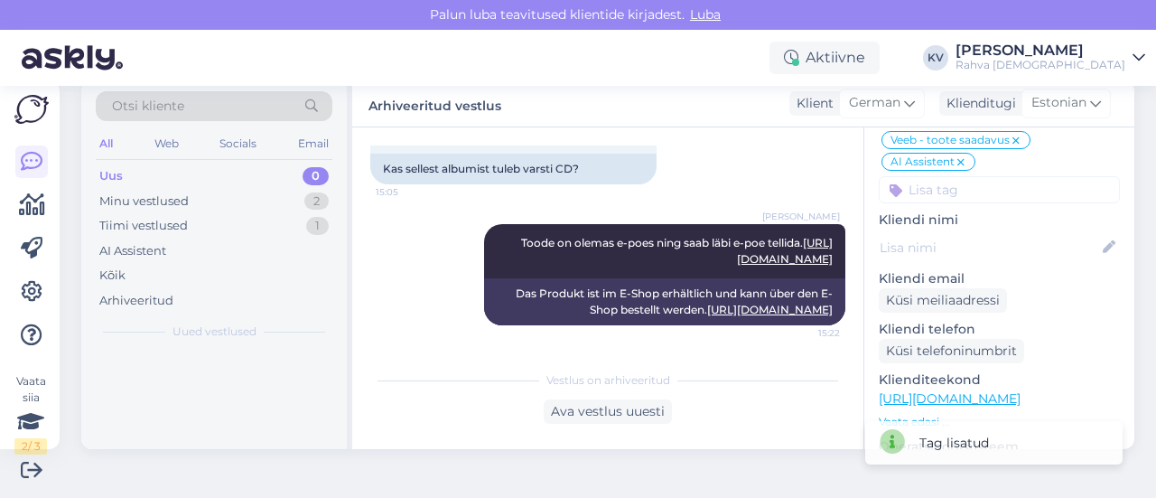
scroll to position [490, 0]
click at [199, 190] on div "Minu vestlused 1" at bounding box center [214, 201] width 237 height 25
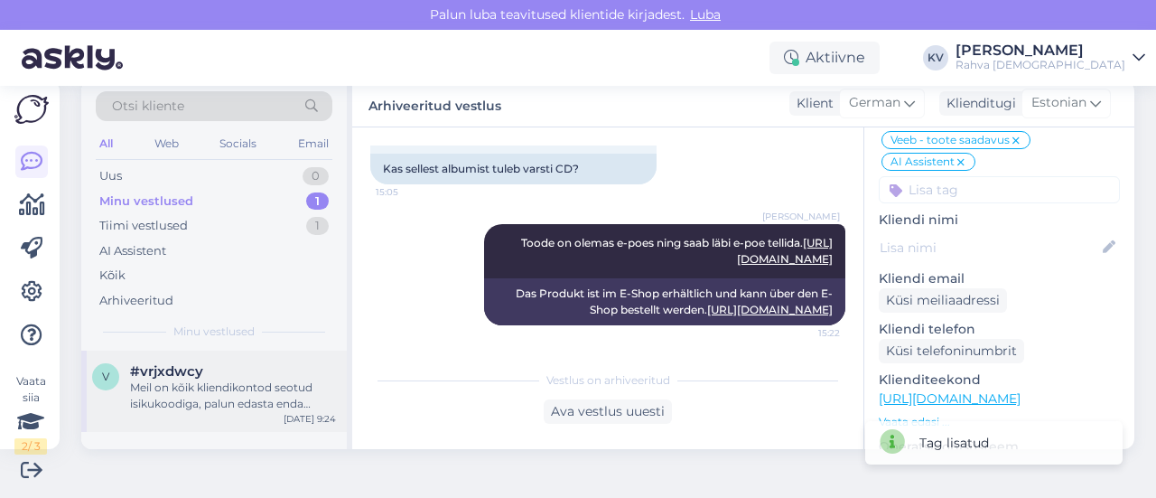
click at [233, 373] on div "#vrjxdwcy" at bounding box center [233, 371] width 206 height 16
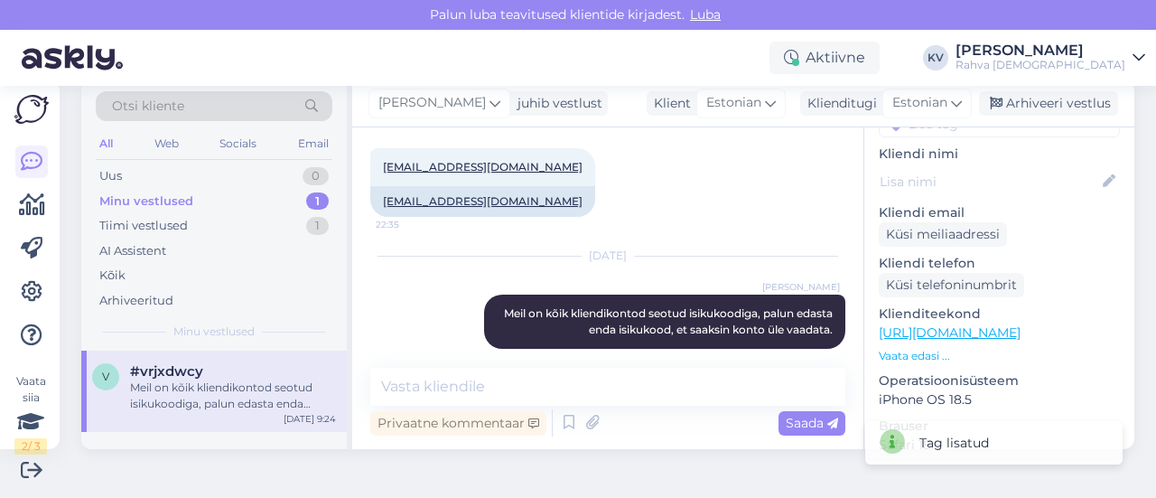
scroll to position [116, 0]
